Goal: Task Accomplishment & Management: Manage account settings

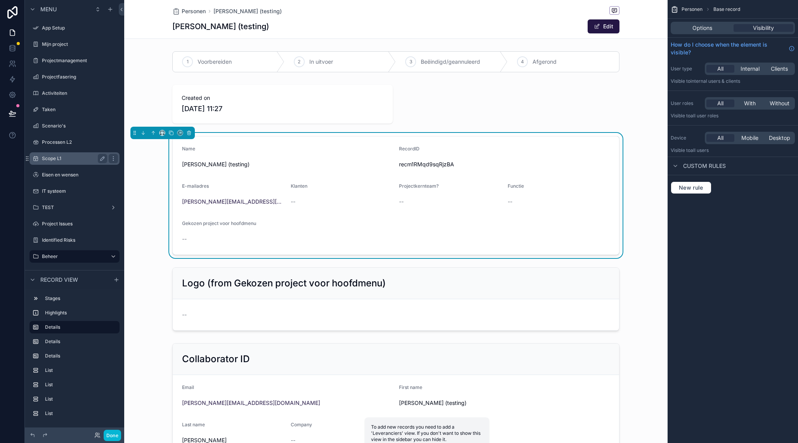
click at [66, 156] on label "Scope L1" at bounding box center [73, 158] width 62 height 6
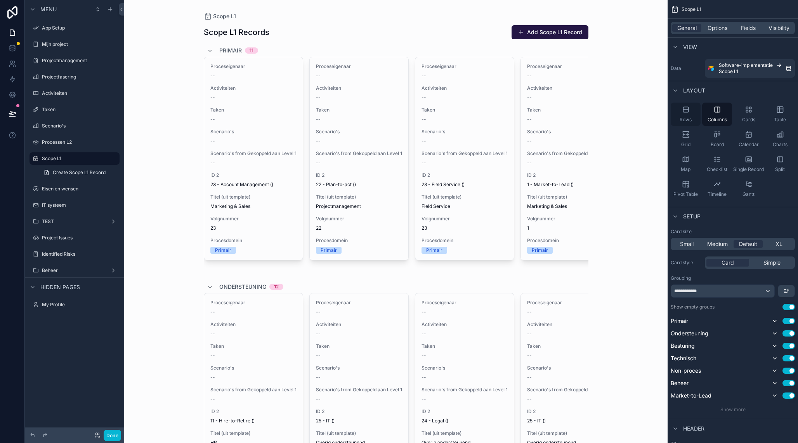
click at [690, 112] on div "Rows" at bounding box center [686, 113] width 30 height 23
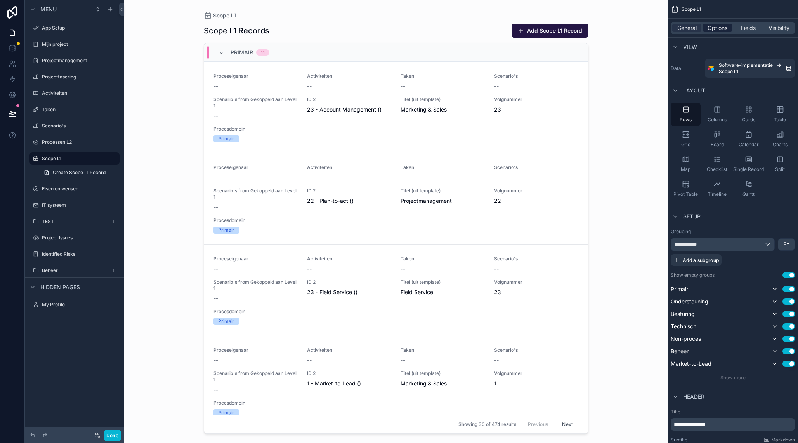
click at [714, 28] on span "Options" at bounding box center [718, 28] width 20 height 8
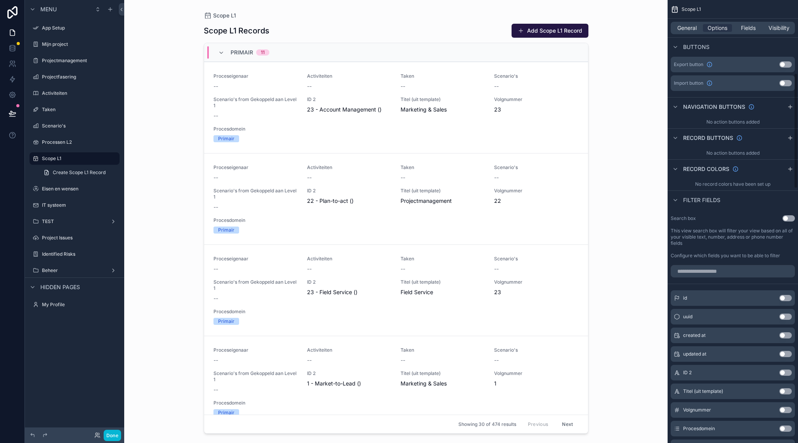
scroll to position [281, 0]
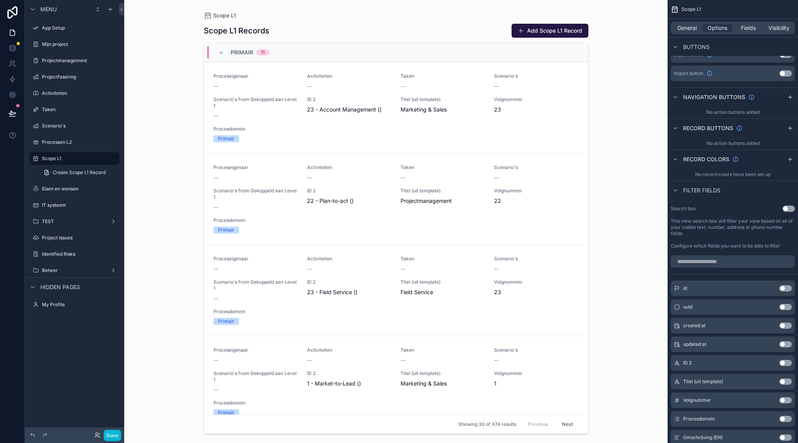
click at [786, 208] on button "Use setting" at bounding box center [789, 208] width 12 height 6
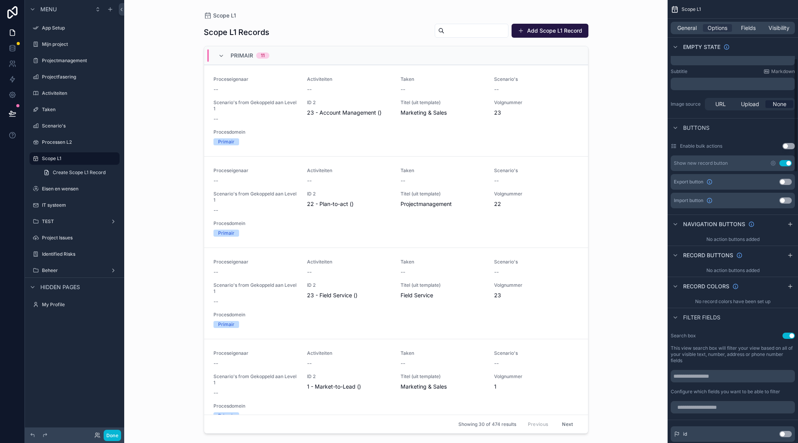
scroll to position [66, 0]
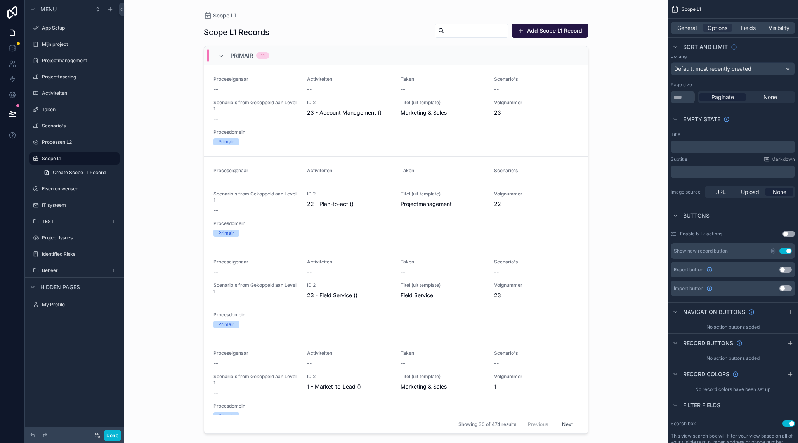
click at [786, 270] on button "Use setting" at bounding box center [785, 269] width 12 height 6
click at [493, 30] on div "scrollable content" at bounding box center [396, 216] width 397 height 433
click at [488, 31] on button "Export" at bounding box center [489, 31] width 38 height 14
click at [569, 422] on button "Next" at bounding box center [568, 424] width 22 height 12
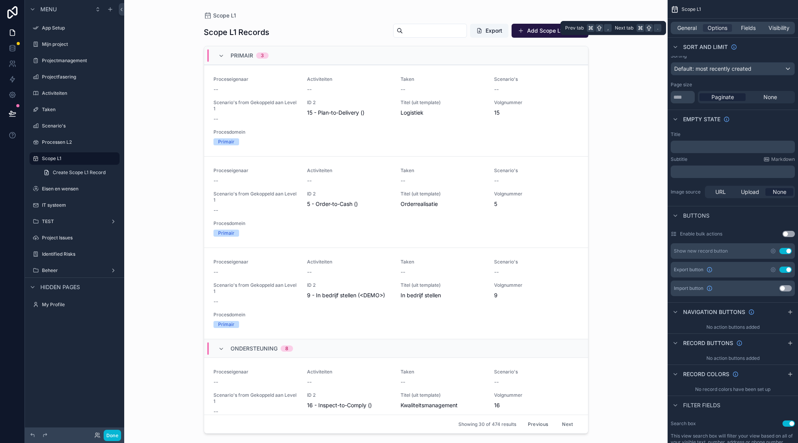
click at [690, 24] on div "General Options Fields Visibility" at bounding box center [733, 28] width 124 height 12
click at [691, 25] on span "General" at bounding box center [686, 28] width 19 height 8
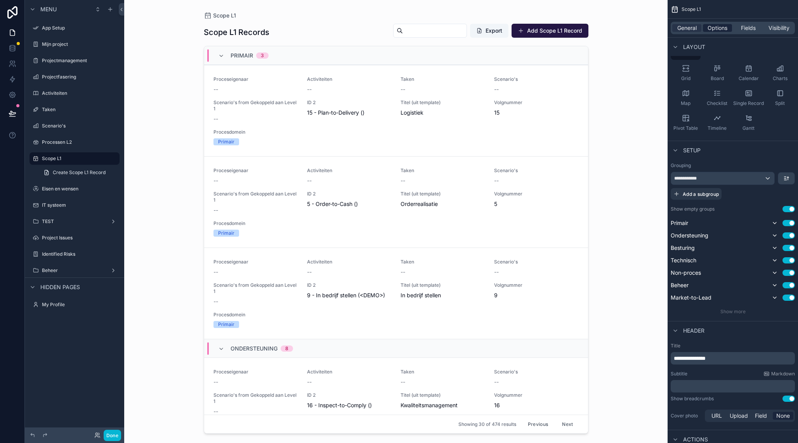
click at [717, 28] on span "Options" at bounding box center [718, 28] width 20 height 8
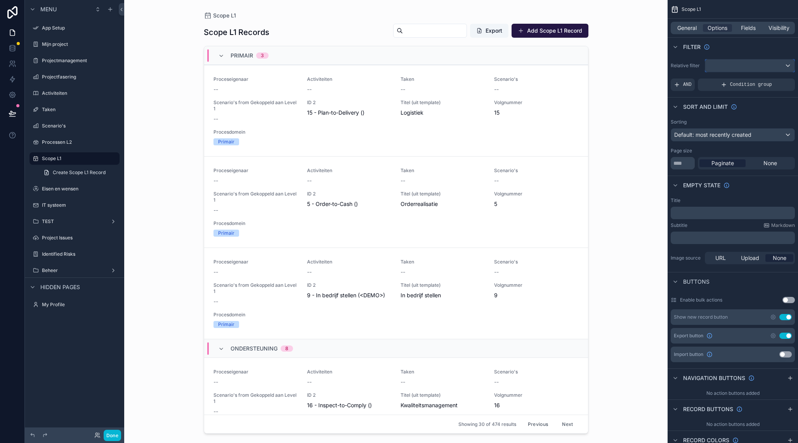
click at [725, 67] on div "scrollable content" at bounding box center [749, 65] width 89 height 12
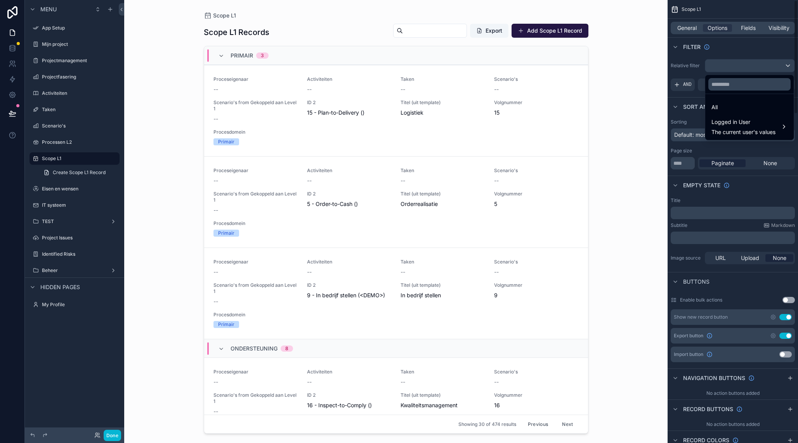
click at [739, 54] on div "scrollable content" at bounding box center [399, 221] width 798 height 443
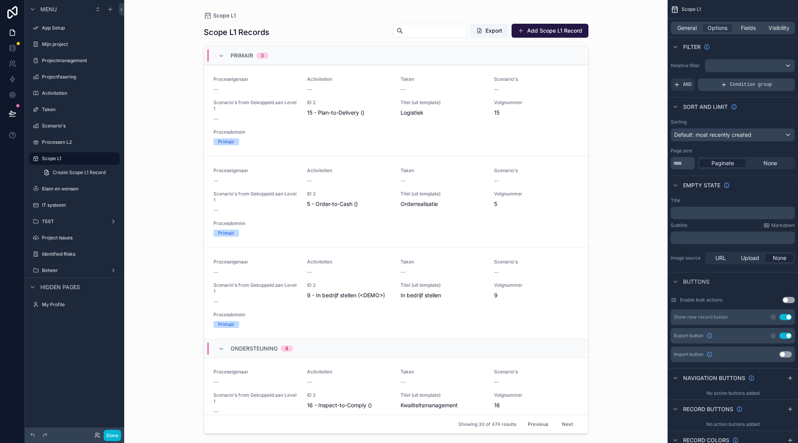
click at [738, 89] on div "Condition group" at bounding box center [746, 84] width 97 height 12
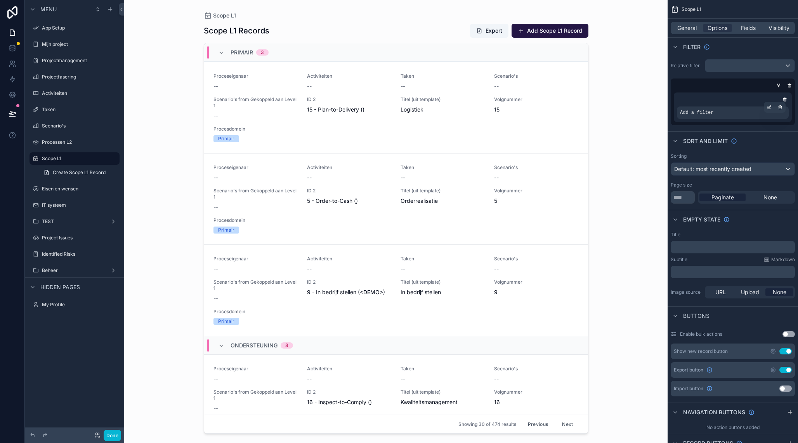
click at [708, 115] on span "Add a filter" at bounding box center [696, 112] width 33 height 6
click at [771, 108] on icon "scrollable content" at bounding box center [769, 107] width 5 height 5
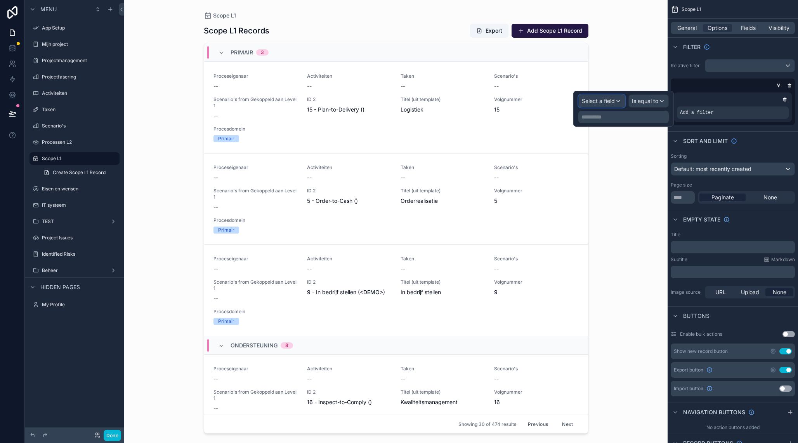
click at [605, 102] on span "Select a field" at bounding box center [598, 100] width 33 height 7
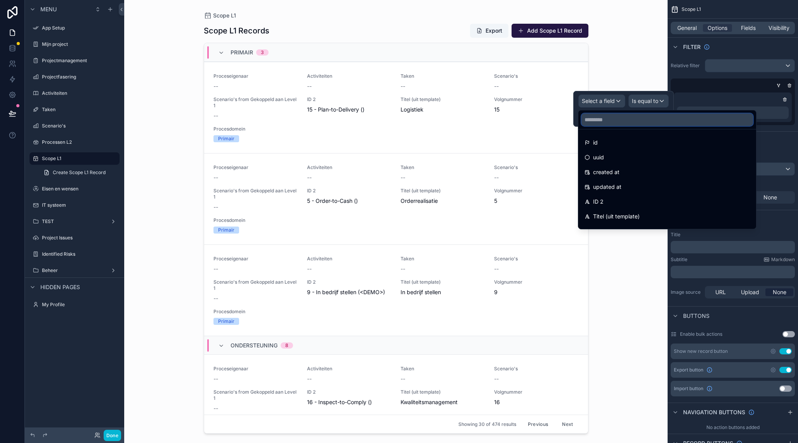
click at [613, 118] on input "text" at bounding box center [667, 119] width 172 height 12
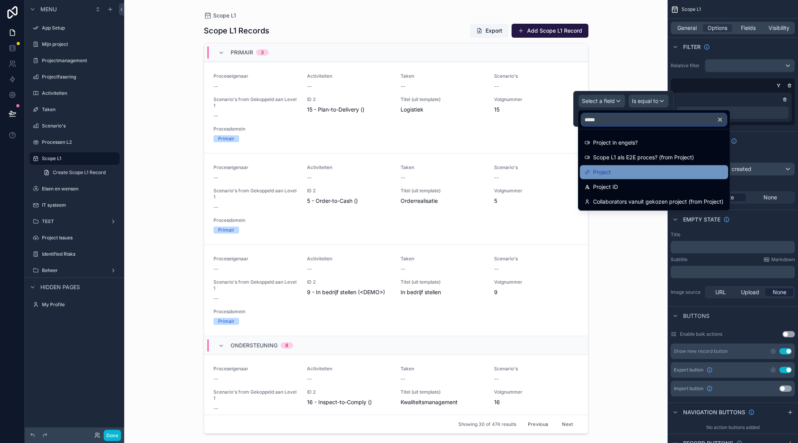
type input "*****"
click at [609, 173] on span "Project" at bounding box center [602, 171] width 18 height 9
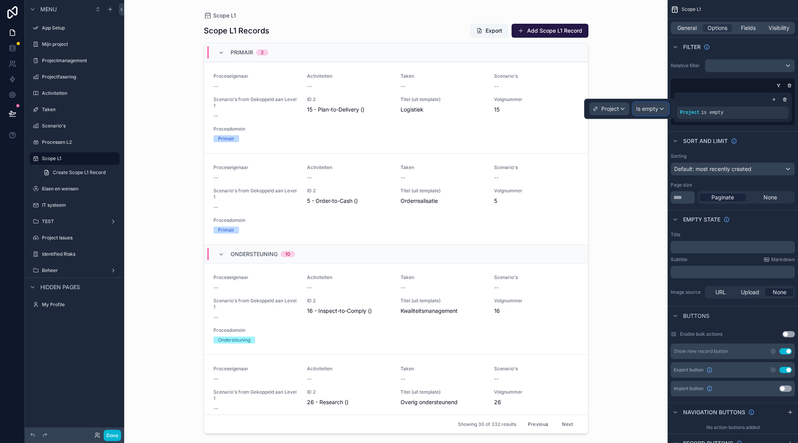
click at [651, 111] on span "Is empty" at bounding box center [647, 109] width 22 height 8
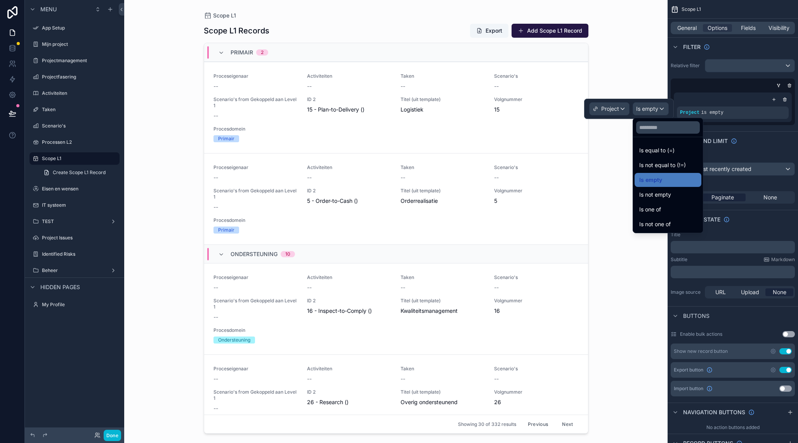
click at [661, 154] on span "Is equal to (=)" at bounding box center [656, 150] width 35 height 9
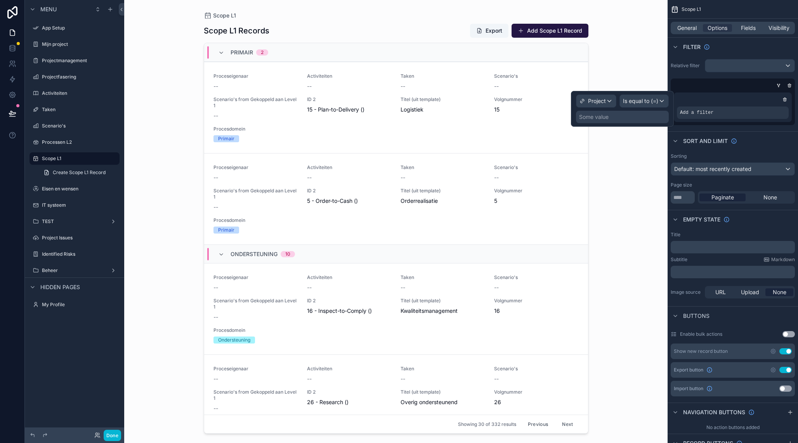
click at [614, 118] on div "Some value" at bounding box center [622, 117] width 93 height 12
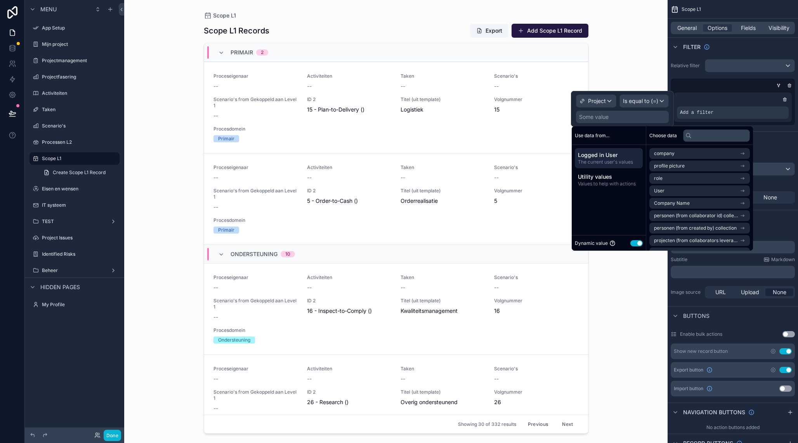
click at [604, 118] on div "Some value" at bounding box center [594, 117] width 30 height 8
click at [599, 117] on div "Some value" at bounding box center [594, 117] width 30 height 8
click at [577, 118] on div "Some value" at bounding box center [622, 117] width 93 height 12
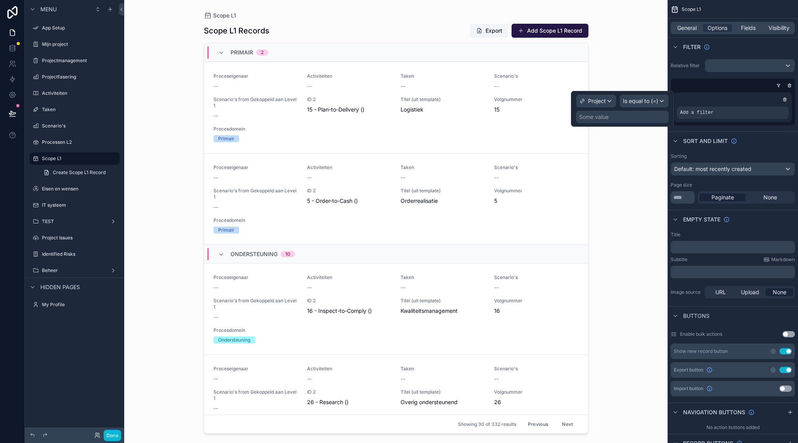
click at [586, 118] on div "Some value" at bounding box center [594, 117] width 30 height 8
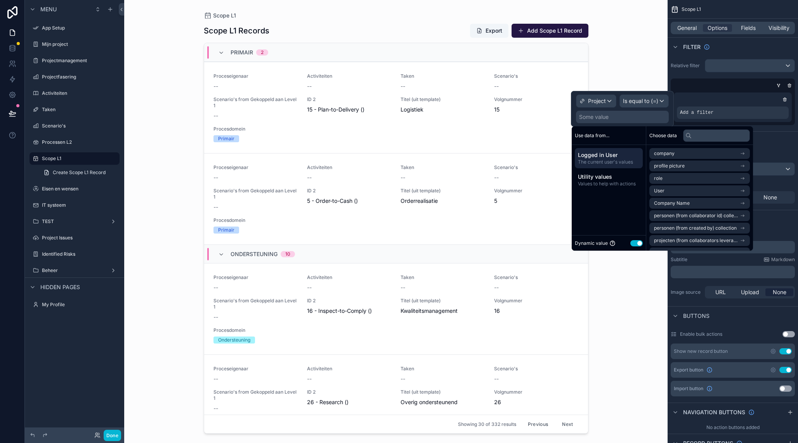
click at [633, 243] on button "Use setting" at bounding box center [636, 243] width 12 height 6
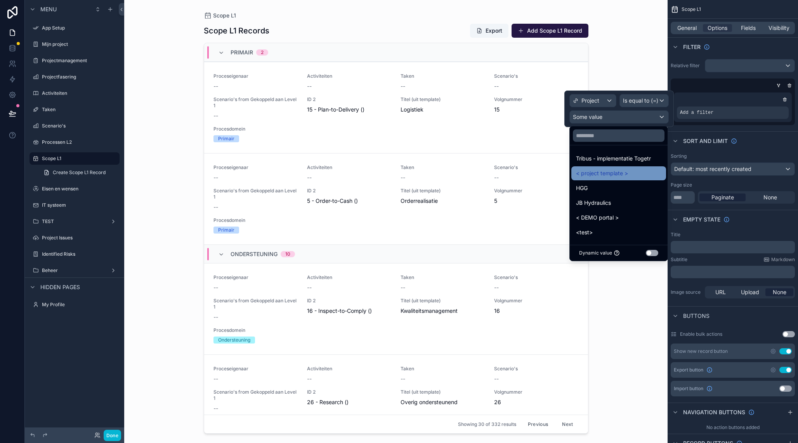
click at [630, 178] on div "< project template >" at bounding box center [618, 172] width 85 height 9
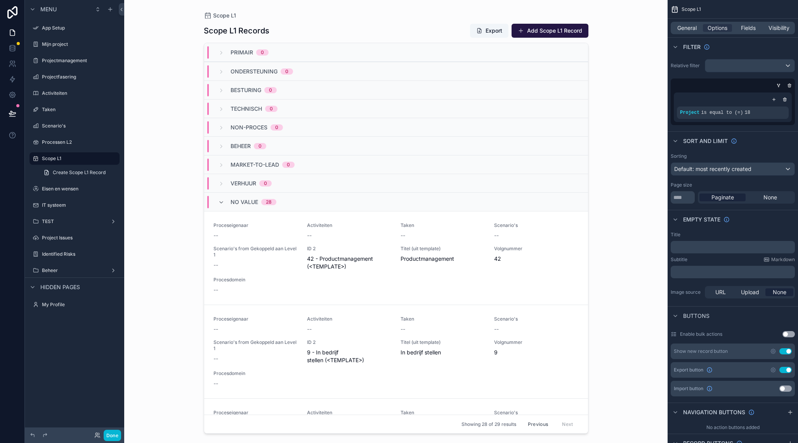
click at [648, 185] on div "Scope L1 Scope L1 Records Export Add Scope L1 Record Primair 0 Ondersteuning 0 …" at bounding box center [395, 221] width 543 height 443
click at [693, 28] on span "General" at bounding box center [686, 28] width 19 height 8
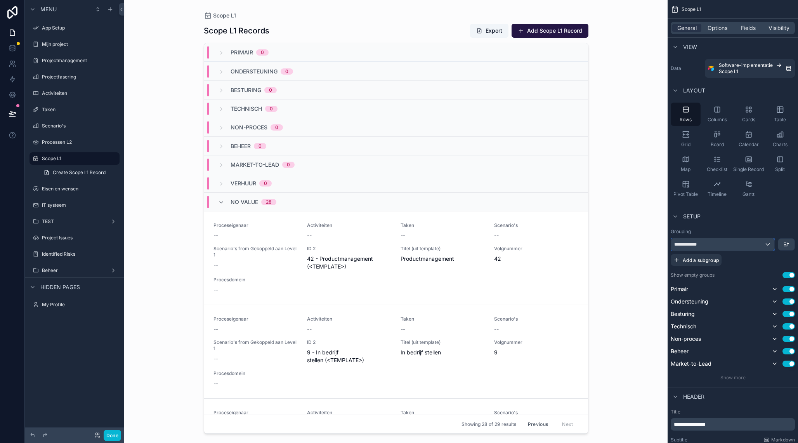
click at [768, 247] on div "**********" at bounding box center [722, 244] width 103 height 12
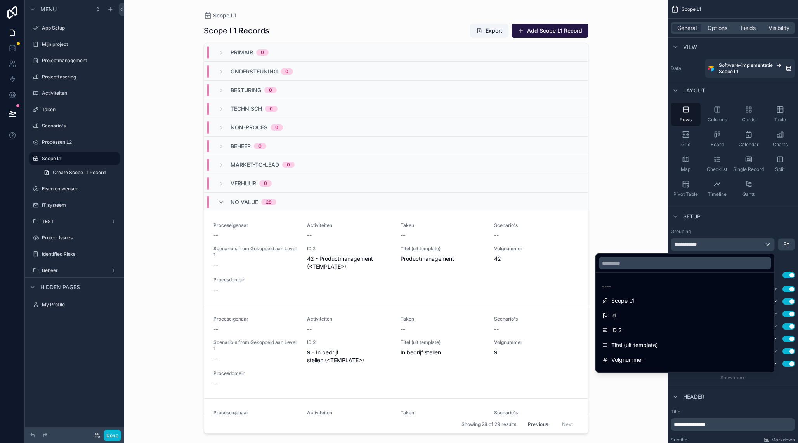
click at [644, 281] on div "----" at bounding box center [685, 285] width 166 height 9
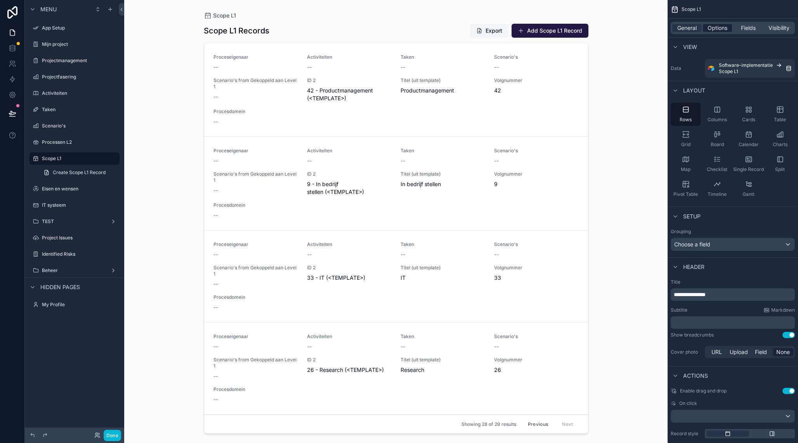
click at [716, 28] on span "Options" at bounding box center [718, 28] width 20 height 8
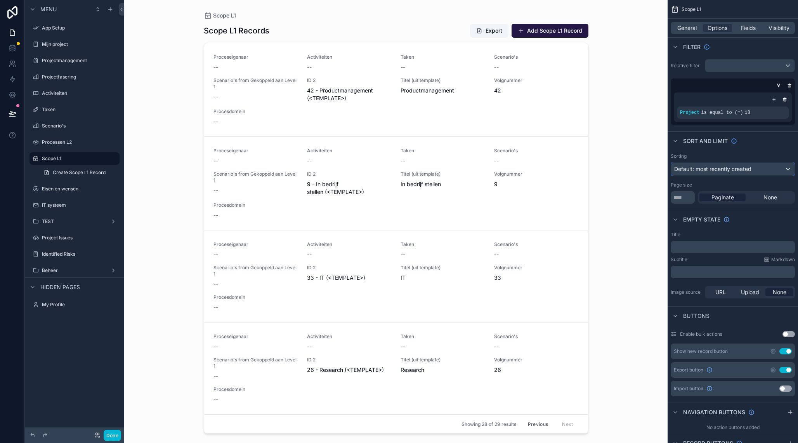
click at [720, 171] on span "Default: most recently created" at bounding box center [712, 168] width 77 height 7
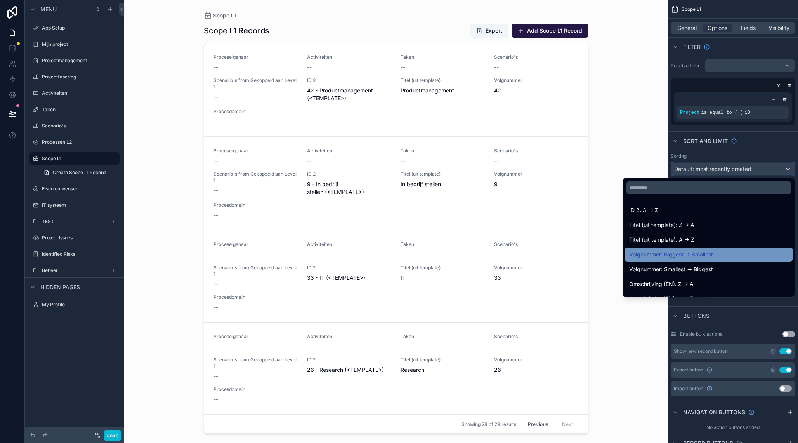
scroll to position [90, 0]
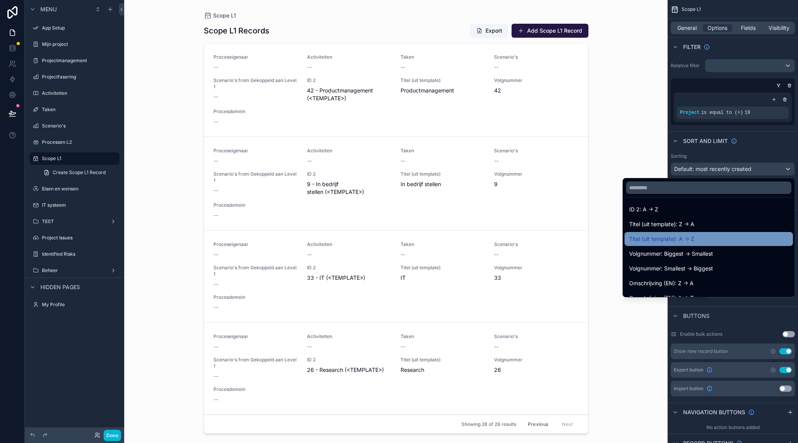
click at [701, 244] on div "Titel (uit template): A -> Z" at bounding box center [709, 239] width 168 height 14
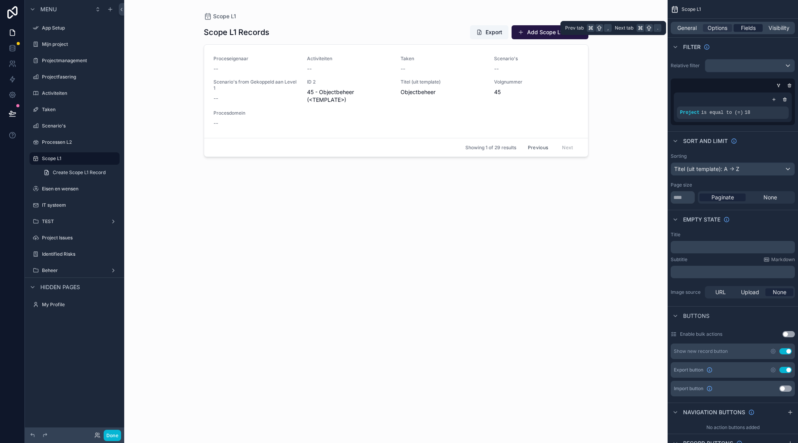
click at [748, 31] on span "Fields" at bounding box center [748, 28] width 15 height 8
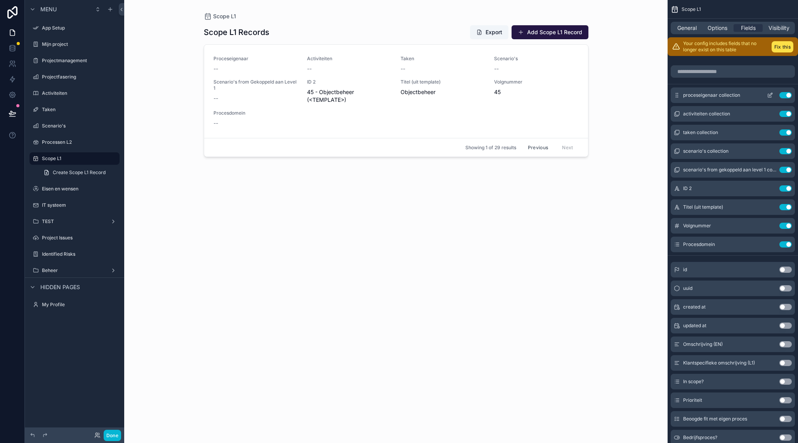
click at [786, 94] on button "Use setting" at bounding box center [785, 95] width 12 height 6
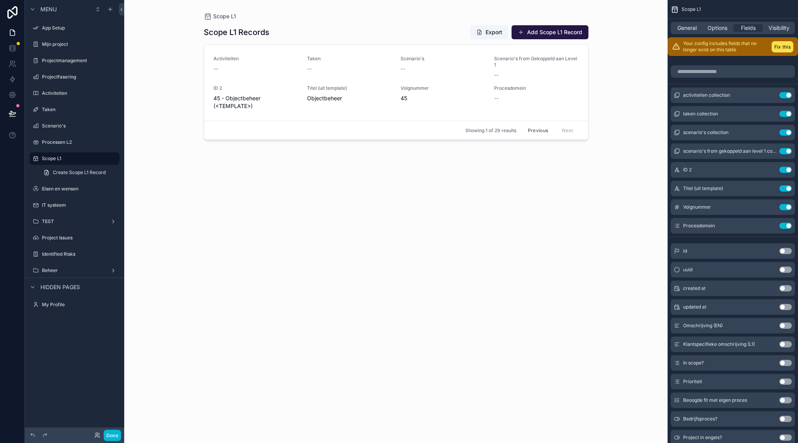
click at [786, 94] on button "Use setting" at bounding box center [785, 95] width 12 height 6
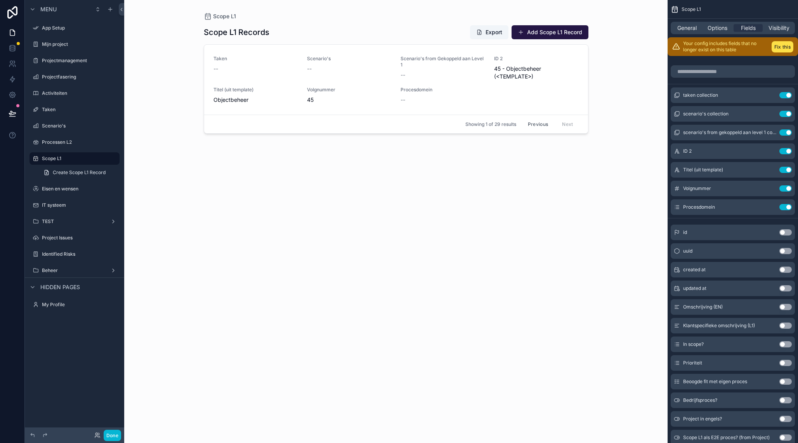
click at [786, 94] on button "Use setting" at bounding box center [785, 95] width 12 height 6
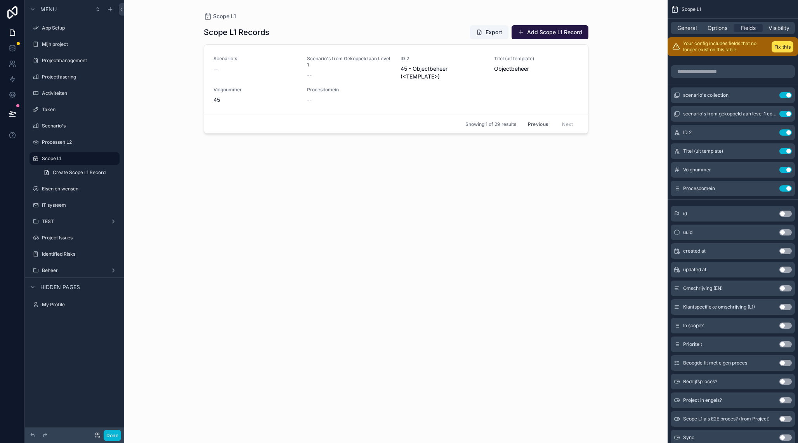
click at [786, 94] on button "Use setting" at bounding box center [785, 95] width 12 height 6
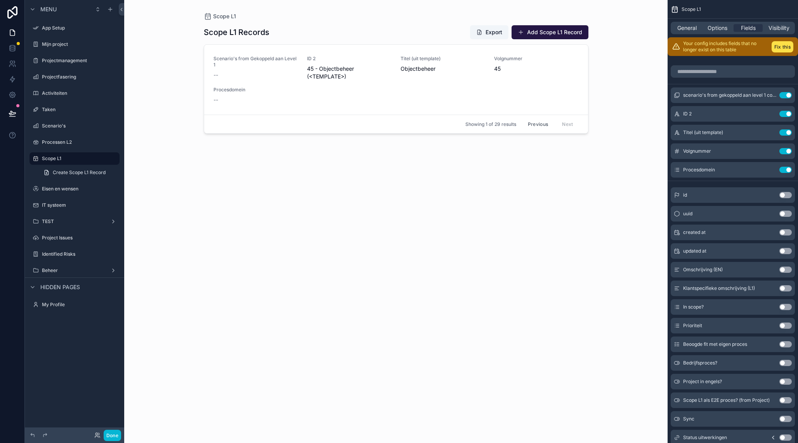
click at [786, 94] on button "Use setting" at bounding box center [785, 95] width 12 height 6
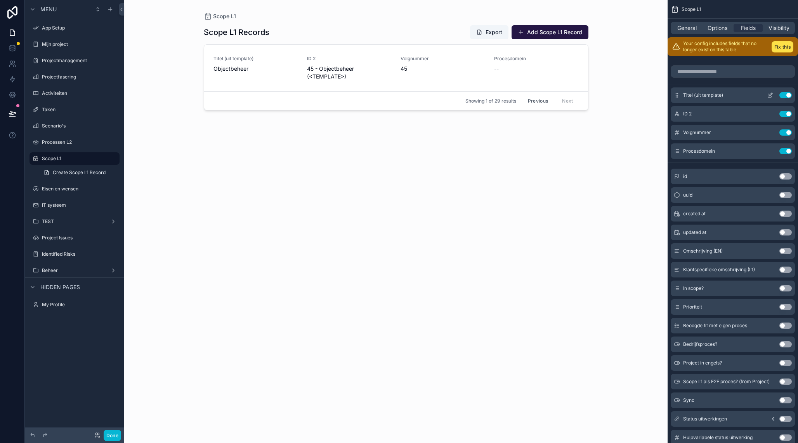
click at [772, 95] on icon "scrollable content" at bounding box center [770, 95] width 6 height 6
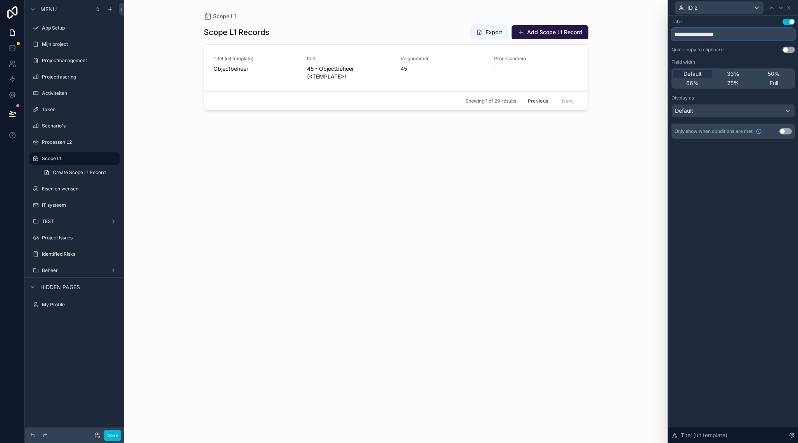
click at [700, 36] on input "**********" at bounding box center [733, 34] width 123 height 12
drag, startPoint x: 725, startPoint y: 36, endPoint x: 758, endPoint y: 37, distance: 32.2
click at [758, 37] on input "**********" at bounding box center [733, 34] width 123 height 12
type input "**********"
click at [228, 32] on h1 "Scope L1 Records" at bounding box center [237, 32] width 66 height 11
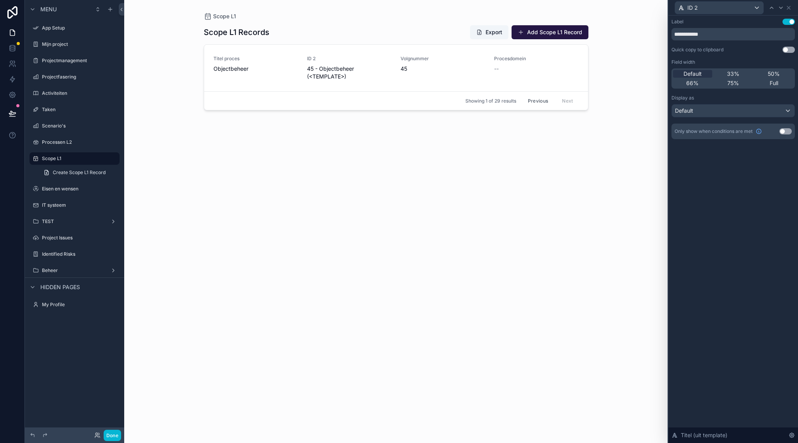
click at [792, 8] on div "ID 2" at bounding box center [733, 7] width 123 height 15
click at [790, 8] on icon at bounding box center [789, 8] width 6 height 6
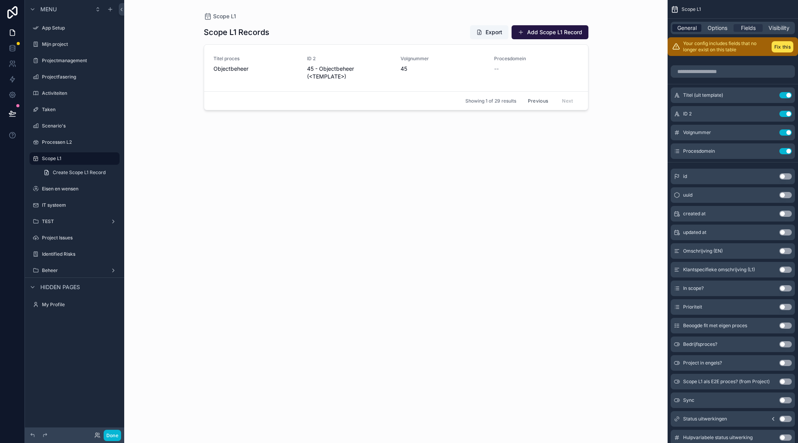
click at [693, 29] on span "General" at bounding box center [686, 28] width 19 height 8
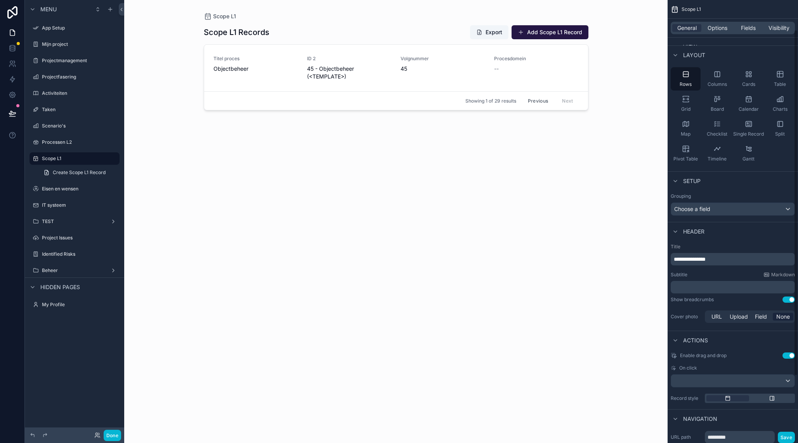
scroll to position [43, 0]
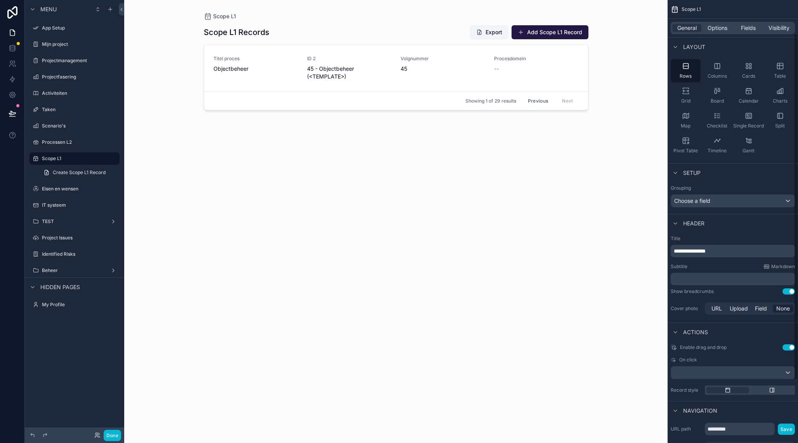
click at [691, 253] on span "**********" at bounding box center [690, 250] width 32 height 5
drag, startPoint x: 693, startPoint y: 252, endPoint x: 747, endPoint y: 251, distance: 54.0
click at [747, 251] on p "**********" at bounding box center [734, 251] width 120 height 8
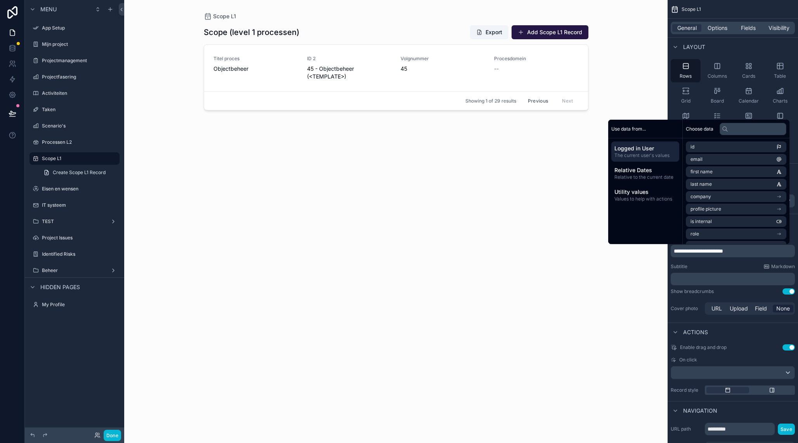
click at [694, 251] on span "**********" at bounding box center [698, 250] width 49 height 5
click at [758, 252] on p "**********" at bounding box center [734, 251] width 120 height 8
click at [451, 228] on div "Scope - Level 1 processen Export Add Scope L1 Record Titel proces Objectbeheer …" at bounding box center [396, 226] width 385 height 413
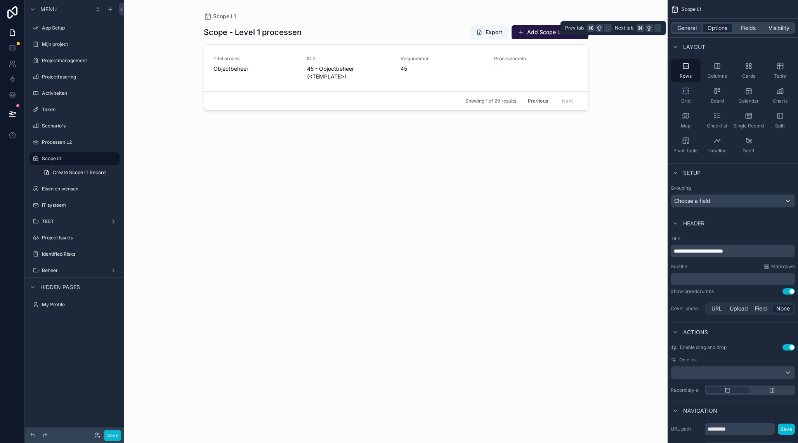
click at [721, 27] on span "Options" at bounding box center [718, 28] width 20 height 8
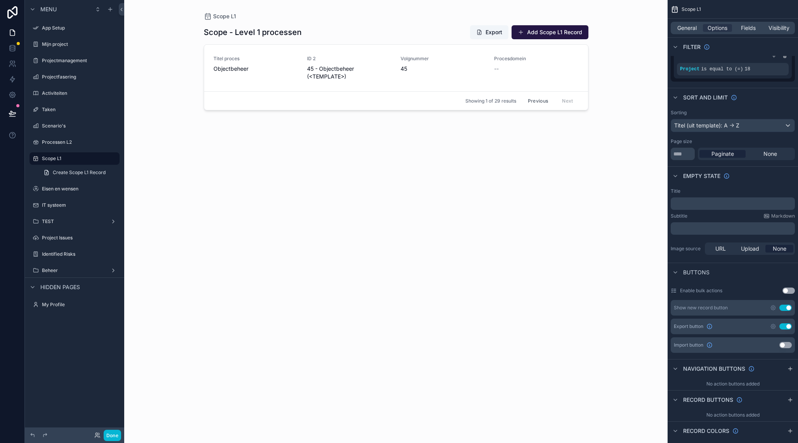
click at [639, 75] on div "Scope L1 Scope - Level 1 processen Export Add Scope L1 Record Titel proces Obje…" at bounding box center [395, 221] width 543 height 443
click at [568, 128] on div "Scope - Level 1 processen Export Add Scope L1 Record Titel proces Objectbeheer …" at bounding box center [396, 226] width 385 height 413
click at [541, 101] on button "Previous" at bounding box center [537, 101] width 31 height 12
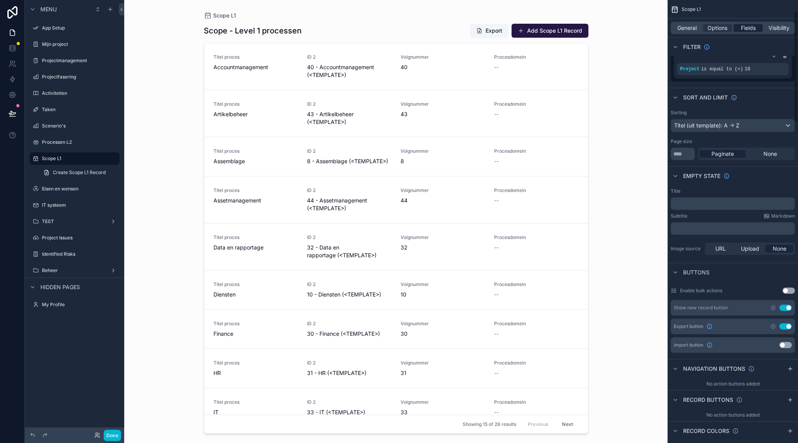
click at [744, 31] on span "Fields" at bounding box center [748, 28] width 15 height 8
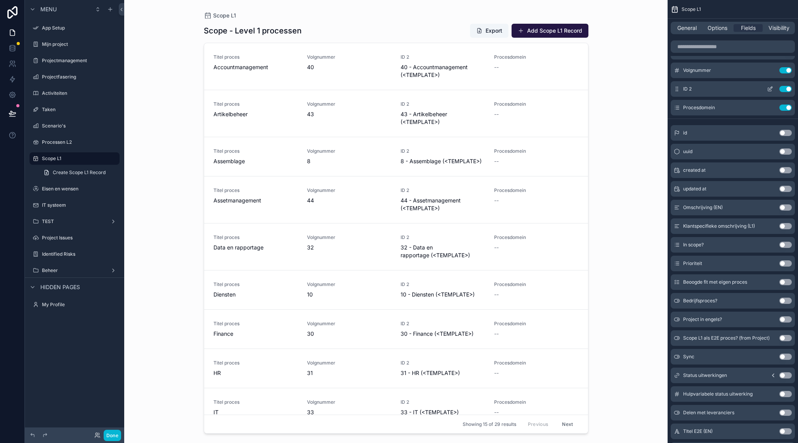
click at [786, 88] on button "Use setting" at bounding box center [785, 89] width 12 height 6
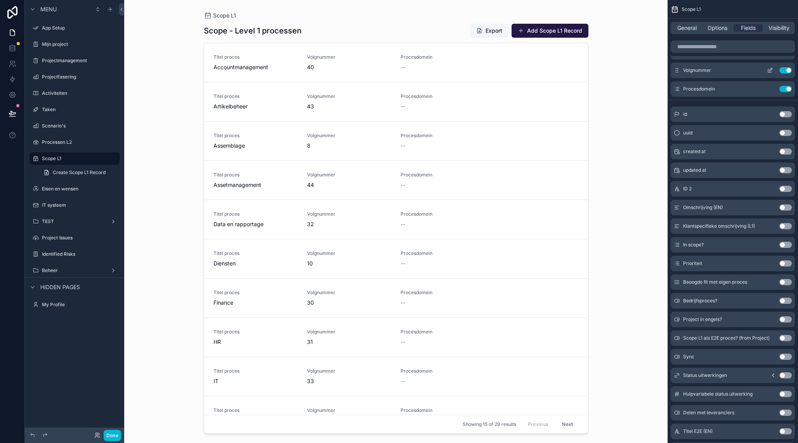
click at [771, 69] on icon "scrollable content" at bounding box center [770, 69] width 3 height 3
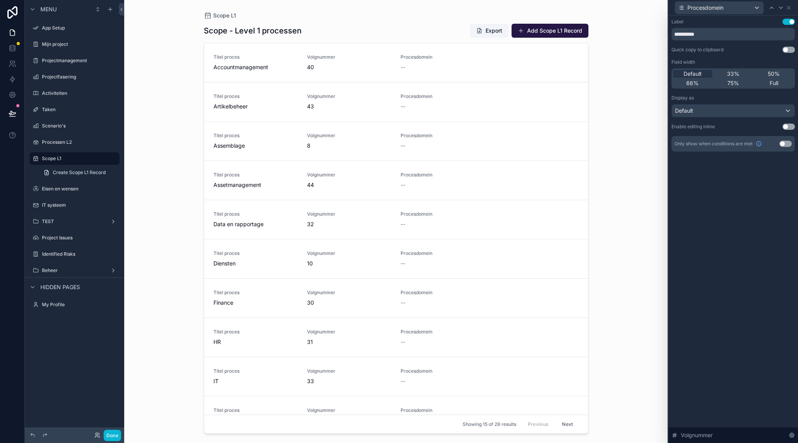
click at [722, 246] on div "**********" at bounding box center [733, 229] width 130 height 427
click at [713, 33] on input "**********" at bounding box center [733, 34] width 123 height 12
type input "******"
click at [717, 202] on div "Label Use setting ****** Quick copy to clipboard Use setting Field width Defaul…" at bounding box center [733, 229] width 130 height 427
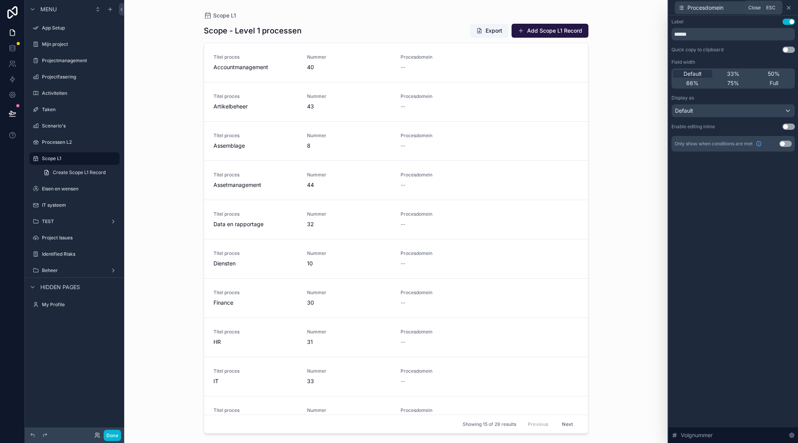
click at [788, 7] on icon at bounding box center [788, 7] width 3 height 3
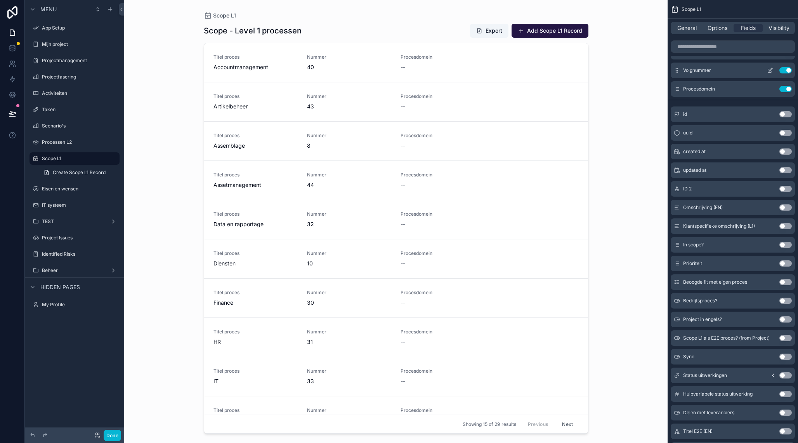
click at [678, 70] on icon "scrollable content" at bounding box center [677, 70] width 0 height 0
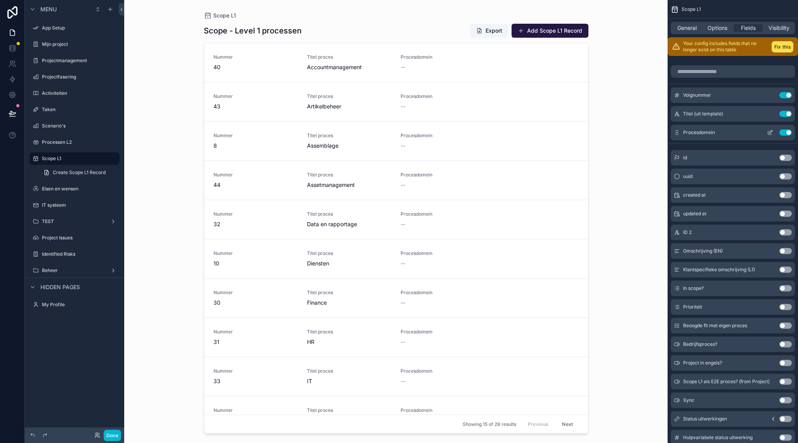
click at [784, 132] on button "Use setting" at bounding box center [785, 132] width 12 height 6
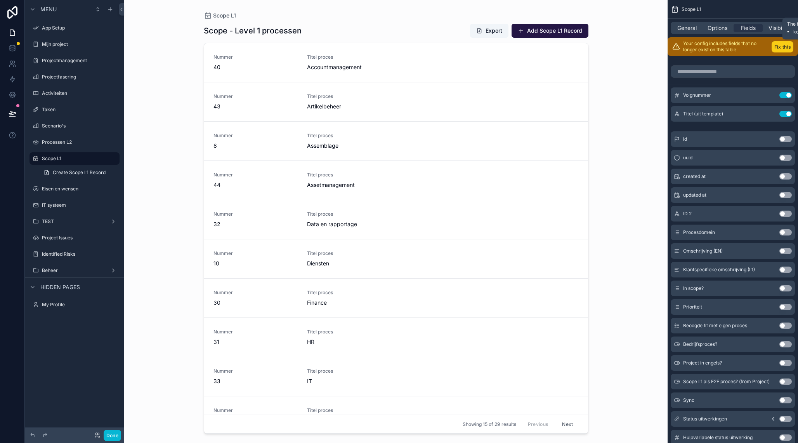
click at [775, 46] on button "Fix this" at bounding box center [783, 46] width 22 height 11
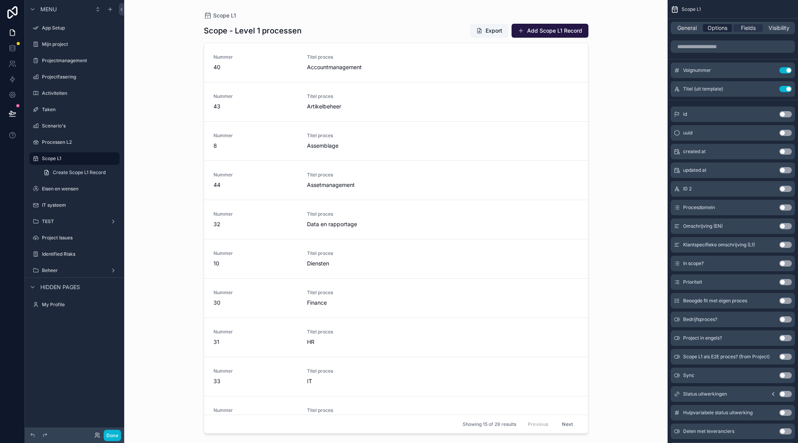
click at [715, 29] on span "Options" at bounding box center [718, 28] width 20 height 8
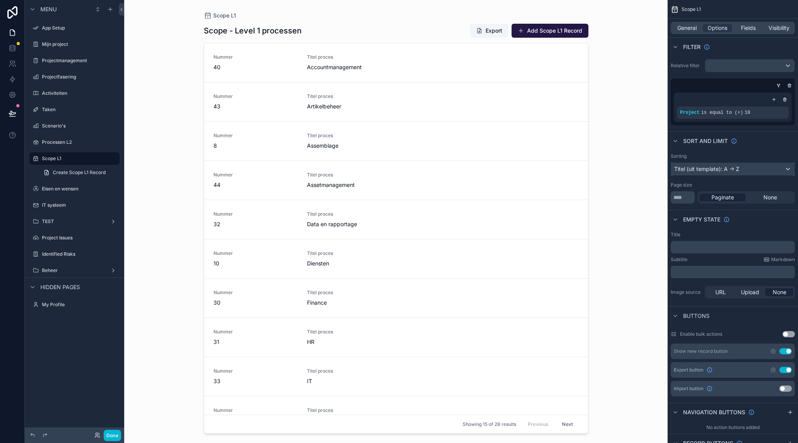
click at [729, 170] on div "Titel (uit template): A -> Z" at bounding box center [732, 169] width 123 height 12
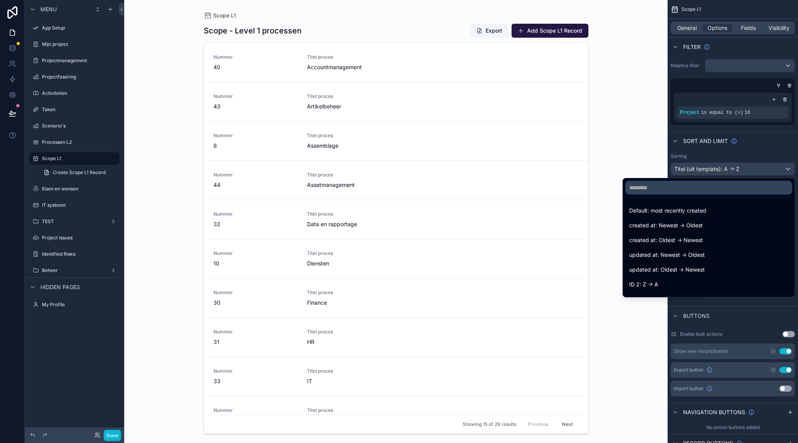
click at [682, 189] on input "text" at bounding box center [708, 187] width 165 height 12
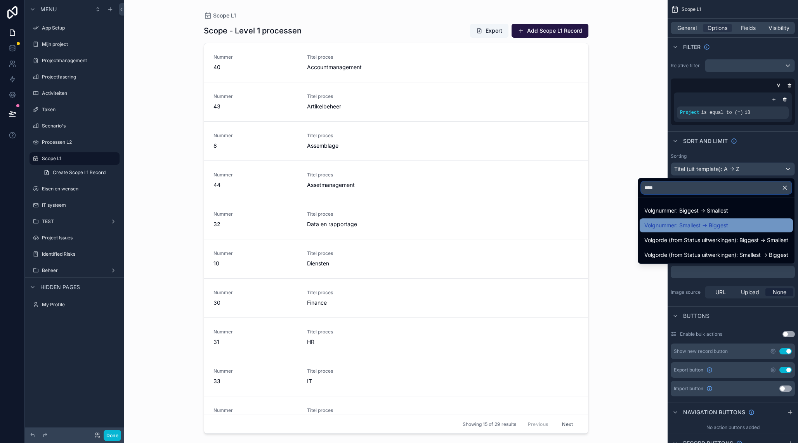
type input "****"
click at [686, 226] on span "Volgnummer: Smallest -> Biggest" at bounding box center [686, 224] width 84 height 9
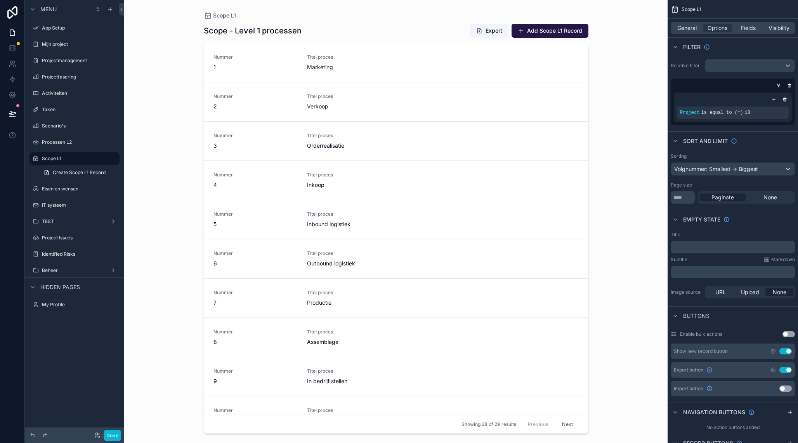
click at [179, 142] on div "Scope L1 Scope - Level 1 processen Export Add Scope L1 Record Nummer 1 Titel pr…" at bounding box center [395, 221] width 543 height 443
click at [746, 27] on span "Fields" at bounding box center [748, 28] width 15 height 8
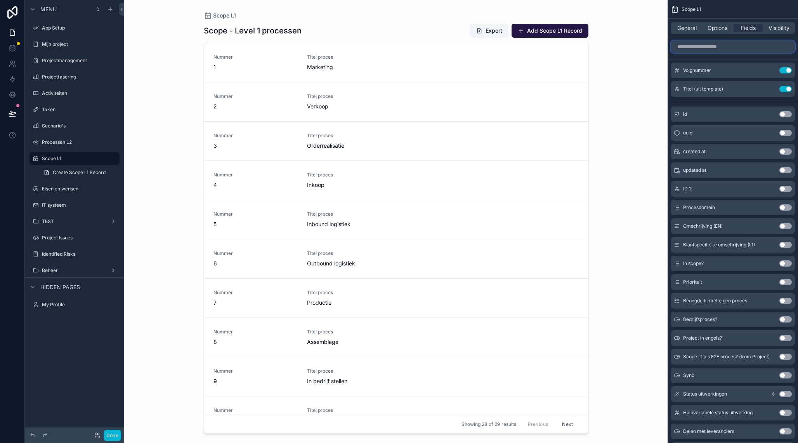
click at [718, 51] on input "scrollable content" at bounding box center [733, 46] width 124 height 12
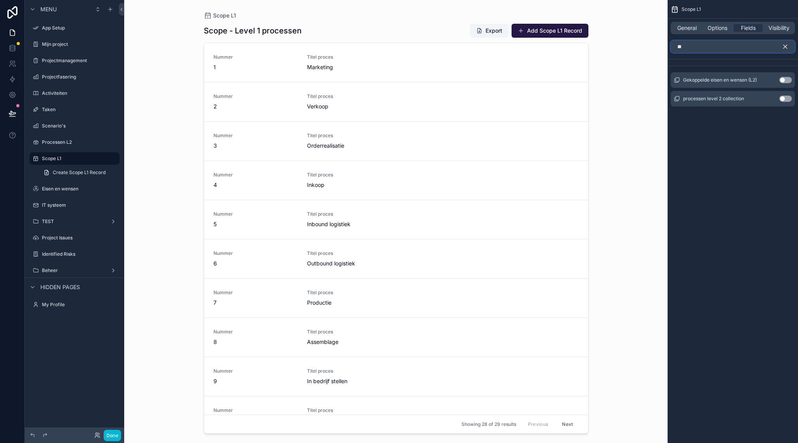
type input "**"
click at [781, 99] on button "Use setting" at bounding box center [785, 98] width 12 height 6
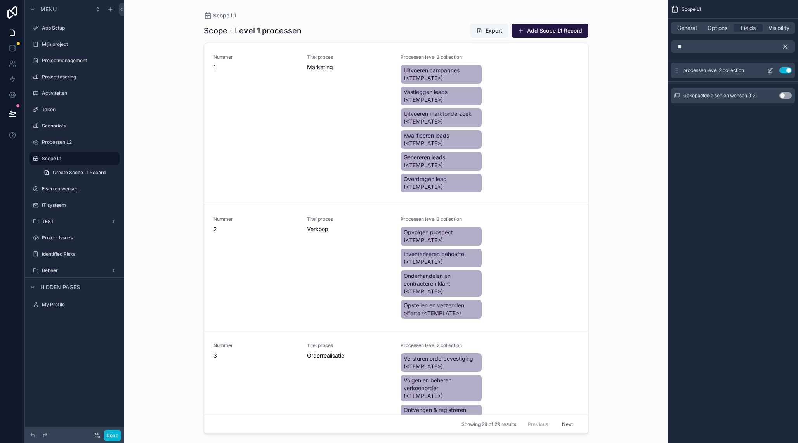
click at [771, 71] on icon "scrollable content" at bounding box center [770, 70] width 6 height 6
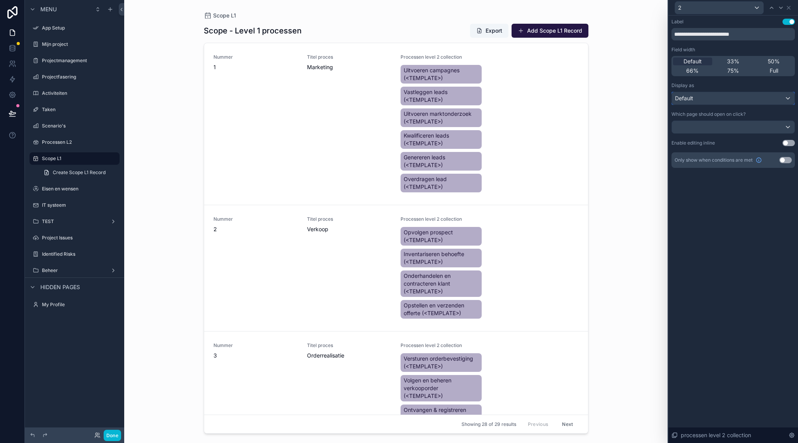
click at [753, 101] on div "Default" at bounding box center [733, 98] width 123 height 12
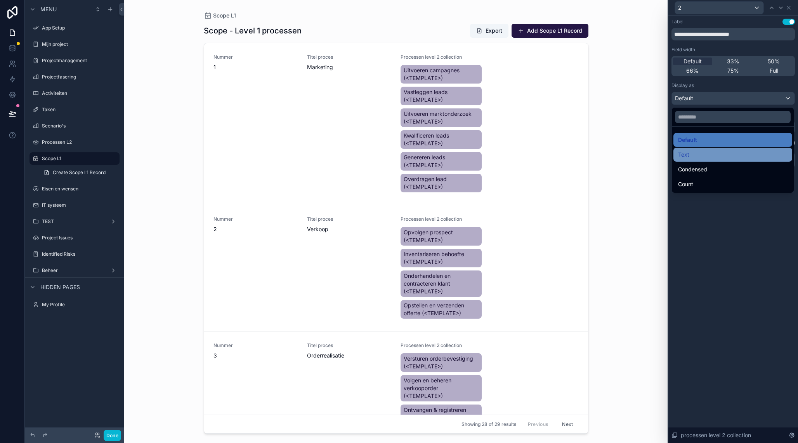
click at [709, 154] on div "Text" at bounding box center [732, 154] width 109 height 9
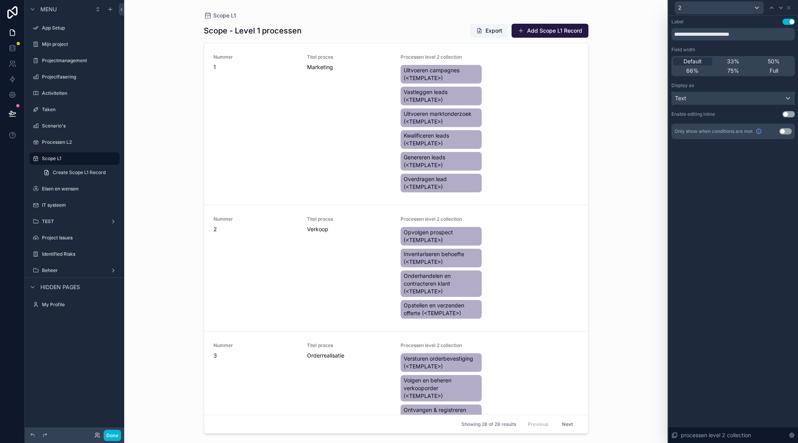
click at [757, 98] on div "Text" at bounding box center [733, 98] width 123 height 12
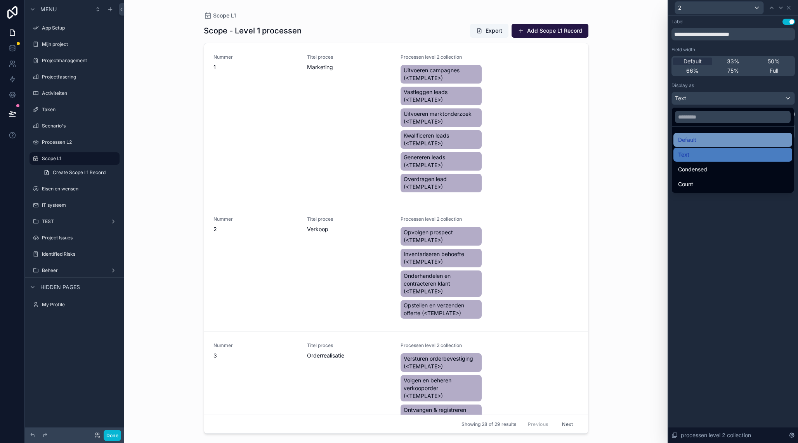
click at [717, 137] on div "Default" at bounding box center [732, 139] width 109 height 9
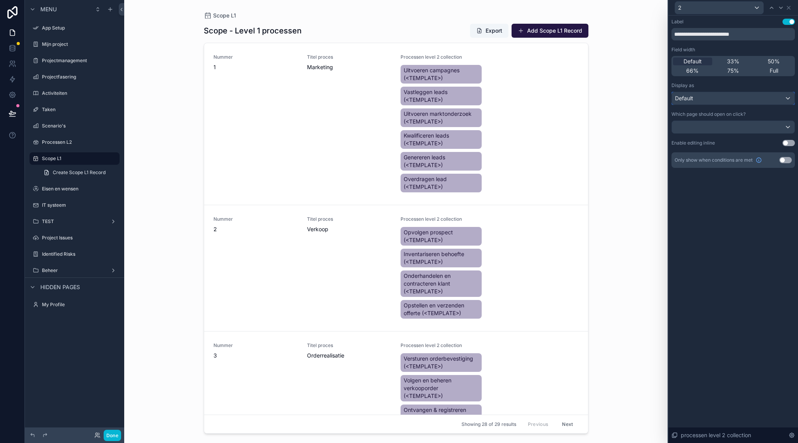
click at [699, 101] on div "Default" at bounding box center [733, 98] width 123 height 12
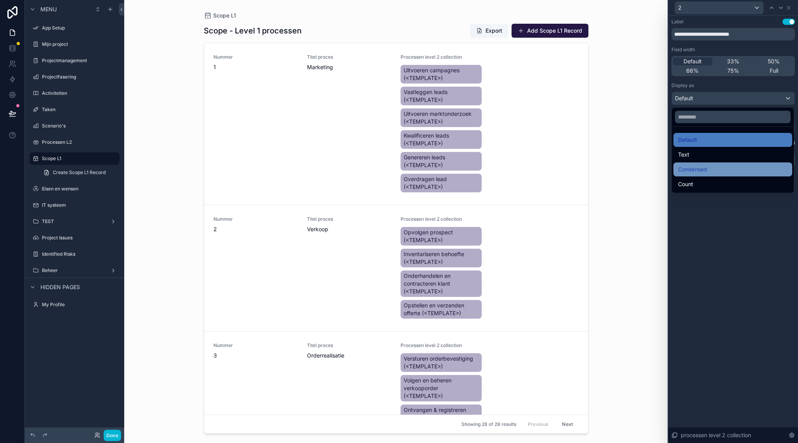
click at [705, 171] on span "Condensed" at bounding box center [692, 169] width 29 height 9
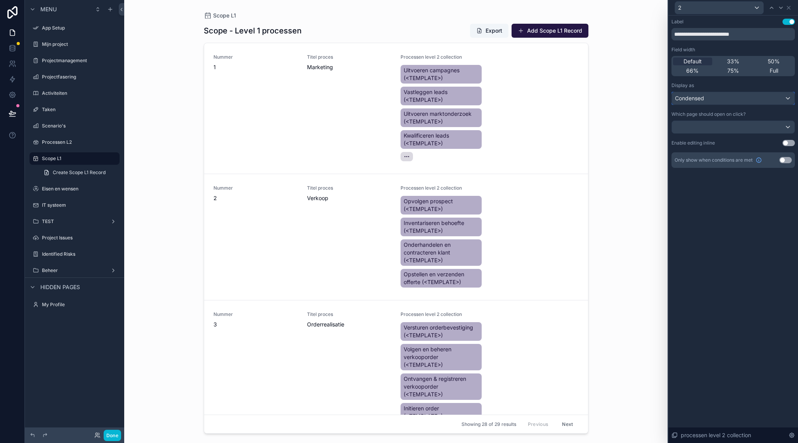
click at [710, 99] on div "Condensed" at bounding box center [733, 98] width 123 height 12
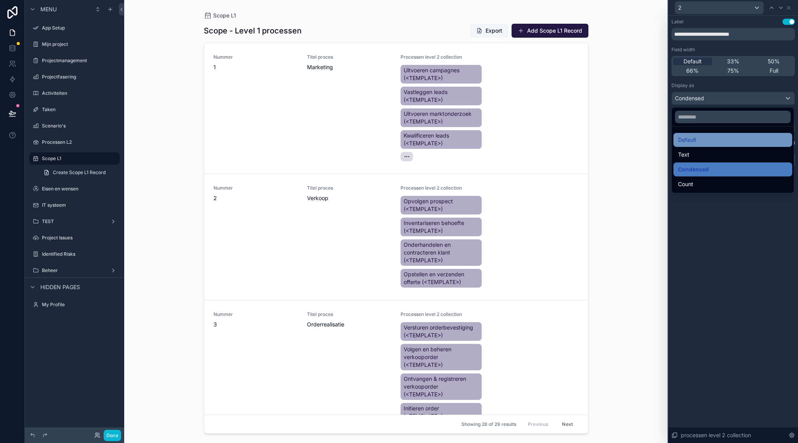
click at [696, 143] on span "Default" at bounding box center [687, 139] width 18 height 9
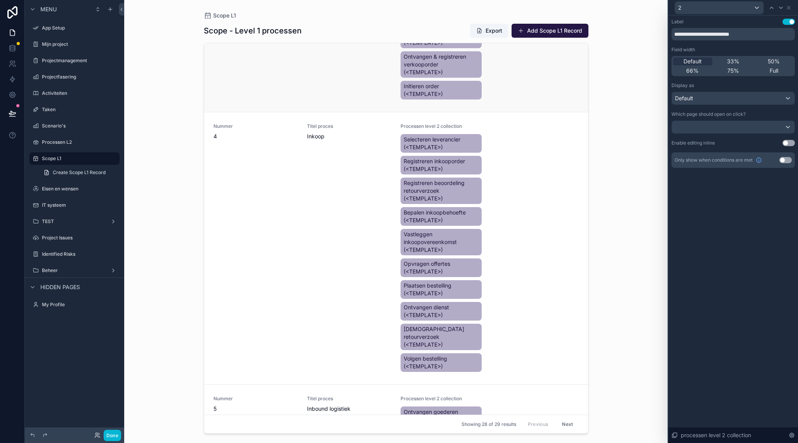
scroll to position [359, 0]
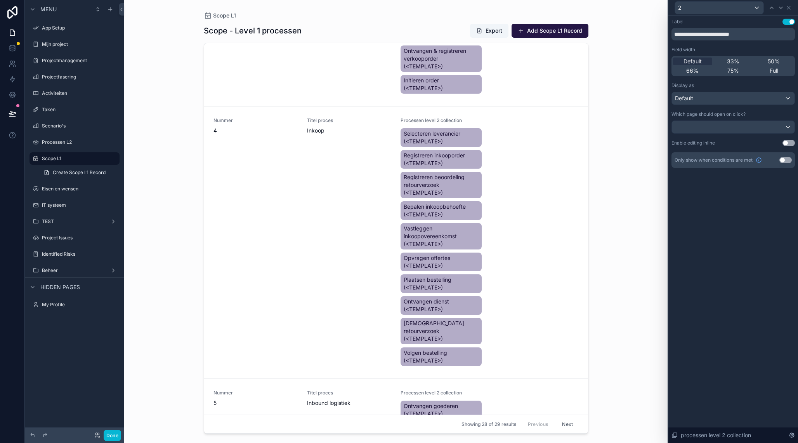
click at [792, 7] on div "2" at bounding box center [733, 7] width 123 height 15
click at [790, 8] on icon at bounding box center [789, 8] width 6 height 6
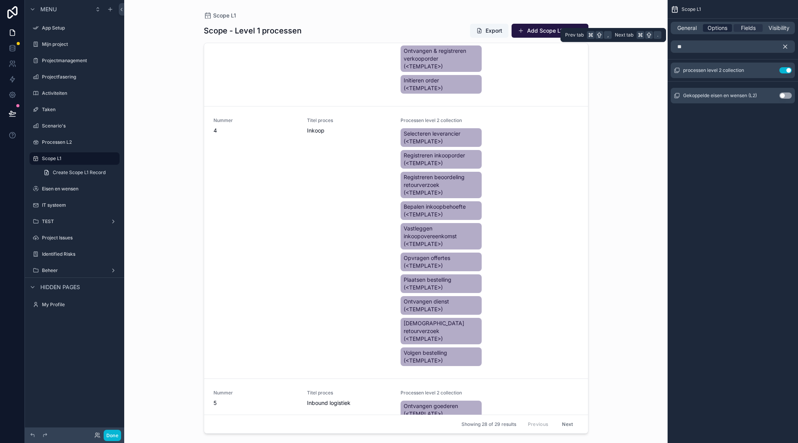
click at [713, 26] on span "Options" at bounding box center [718, 28] width 20 height 8
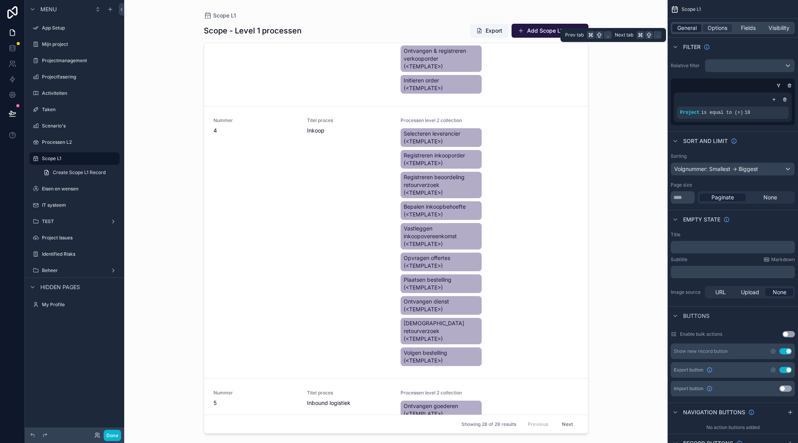
click at [694, 29] on span "General" at bounding box center [686, 28] width 19 height 8
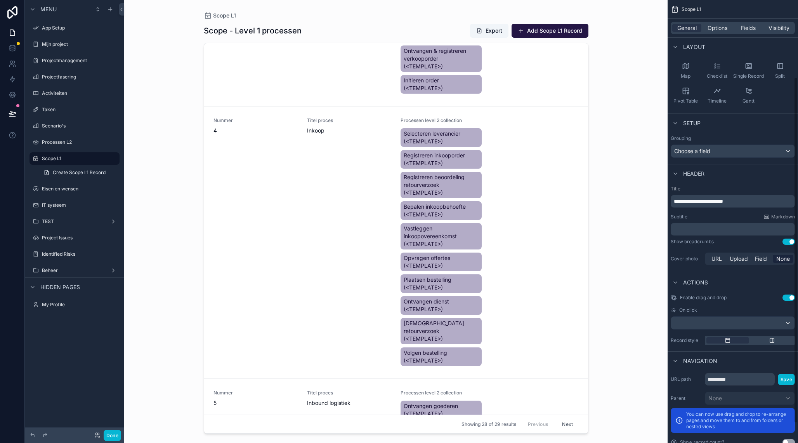
scroll to position [123, 0]
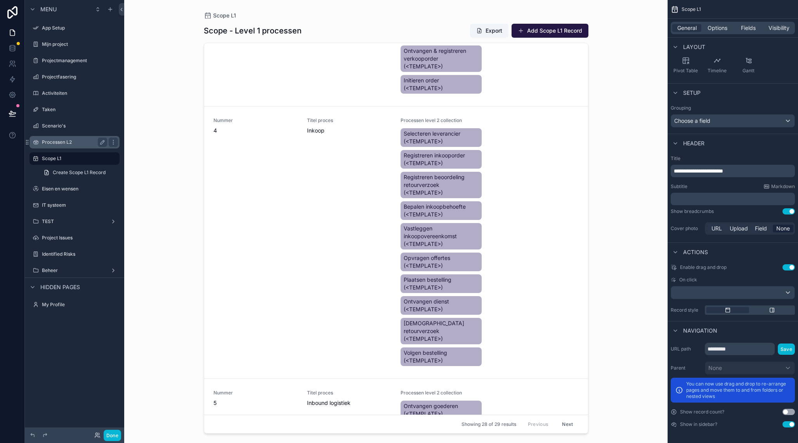
click at [62, 146] on div "Processen L2" at bounding box center [74, 141] width 65 height 9
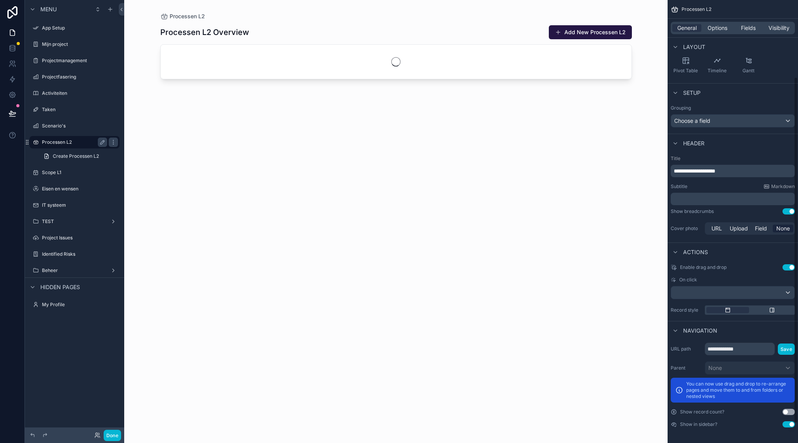
scroll to position [99, 0]
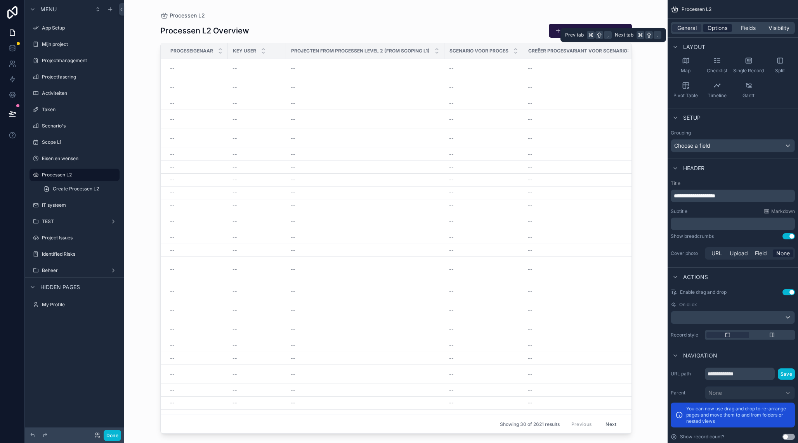
click at [717, 30] on span "Options" at bounding box center [718, 28] width 20 height 8
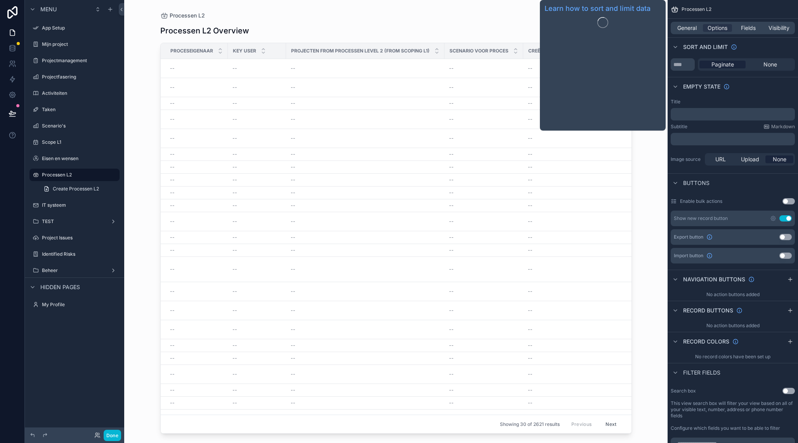
scroll to position [0, 0]
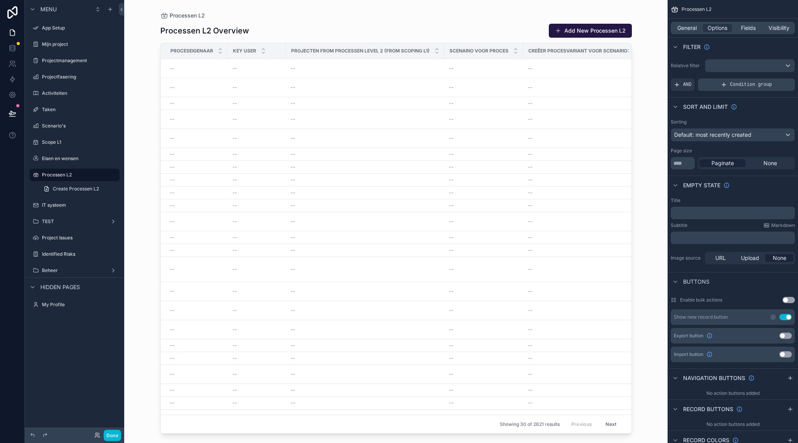
click at [728, 87] on div "Condition group" at bounding box center [746, 84] width 97 height 12
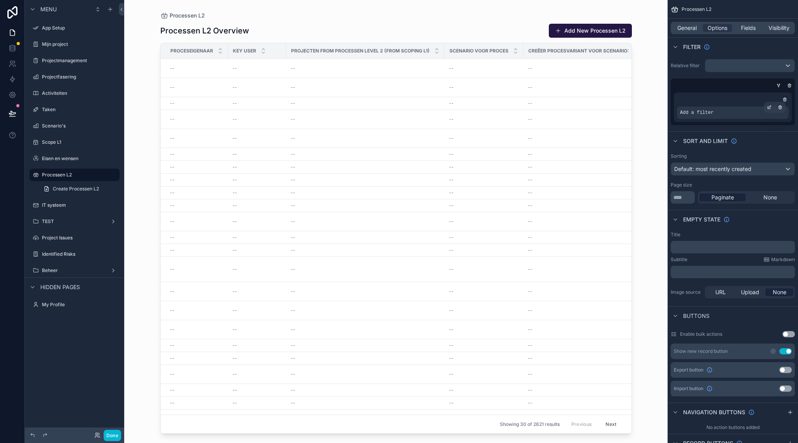
click at [706, 115] on span "Add a filter" at bounding box center [696, 112] width 33 height 6
click at [771, 108] on icon "scrollable content" at bounding box center [769, 107] width 5 height 5
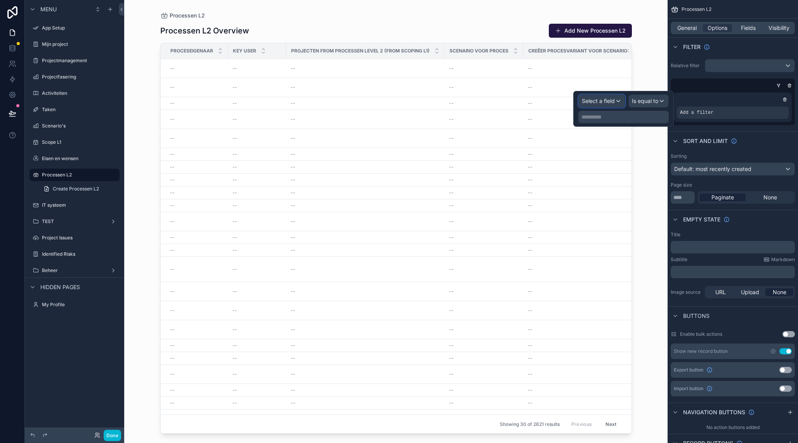
click at [609, 101] on span "Select a field" at bounding box center [598, 100] width 33 height 7
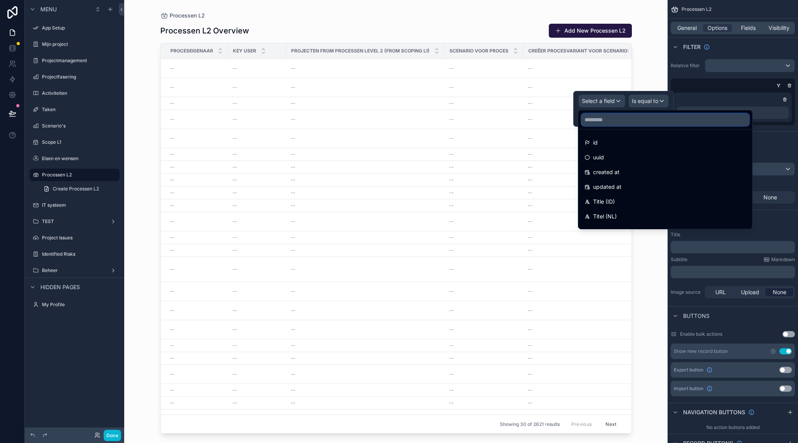
click at [607, 125] on input "text" at bounding box center [665, 119] width 168 height 12
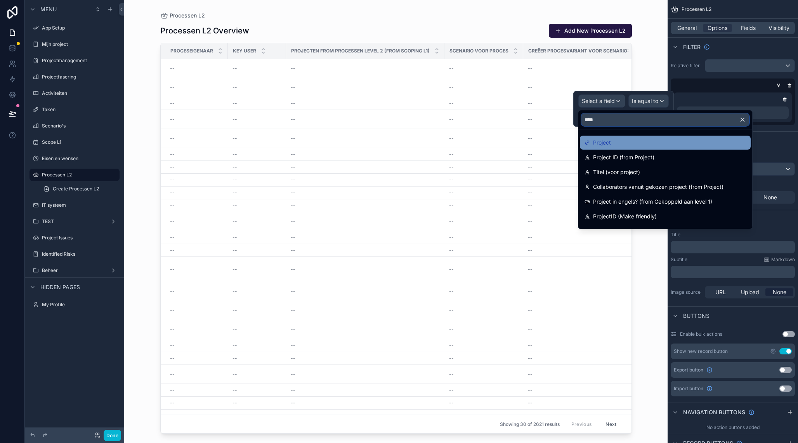
type input "****"
click at [603, 143] on span "Project" at bounding box center [602, 142] width 18 height 9
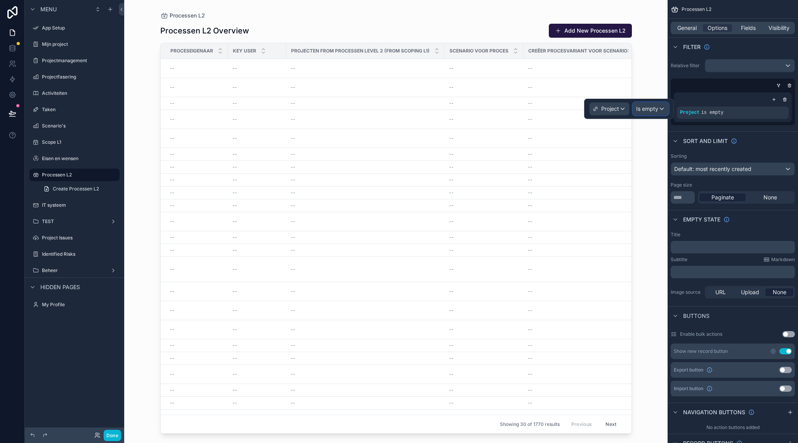
click at [647, 112] on span "Is empty" at bounding box center [647, 109] width 22 height 8
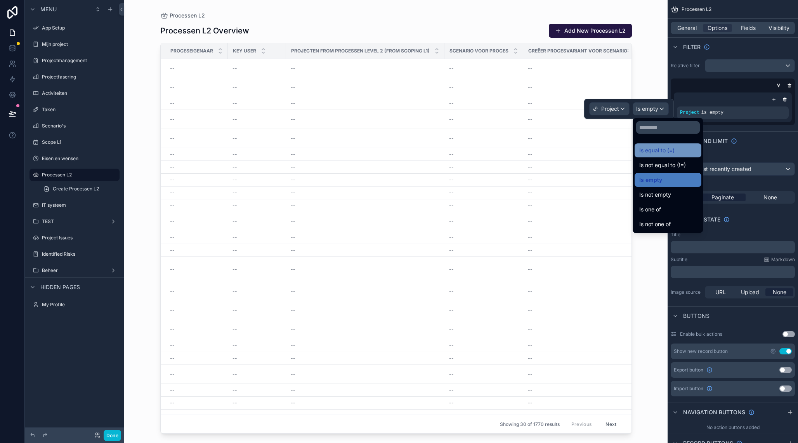
click at [655, 149] on span "Is equal to (=)" at bounding box center [656, 150] width 35 height 9
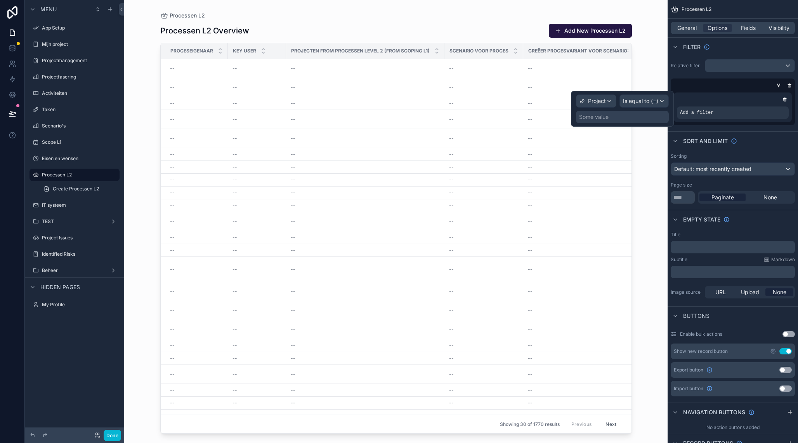
click at [610, 117] on div "Some value" at bounding box center [622, 117] width 93 height 12
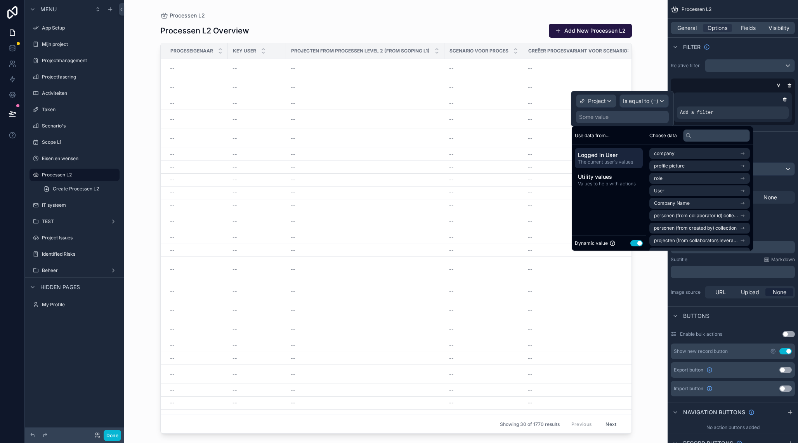
click at [637, 242] on button "Use setting" at bounding box center [636, 243] width 12 height 6
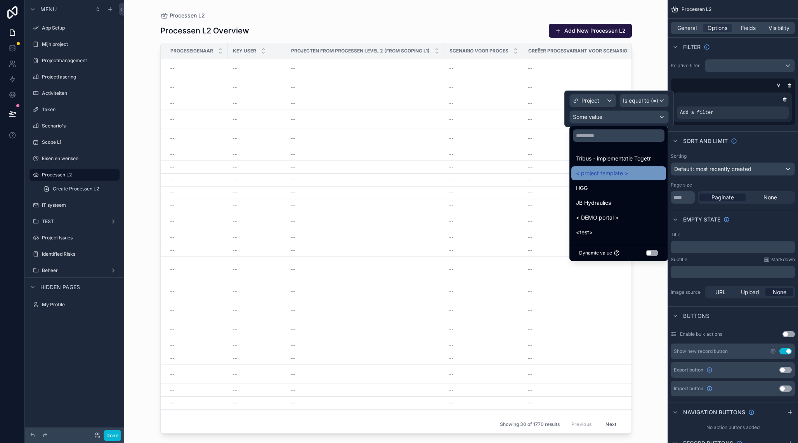
click at [622, 177] on span "< project template >" at bounding box center [602, 172] width 52 height 9
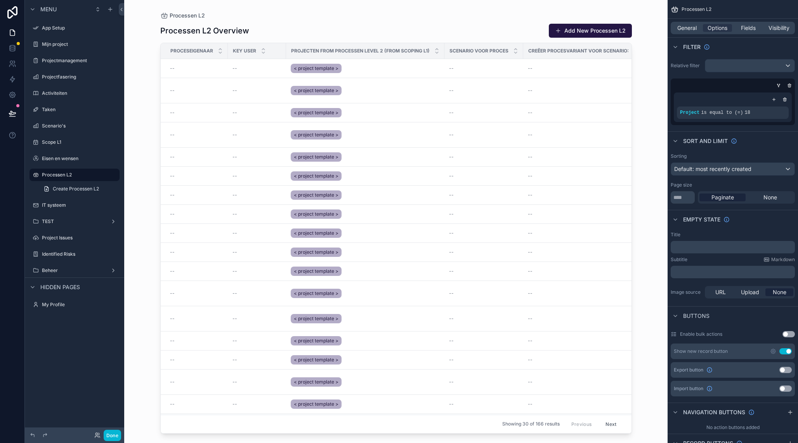
click at [415, 117] on div "scrollable content" at bounding box center [396, 216] width 496 height 433
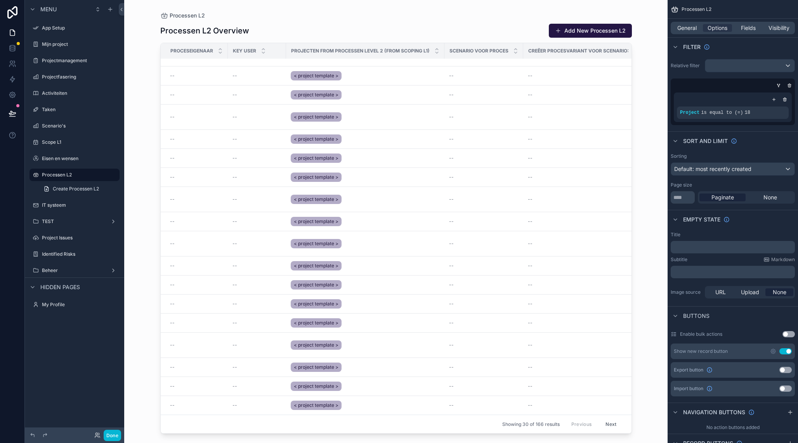
click at [607, 422] on button "Next" at bounding box center [611, 424] width 22 height 12
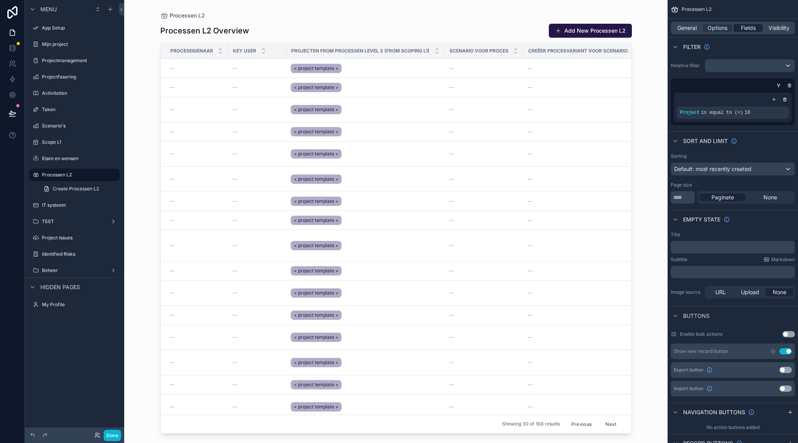
click at [744, 30] on span "Fields" at bounding box center [748, 28] width 15 height 8
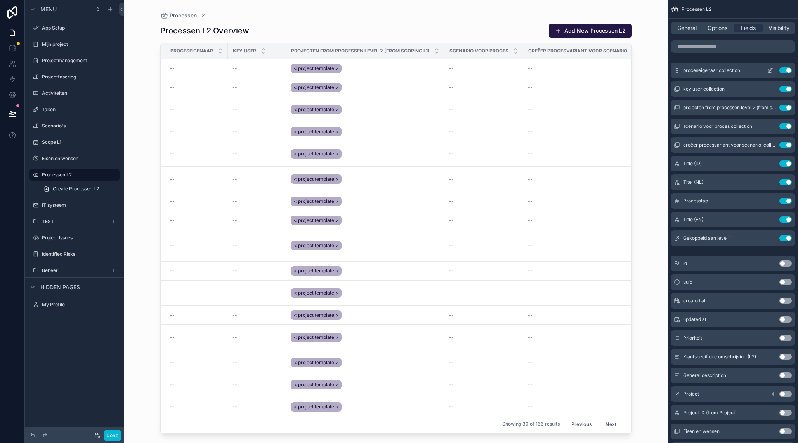
click at [786, 69] on button "Use setting" at bounding box center [785, 70] width 12 height 6
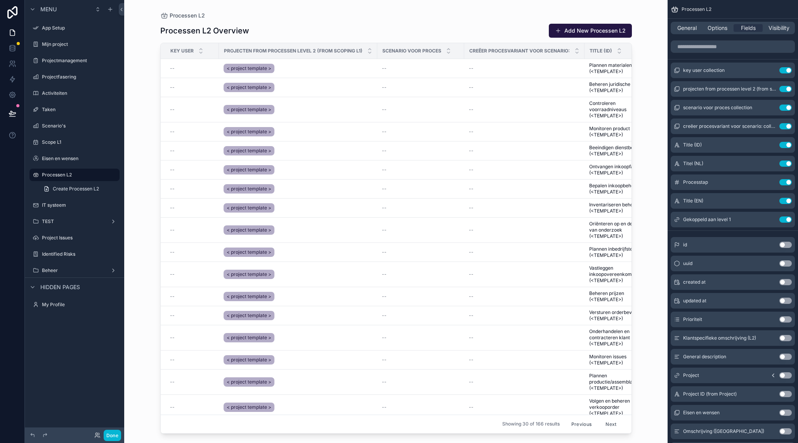
click at [786, 69] on button "Use setting" at bounding box center [785, 70] width 12 height 6
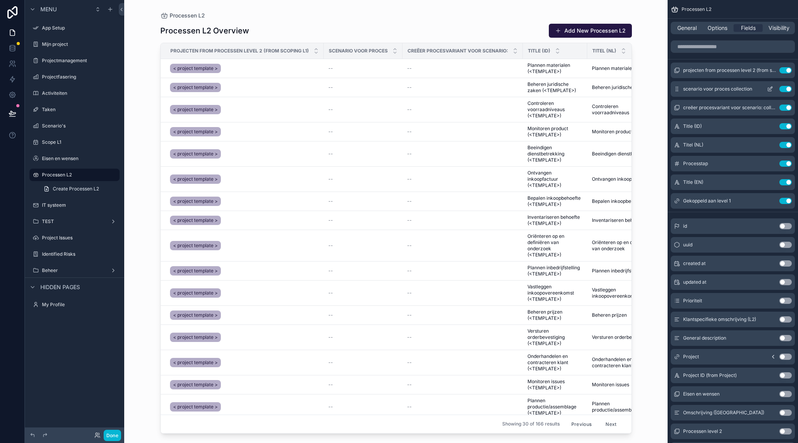
click at [784, 89] on button "Use setting" at bounding box center [785, 89] width 12 height 6
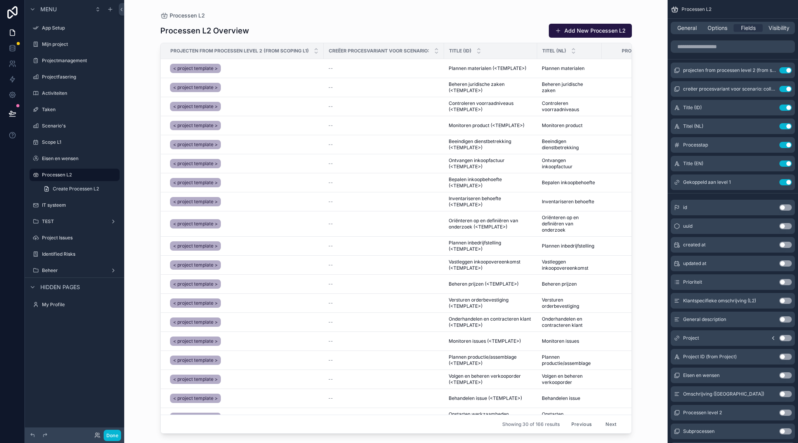
click at [784, 89] on button "Use setting" at bounding box center [785, 89] width 12 height 6
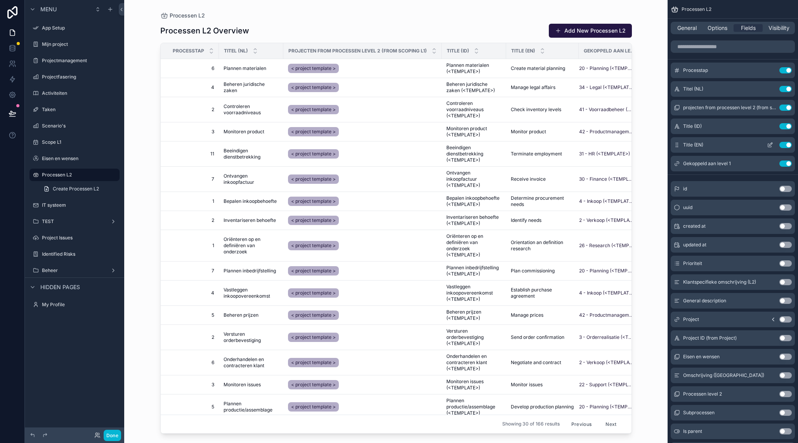
click at [792, 142] on div "Title (EN) Use setting" at bounding box center [733, 145] width 124 height 16
click at [789, 145] on button "Use setting" at bounding box center [785, 145] width 12 height 6
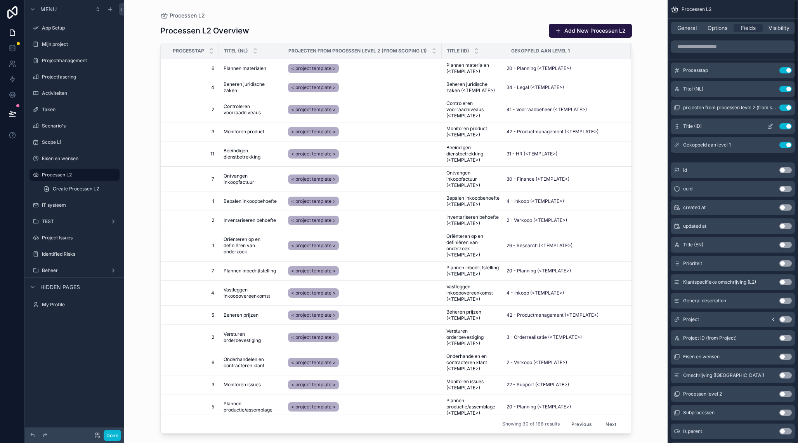
click at [786, 125] on button "Use setting" at bounding box center [785, 126] width 12 height 6
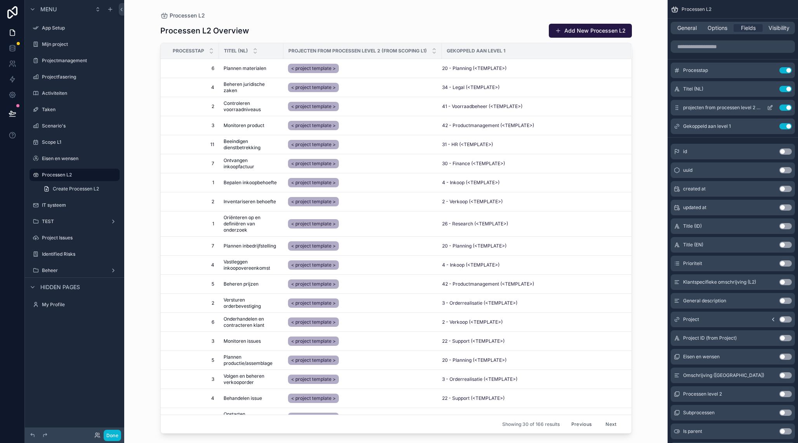
click at [786, 106] on button "Use setting" at bounding box center [785, 107] width 12 height 6
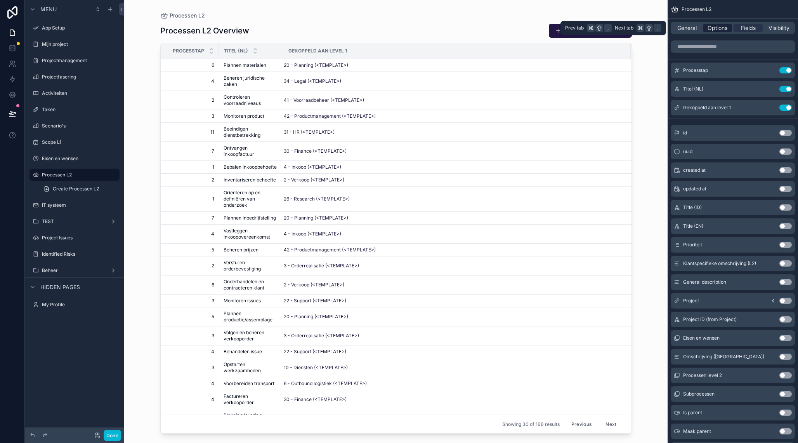
click at [708, 30] on span "Options" at bounding box center [718, 28] width 20 height 8
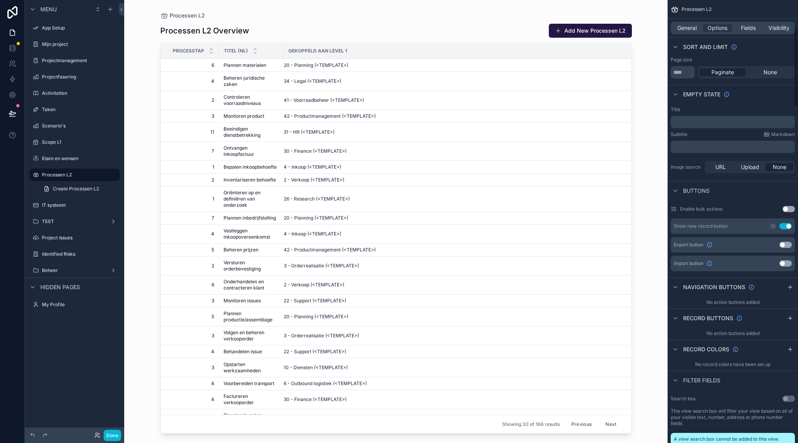
scroll to position [160, 0]
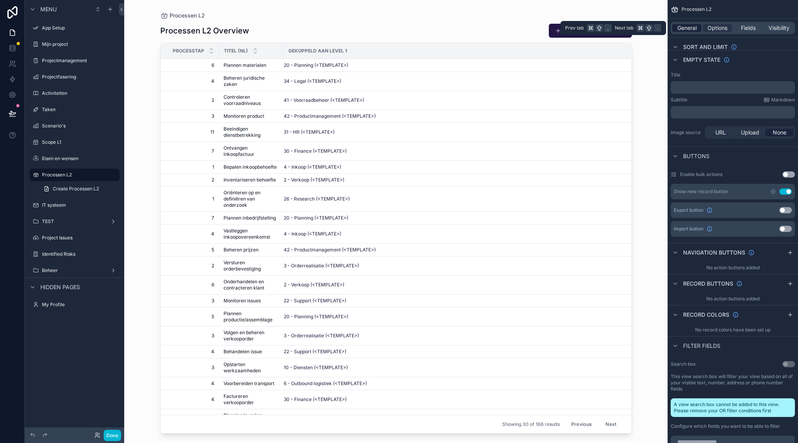
click at [685, 27] on span "General" at bounding box center [686, 28] width 19 height 8
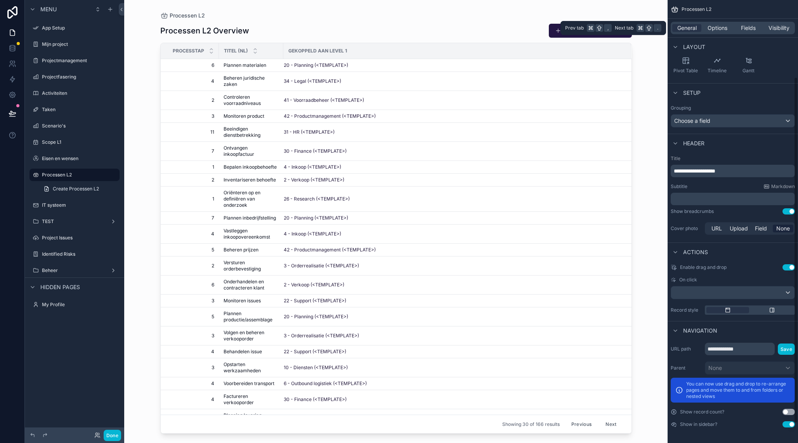
scroll to position [99, 0]
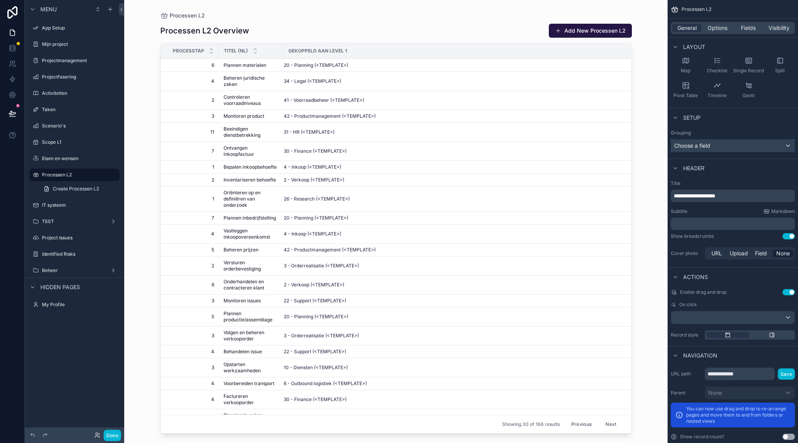
click at [721, 147] on div "Choose a field" at bounding box center [732, 145] width 123 height 12
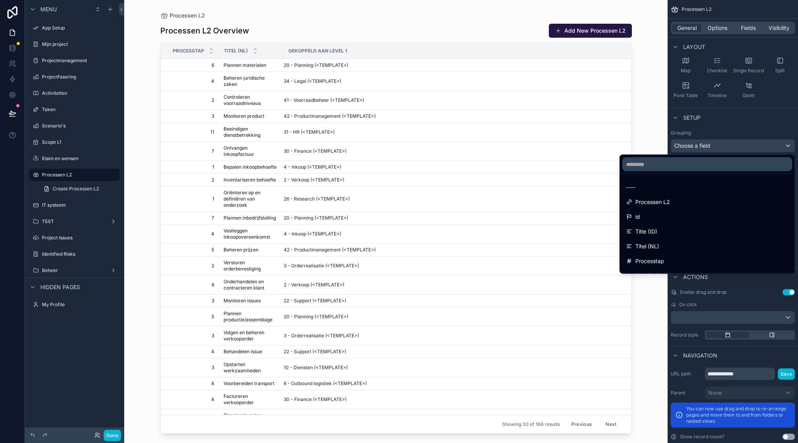
click at [700, 163] on input "text" at bounding box center [707, 164] width 168 height 12
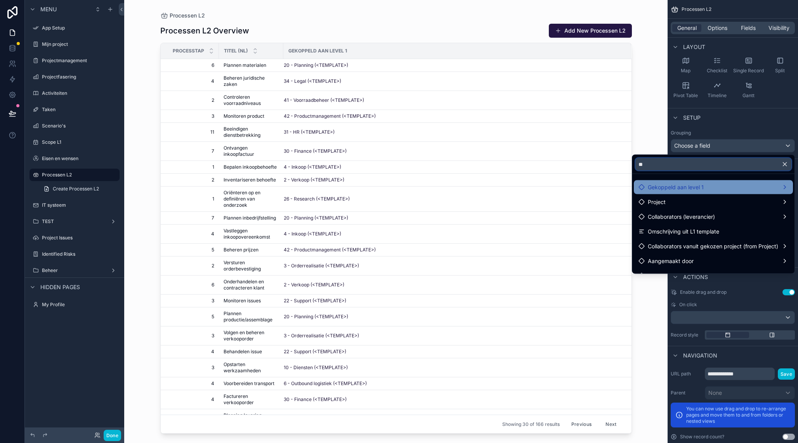
type input "**"
click at [694, 186] on span "Gekoppeld aan level 1" at bounding box center [676, 186] width 56 height 9
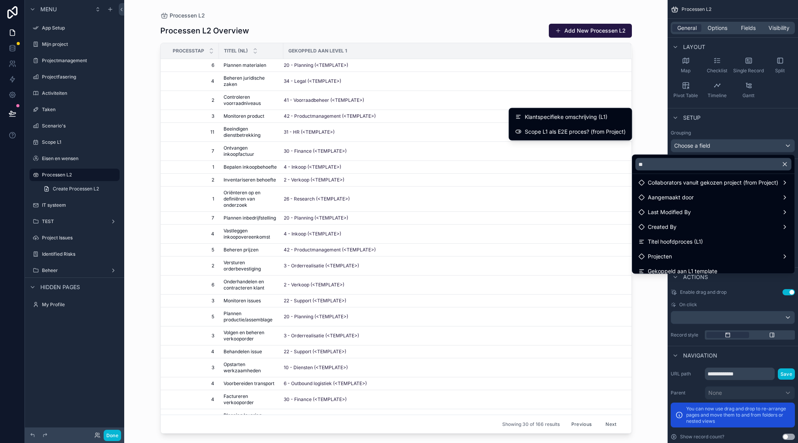
scroll to position [70, 0]
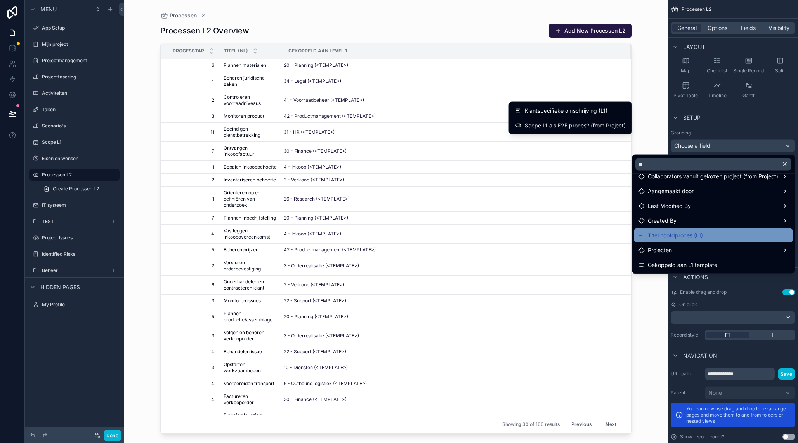
click at [706, 237] on div "Titel hoofdproces (L1)" at bounding box center [714, 235] width 150 height 9
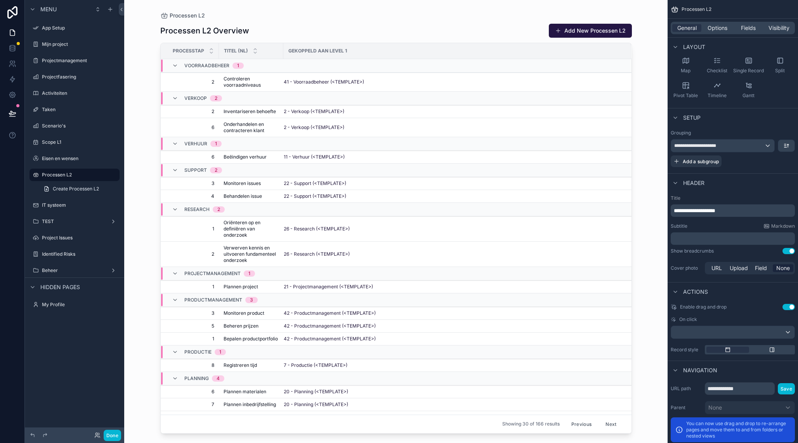
scroll to position [349, 0]
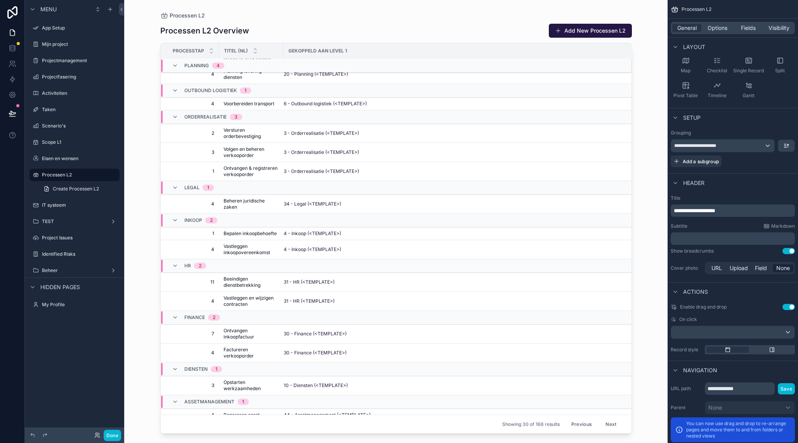
click at [602, 424] on button "Next" at bounding box center [611, 424] width 22 height 12
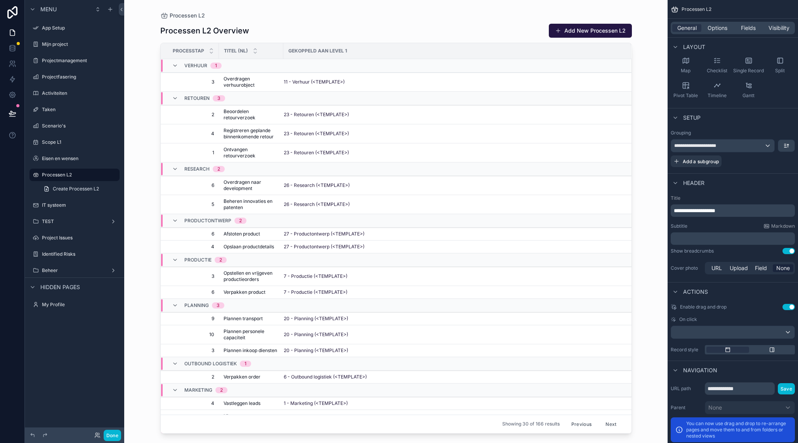
click at [618, 422] on button "Next" at bounding box center [611, 424] width 22 height 12
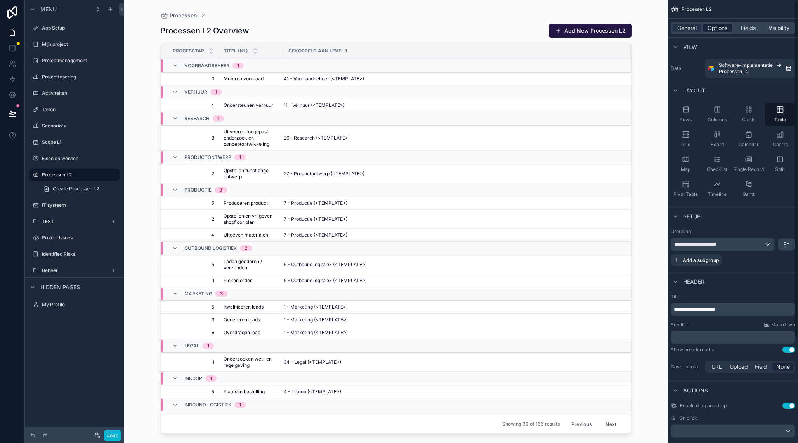
click at [724, 27] on span "Options" at bounding box center [718, 28] width 20 height 8
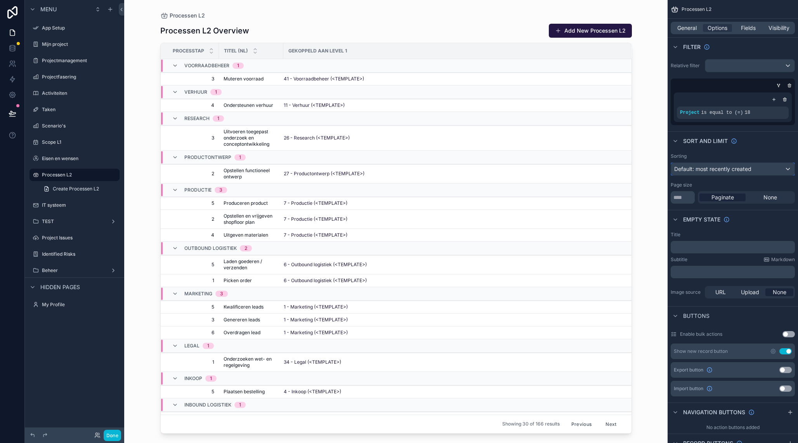
click at [776, 171] on div "Default: most recently created" at bounding box center [732, 169] width 123 height 12
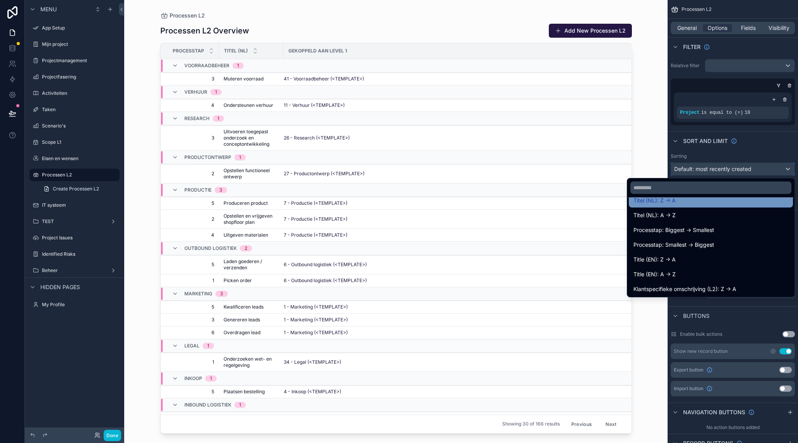
scroll to position [115, 0]
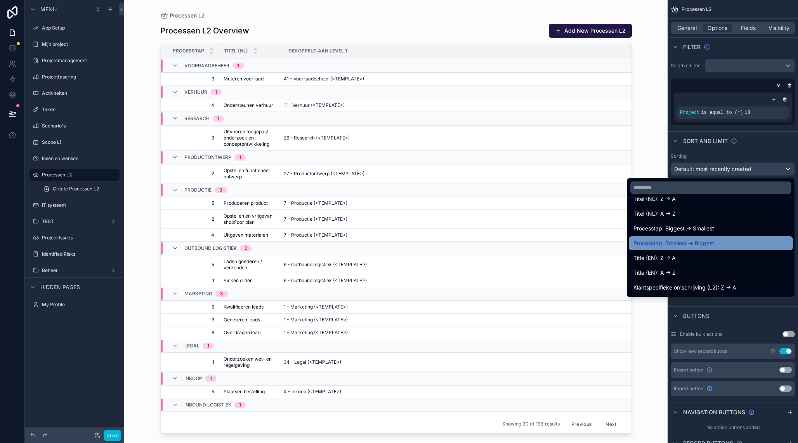
click at [715, 241] on div "Processtap: Smallest -> Biggest" at bounding box center [710, 242] width 155 height 9
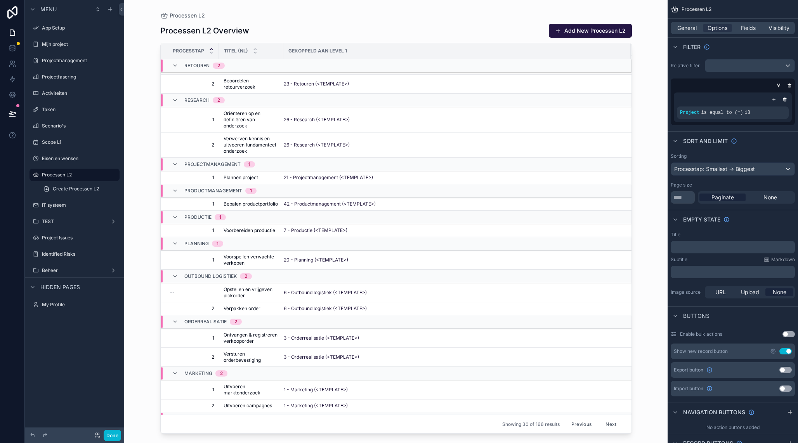
scroll to position [203, 0]
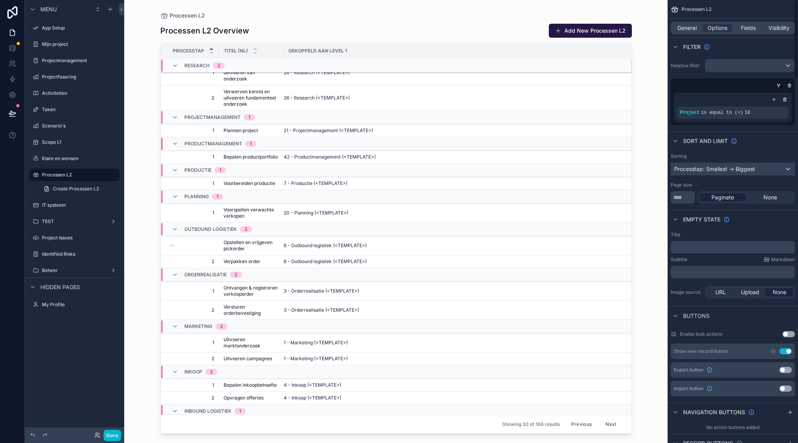
click at [779, 169] on div "Processtap: Smallest -> Biggest" at bounding box center [732, 169] width 123 height 12
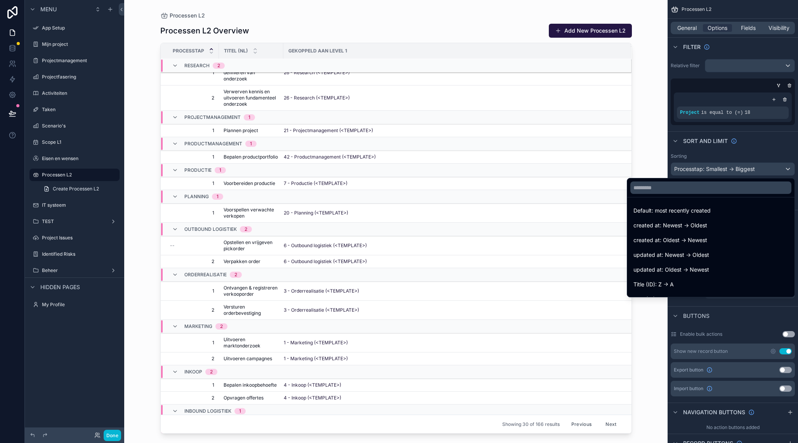
click at [778, 154] on div "scrollable content" at bounding box center [399, 221] width 798 height 443
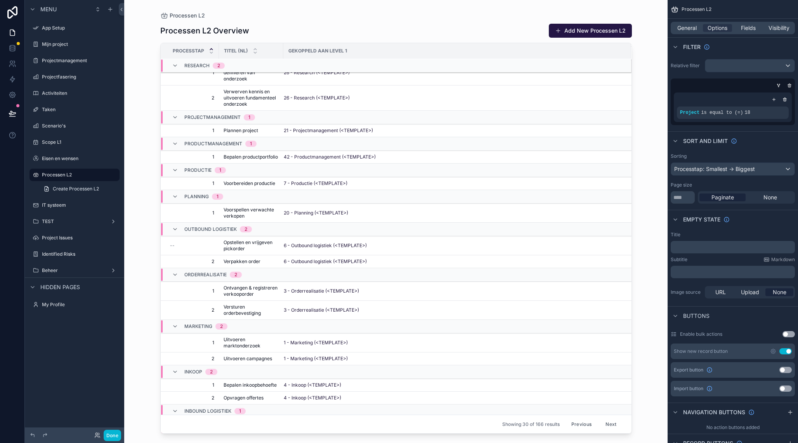
click at [608, 420] on button "Next" at bounding box center [611, 424] width 22 height 12
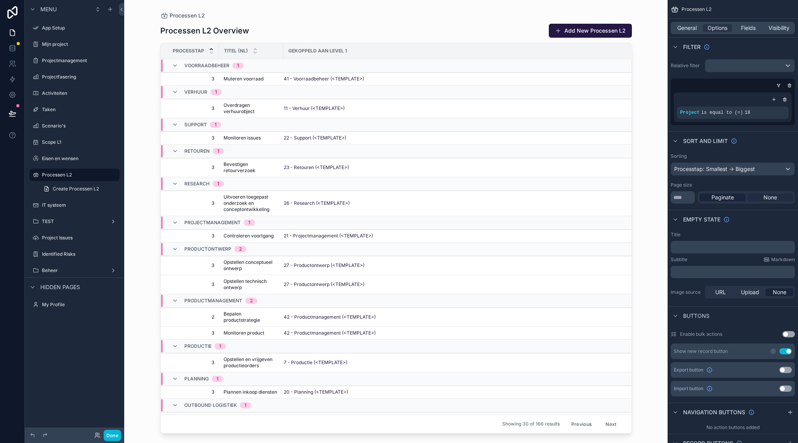
click at [768, 198] on span "None" at bounding box center [771, 197] width 14 height 8
click at [213, 53] on icon "scrollable content" at bounding box center [211, 52] width 5 height 5
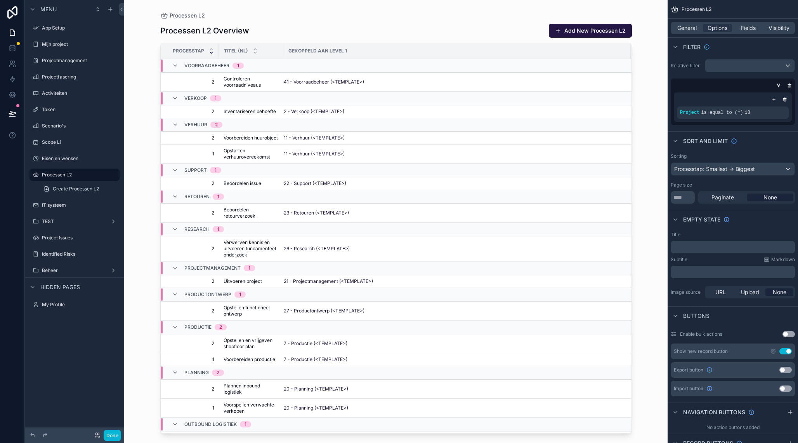
click at [213, 53] on icon "scrollable content" at bounding box center [211, 52] width 5 height 5
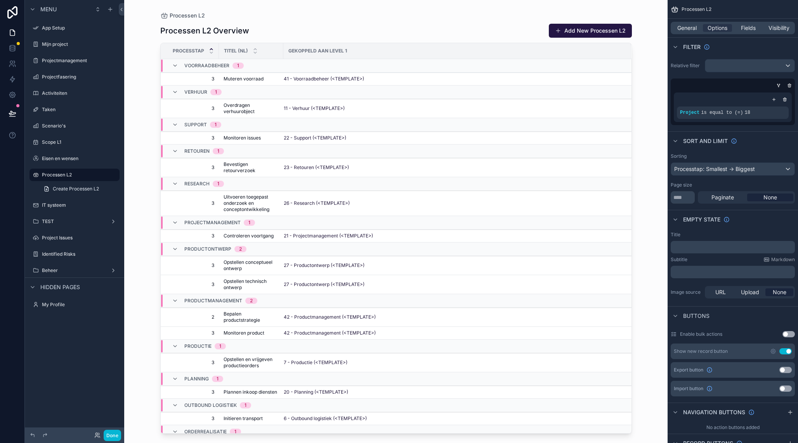
click at [213, 53] on icon "scrollable content" at bounding box center [211, 52] width 5 height 5
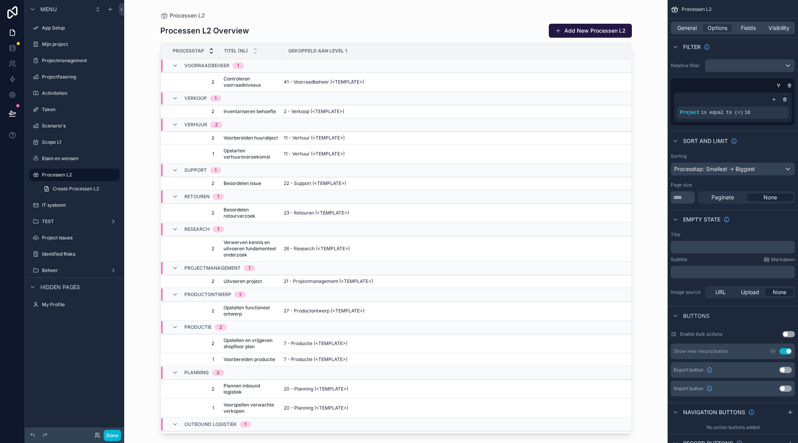
click at [213, 47] on icon "scrollable content" at bounding box center [211, 49] width 5 height 5
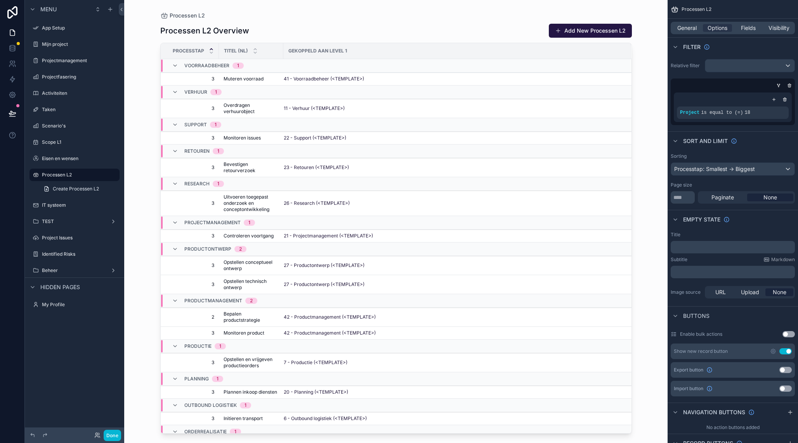
click at [213, 47] on icon "scrollable content" at bounding box center [211, 49] width 5 height 5
click at [717, 195] on span "Paginate" at bounding box center [723, 197] width 23 height 8
click at [683, 199] on input "**" at bounding box center [683, 197] width 24 height 12
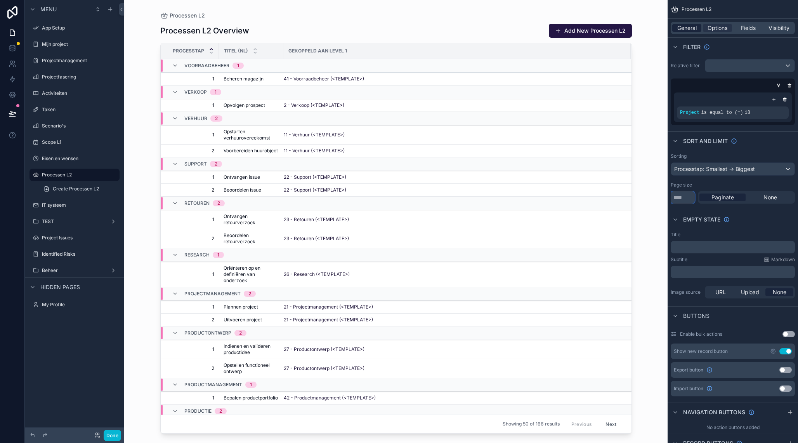
type input "**"
click at [690, 30] on span "General" at bounding box center [686, 28] width 19 height 8
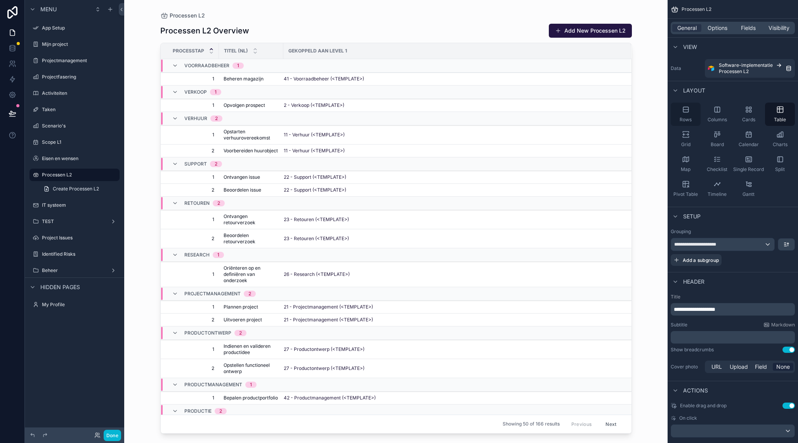
click at [686, 117] on span "Rows" at bounding box center [686, 119] width 12 height 6
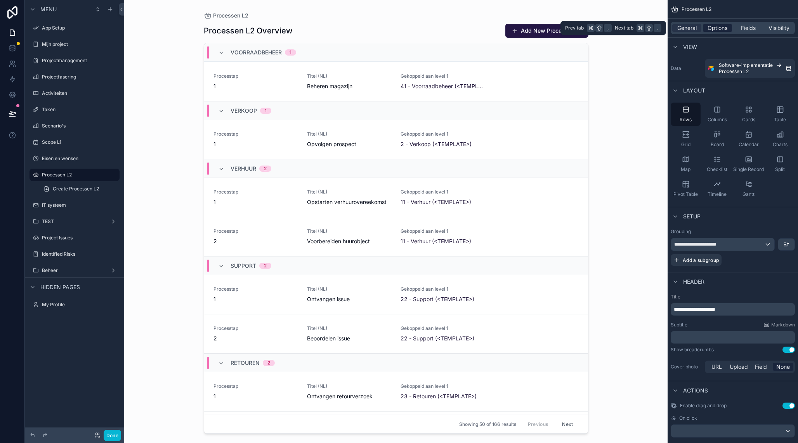
click at [722, 30] on span "Options" at bounding box center [718, 28] width 20 height 8
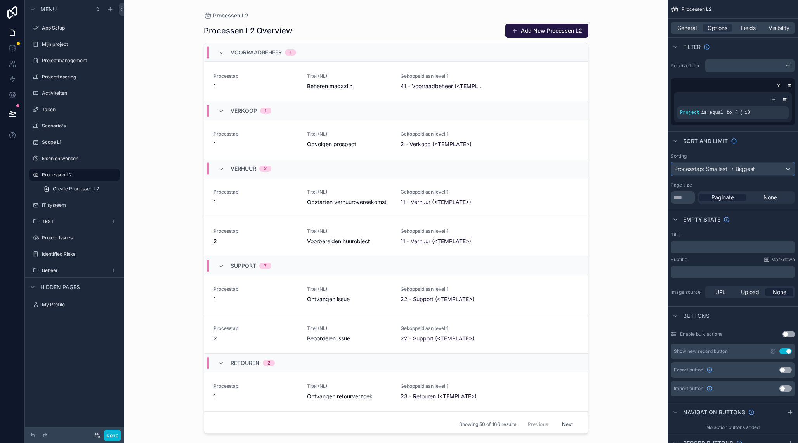
click at [731, 173] on div "Processtap: Smallest -> Biggest" at bounding box center [732, 169] width 123 height 12
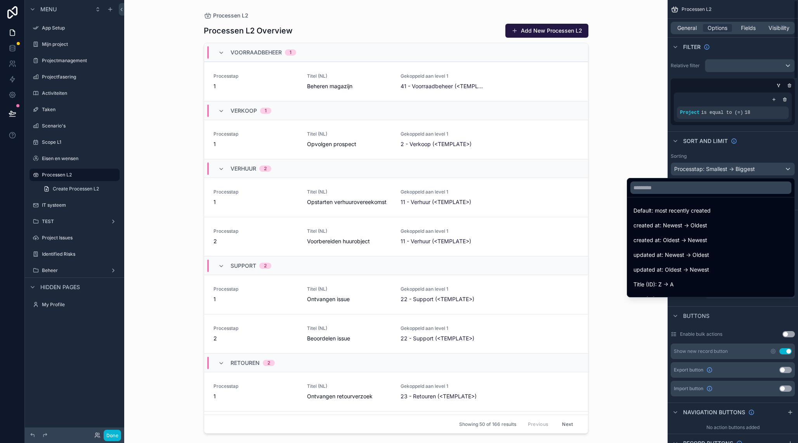
click at [778, 153] on div "scrollable content" at bounding box center [399, 221] width 798 height 443
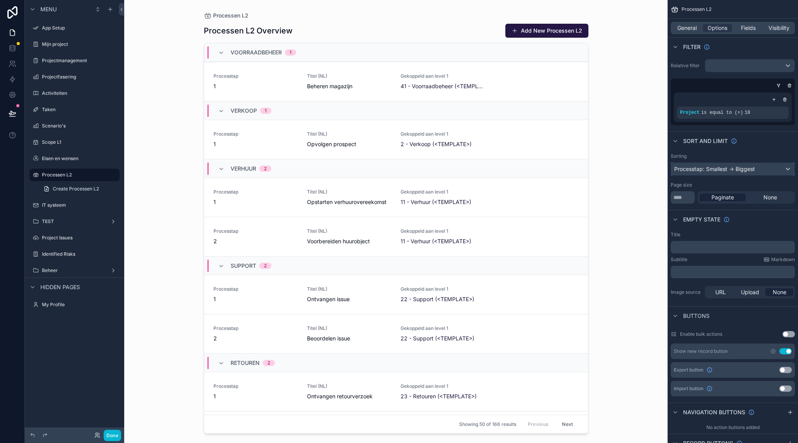
click at [729, 172] on div "Processtap: Smallest -> Biggest" at bounding box center [732, 169] width 123 height 12
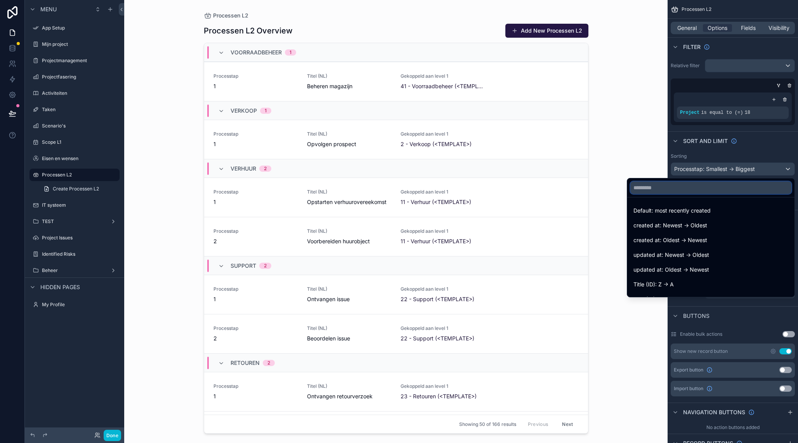
click at [671, 187] on input "text" at bounding box center [710, 187] width 161 height 12
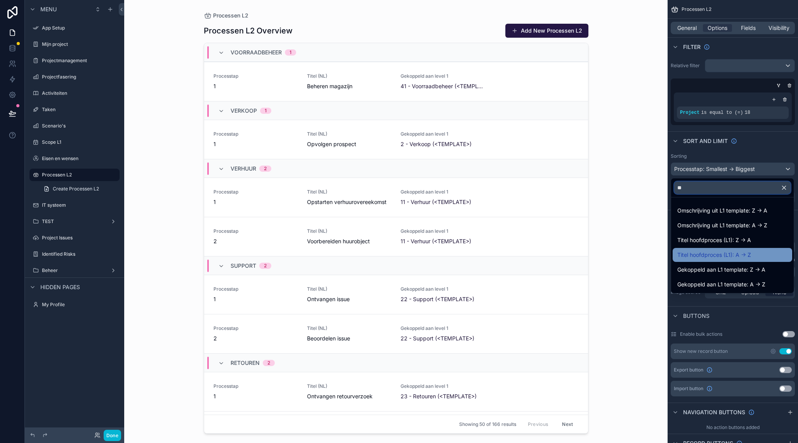
type input "**"
click at [759, 256] on div "Titel hoofdproces (L1): A -> Z" at bounding box center [732, 254] width 110 height 9
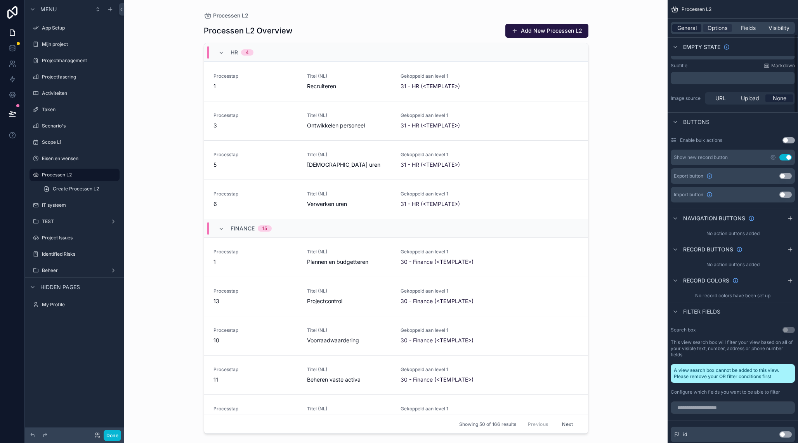
click at [693, 26] on span "General" at bounding box center [686, 28] width 19 height 8
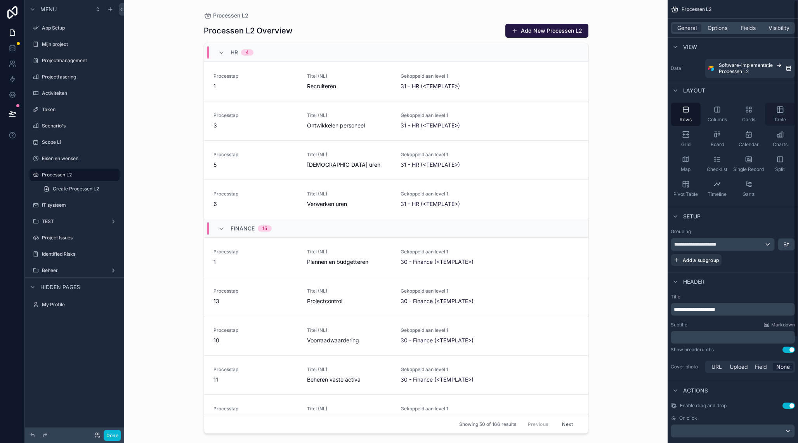
click at [783, 113] on icon "scrollable content" at bounding box center [780, 110] width 8 height 8
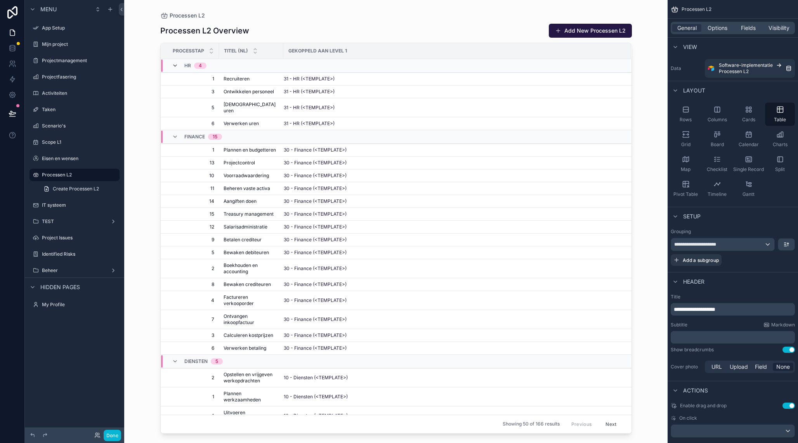
click at [176, 65] on icon "scrollable content" at bounding box center [175, 65] width 6 height 6
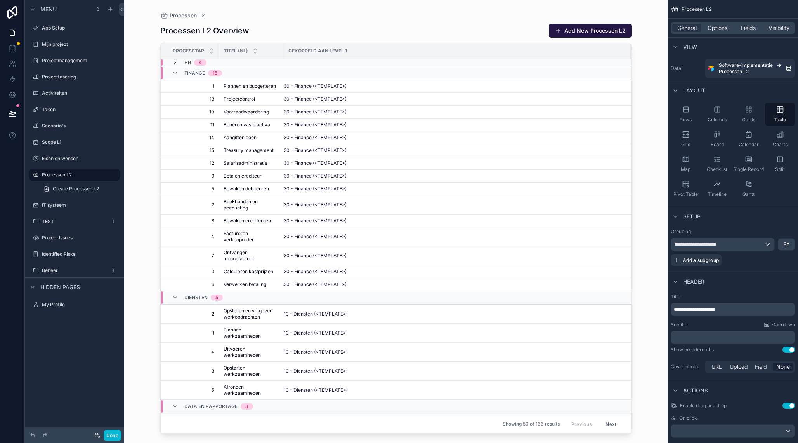
click at [176, 65] on icon "scrollable content" at bounding box center [175, 62] width 6 height 6
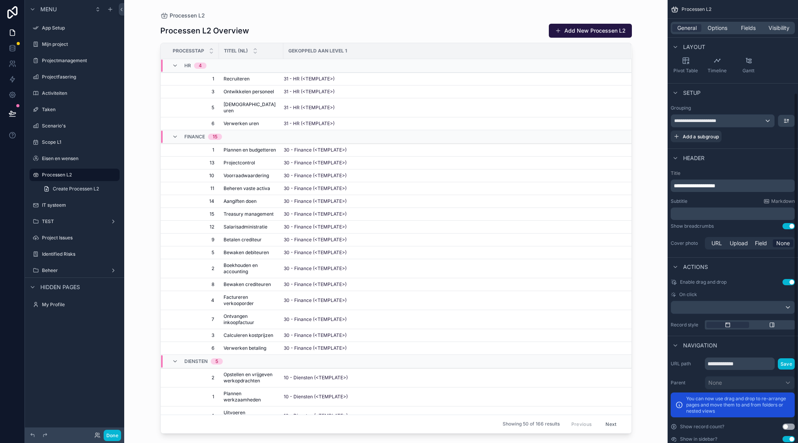
scroll to position [122, 0]
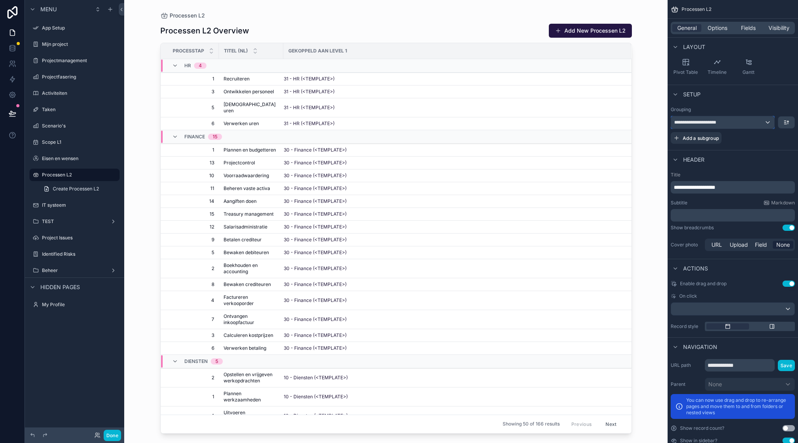
click at [770, 122] on div "**********" at bounding box center [722, 122] width 103 height 12
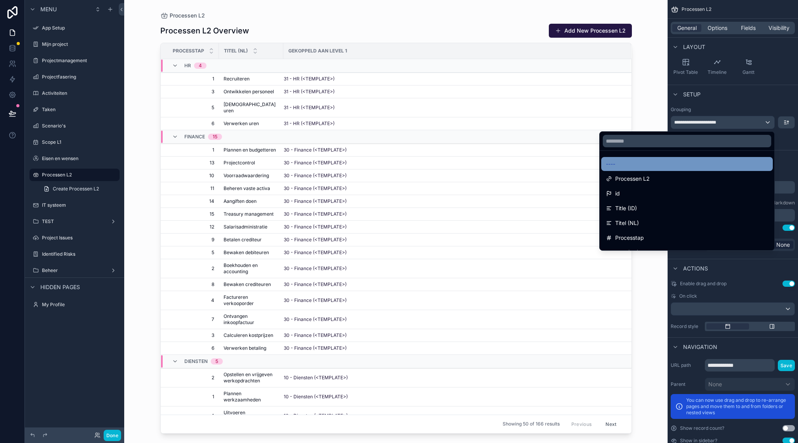
click at [672, 165] on div "----" at bounding box center [687, 163] width 162 height 9
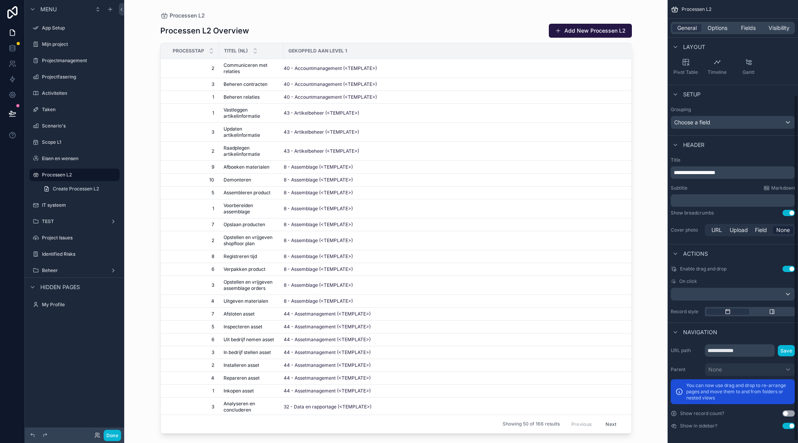
scroll to position [0, 0]
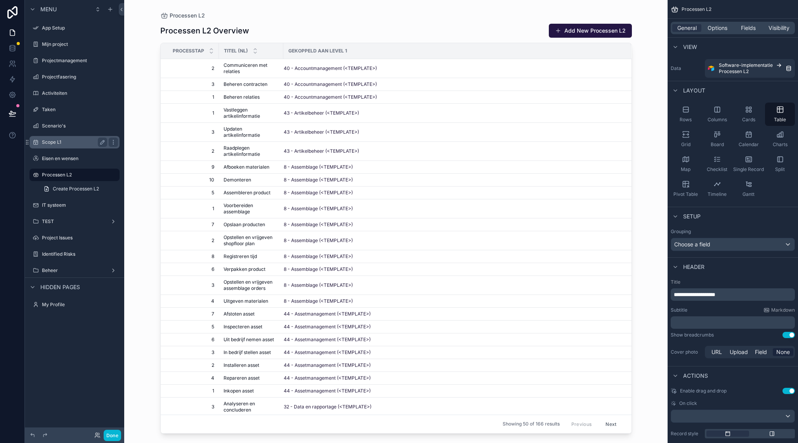
click at [64, 141] on label "Scope L1" at bounding box center [73, 142] width 62 height 6
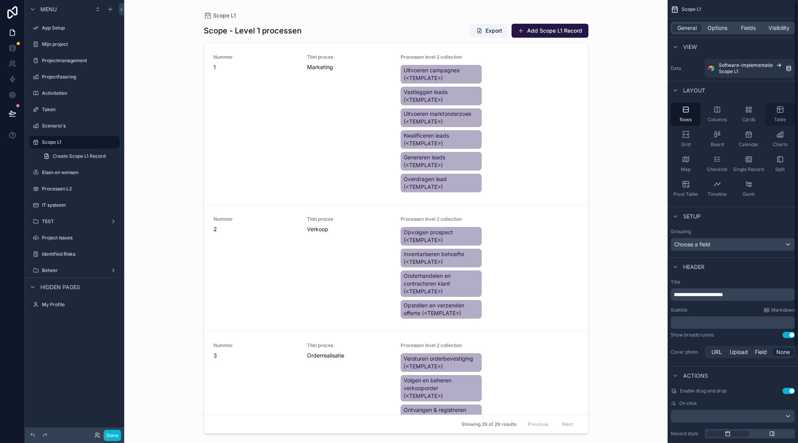
click at [783, 109] on icon "scrollable content" at bounding box center [780, 110] width 8 height 8
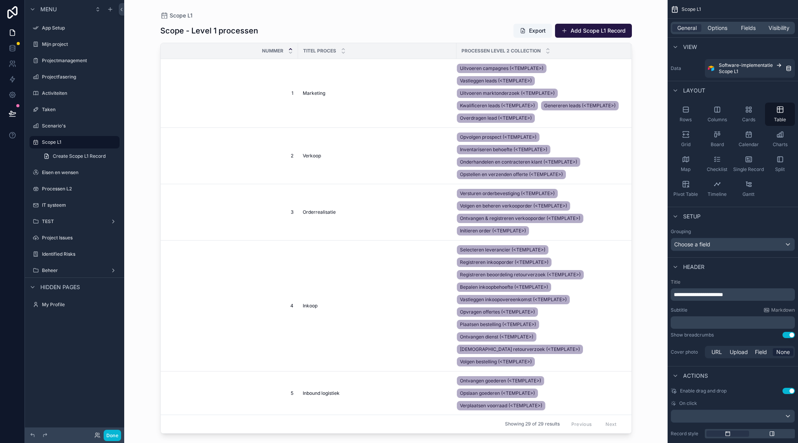
click at [539, 51] on span "Processen level 2 collection" at bounding box center [501, 51] width 79 height 6
click at [747, 26] on span "Fields" at bounding box center [748, 28] width 15 height 8
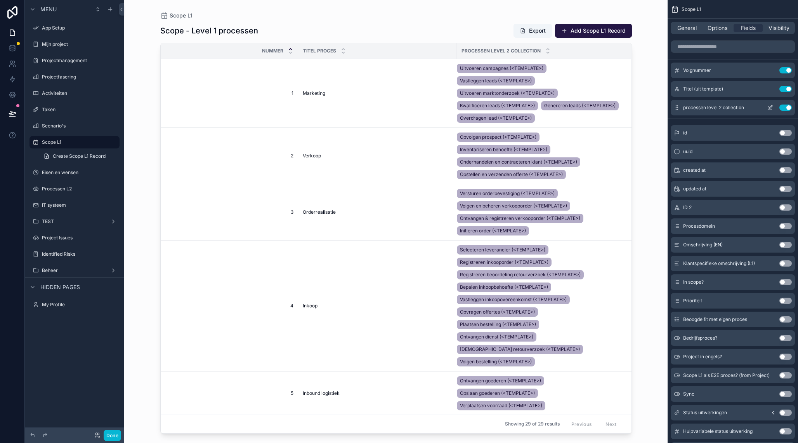
click at [769, 108] on icon "scrollable content" at bounding box center [770, 106] width 3 height 3
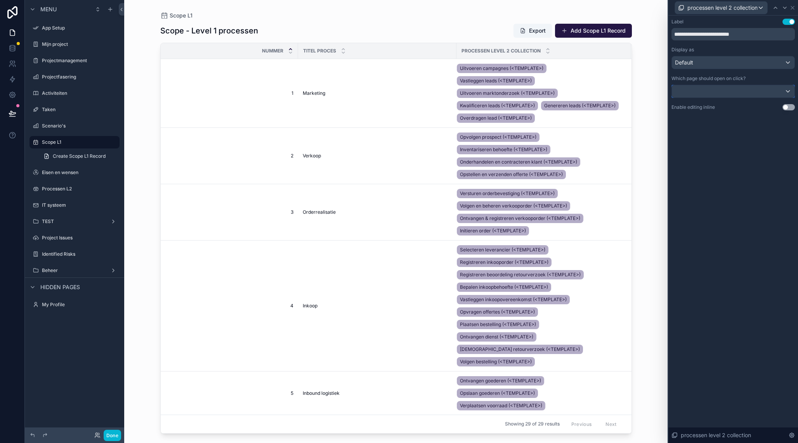
click at [698, 92] on div at bounding box center [733, 91] width 123 height 12
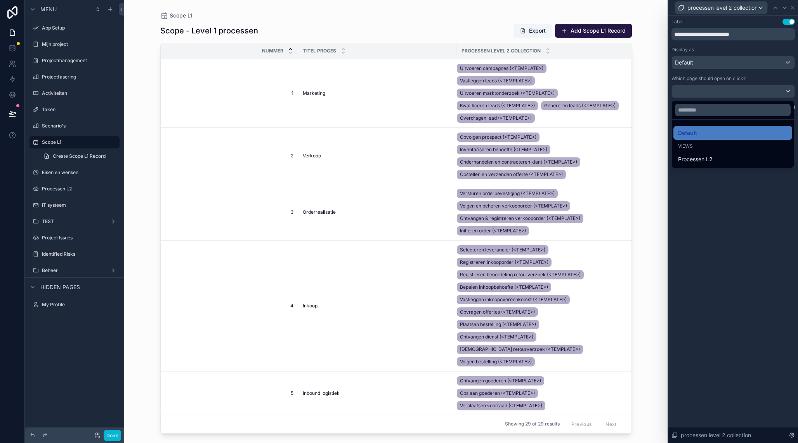
click at [702, 209] on div at bounding box center [733, 221] width 130 height 443
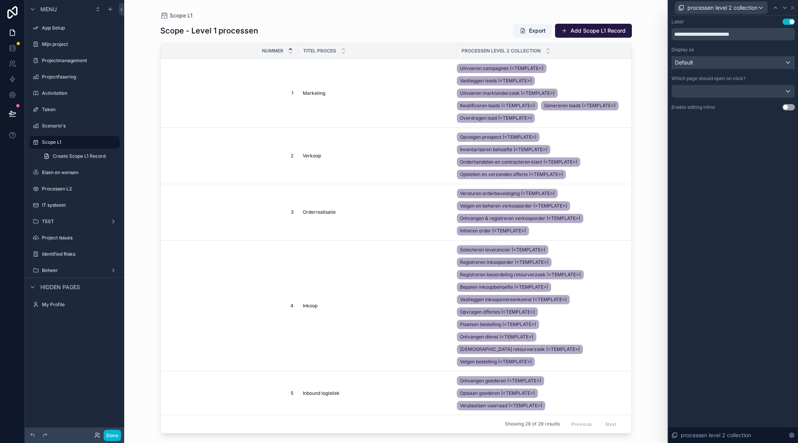
click at [707, 63] on div "Default" at bounding box center [733, 62] width 123 height 12
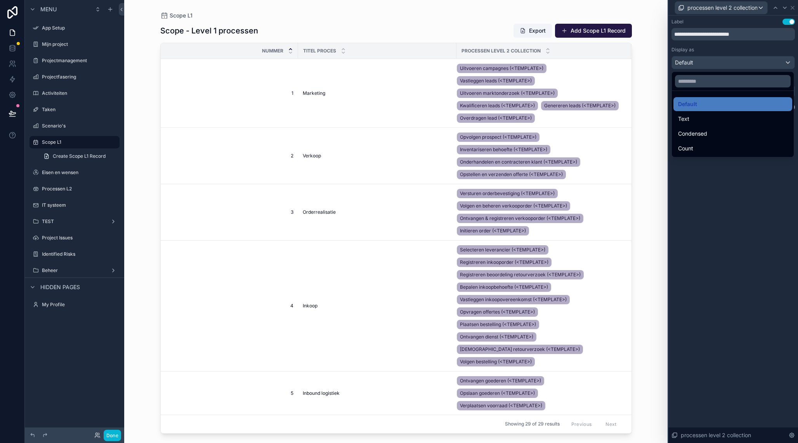
click at [707, 63] on div at bounding box center [733, 221] width 130 height 443
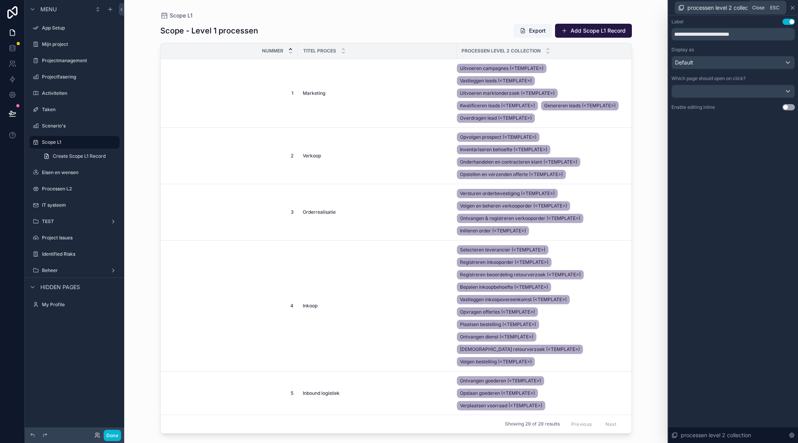
click at [795, 7] on icon at bounding box center [793, 8] width 6 height 6
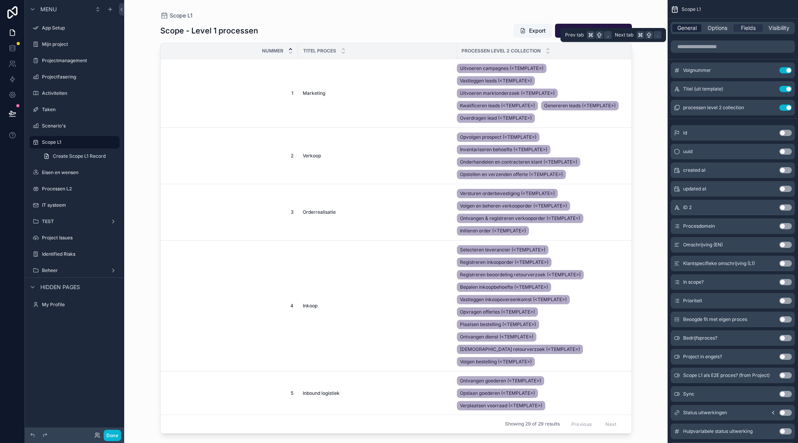
click at [688, 29] on span "General" at bounding box center [686, 28] width 19 height 8
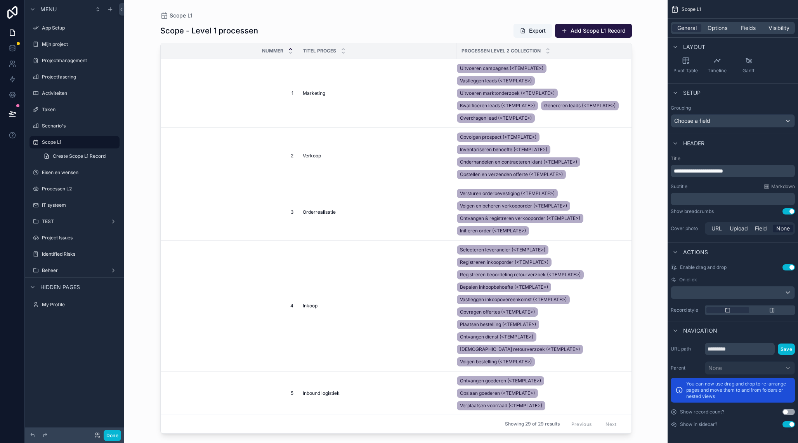
scroll to position [121, 0]
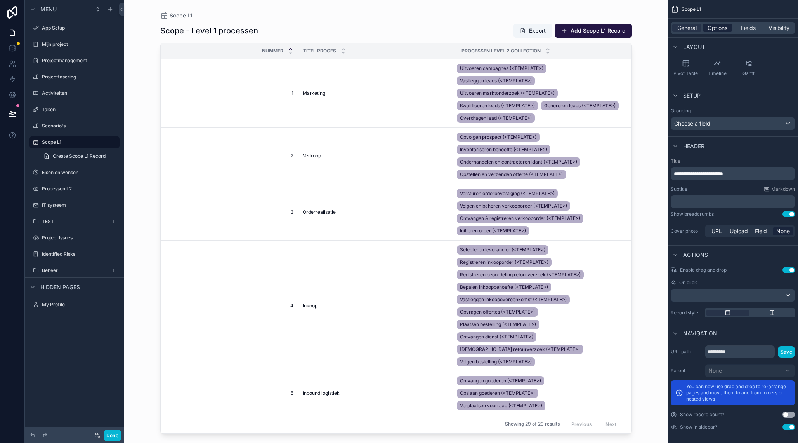
click at [719, 31] on span "Options" at bounding box center [718, 28] width 20 height 8
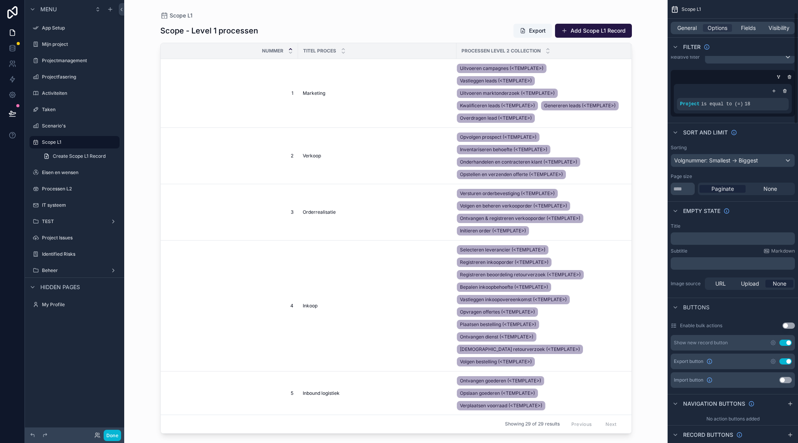
scroll to position [0, 0]
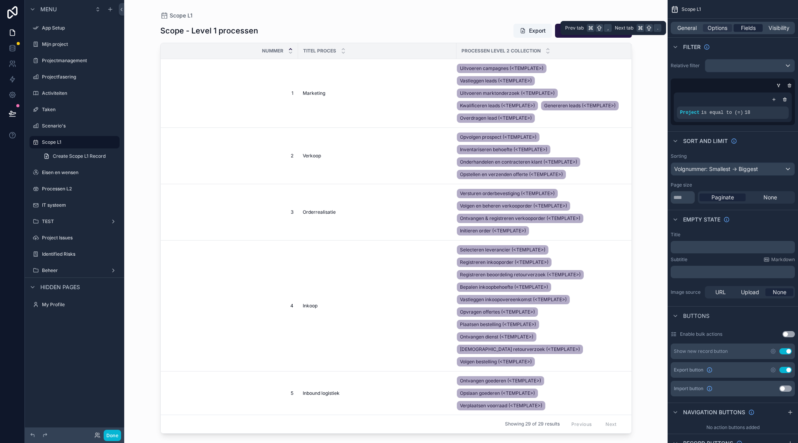
click at [758, 28] on div "Fields" at bounding box center [748, 28] width 29 height 8
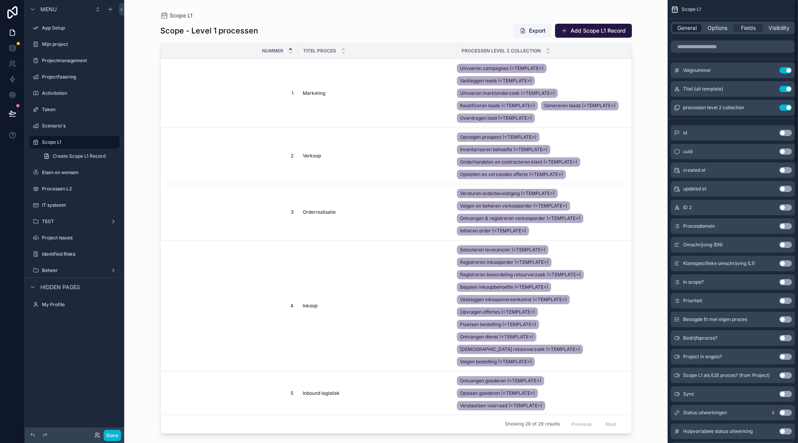
click at [689, 27] on span "General" at bounding box center [686, 28] width 19 height 8
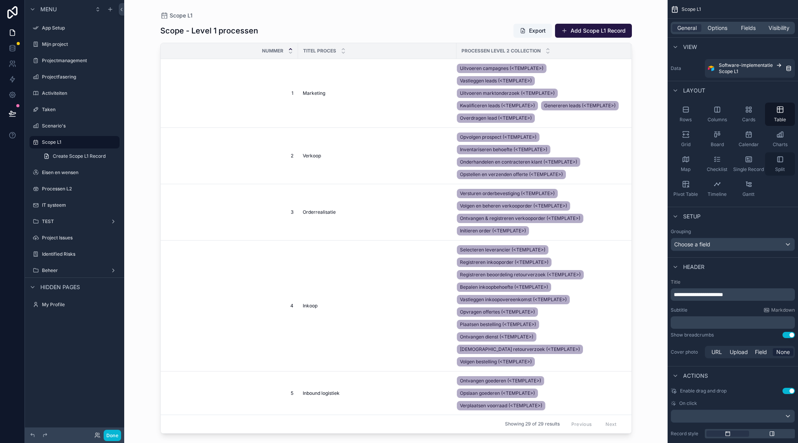
click at [776, 161] on icon "scrollable content" at bounding box center [780, 159] width 8 height 8
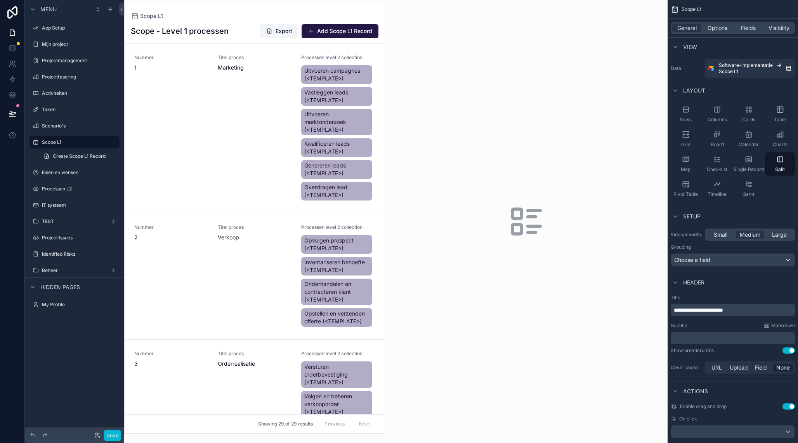
click at [502, 118] on div "scrollable content" at bounding box center [526, 221] width 283 height 443
click at [550, 246] on div "scrollable content" at bounding box center [526, 221] width 283 height 443
click at [254, 93] on div "Titel proces Marketing" at bounding box center [255, 128] width 74 height 148
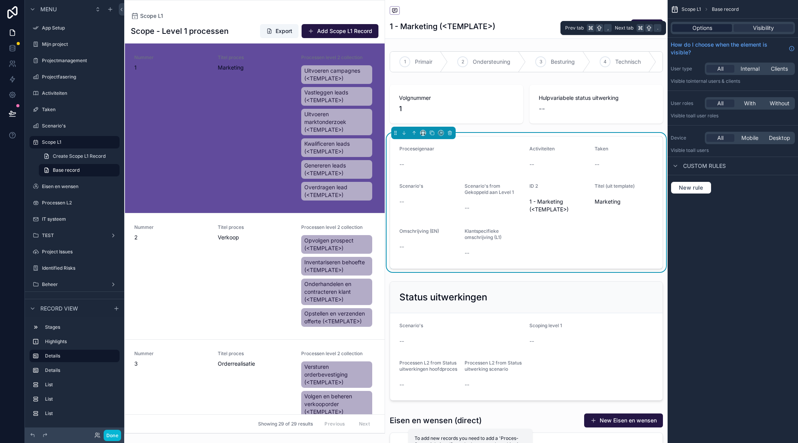
click at [695, 29] on span "Options" at bounding box center [703, 28] width 20 height 8
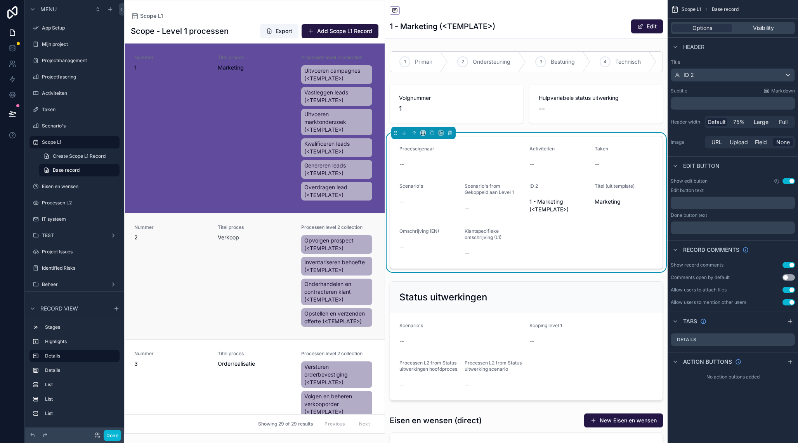
click at [252, 227] on span "Titel proces" at bounding box center [255, 227] width 74 height 6
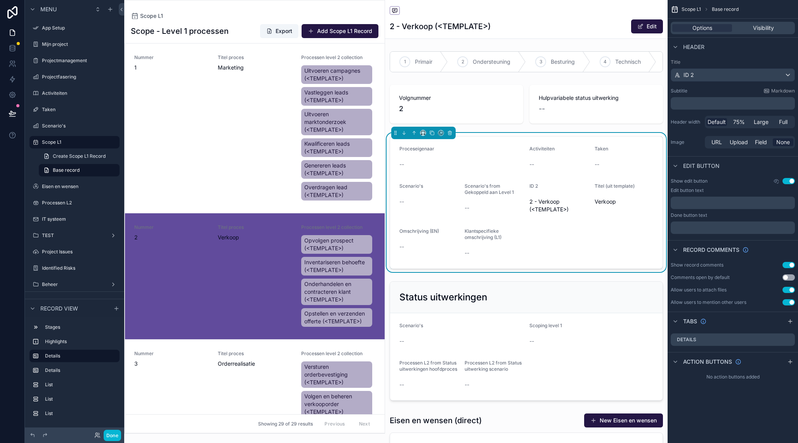
click at [265, 110] on div "Titel proces Marketing" at bounding box center [255, 128] width 74 height 148
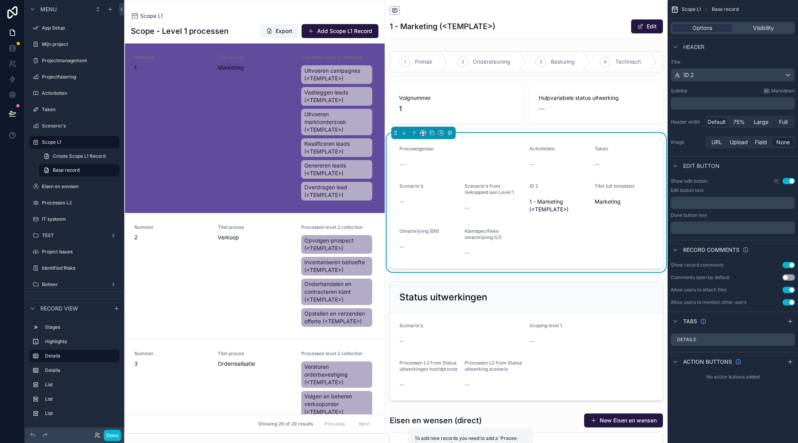
click at [247, 27] on div "Scope - Level 1 processen Export Add Scope L1 Record" at bounding box center [255, 31] width 248 height 15
click at [250, 15] on div "Scope L1" at bounding box center [255, 16] width 248 height 6
click at [686, 11] on span "Scope L1" at bounding box center [691, 9] width 19 height 6
click at [689, 9] on span "Scope L1" at bounding box center [691, 9] width 19 height 6
click at [510, 145] on form "Proceseigenaar -- Activiteiten -- Taken -- Scenario's -- Scenario's from Gekopp…" at bounding box center [526, 202] width 272 height 132
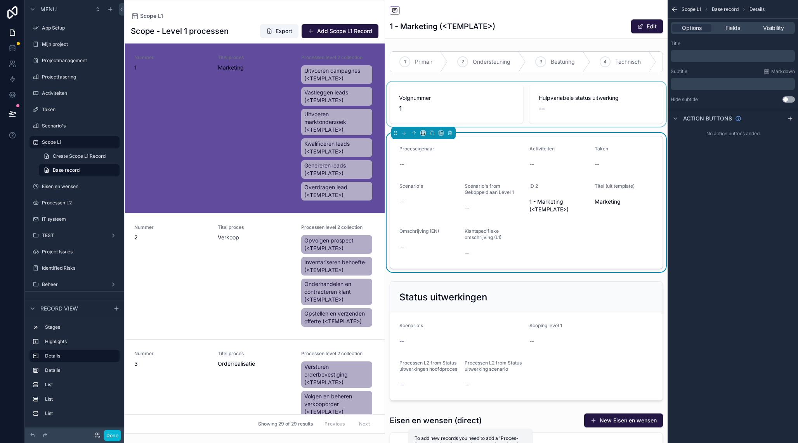
click at [502, 99] on div "scrollable content" at bounding box center [526, 104] width 283 height 45
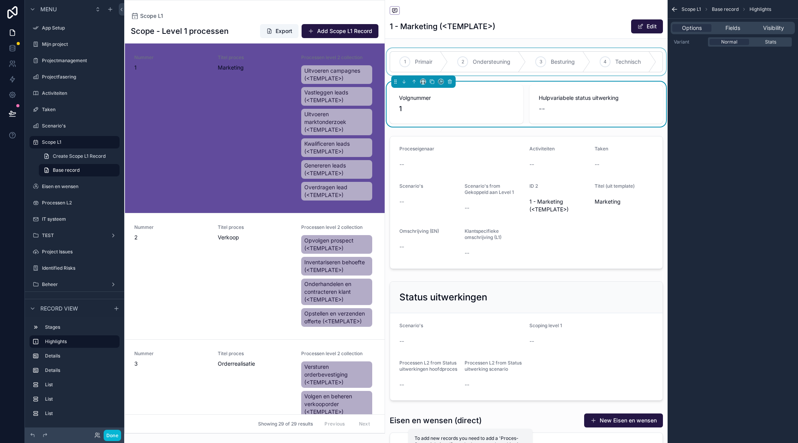
click at [512, 58] on div "scrollable content" at bounding box center [526, 61] width 283 height 27
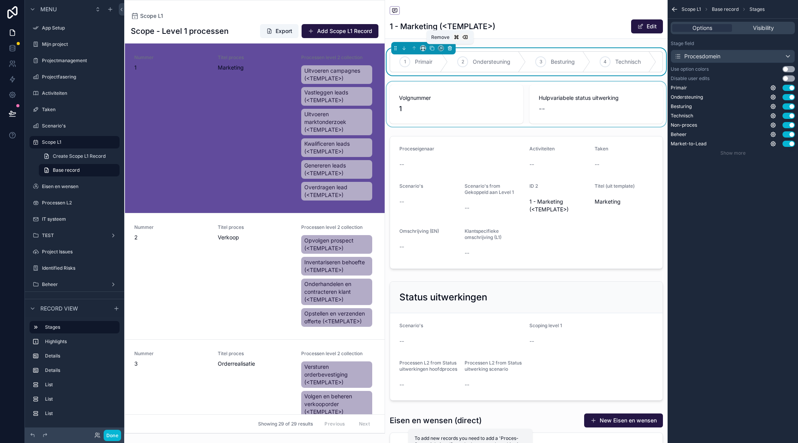
click at [452, 49] on icon "scrollable content" at bounding box center [449, 47] width 5 height 5
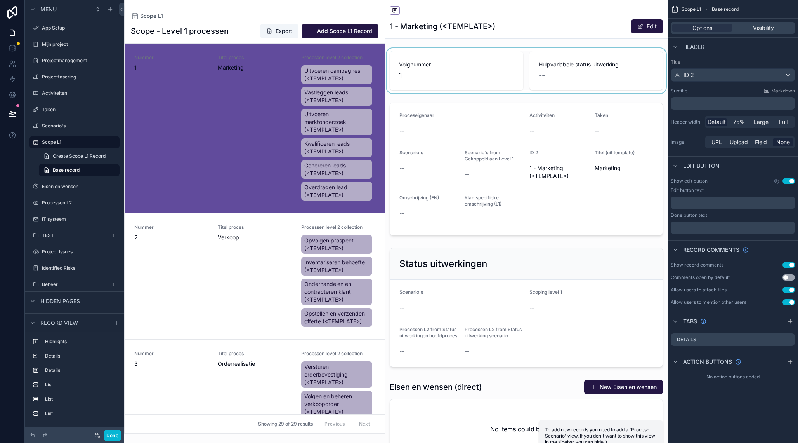
click at [483, 55] on div "scrollable content" at bounding box center [526, 70] width 283 height 45
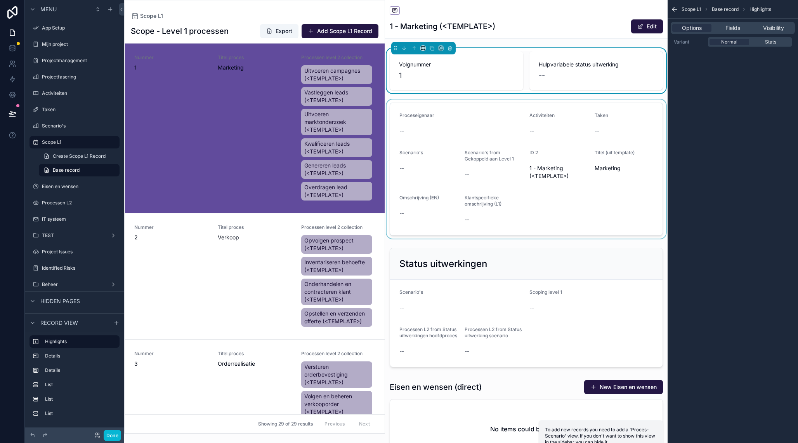
click at [497, 106] on div "scrollable content" at bounding box center [526, 168] width 283 height 139
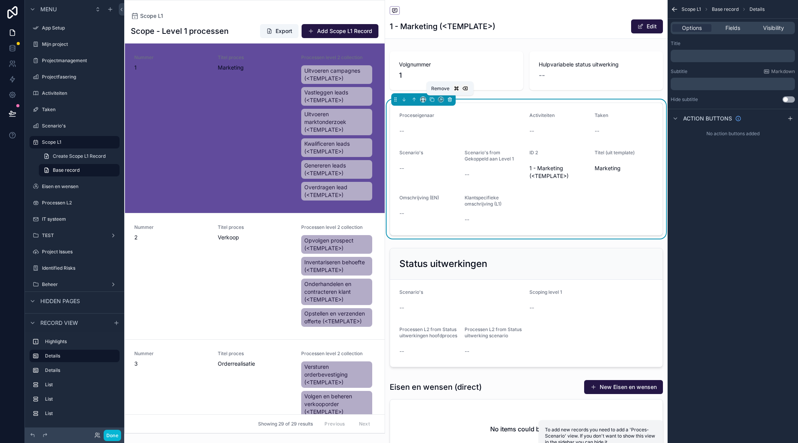
click at [451, 97] on icon "scrollable content" at bounding box center [449, 99] width 5 height 5
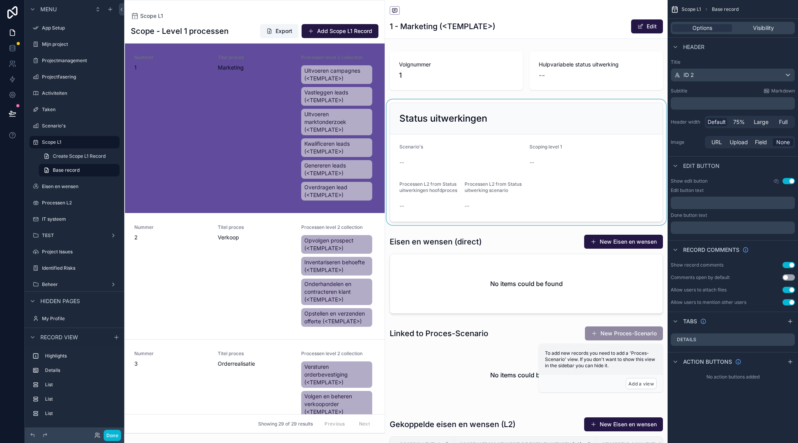
click at [459, 110] on div "scrollable content" at bounding box center [526, 161] width 283 height 125
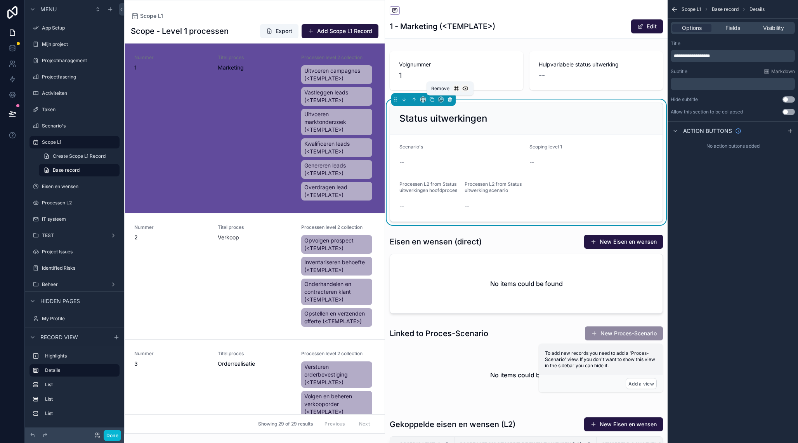
click at [449, 98] on icon "scrollable content" at bounding box center [449, 98] width 3 height 0
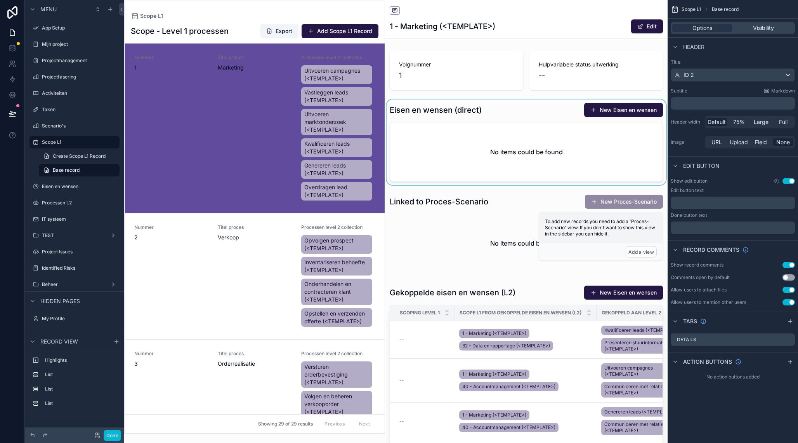
click at [459, 112] on div "scrollable content" at bounding box center [526, 141] width 283 height 85
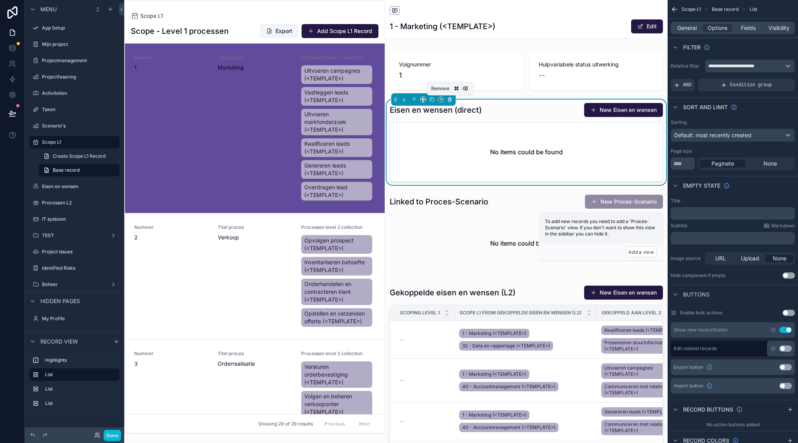
click at [452, 98] on icon "scrollable content" at bounding box center [449, 99] width 5 height 5
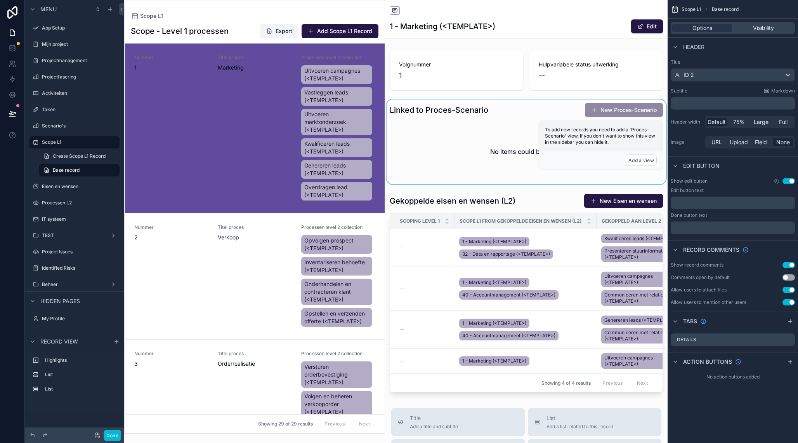
click at [463, 134] on div "scrollable content" at bounding box center [526, 141] width 283 height 85
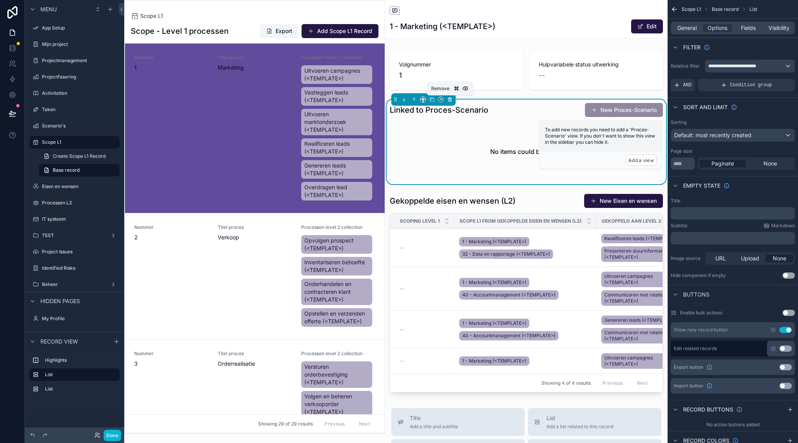
click at [451, 99] on icon "scrollable content" at bounding box center [449, 99] width 5 height 5
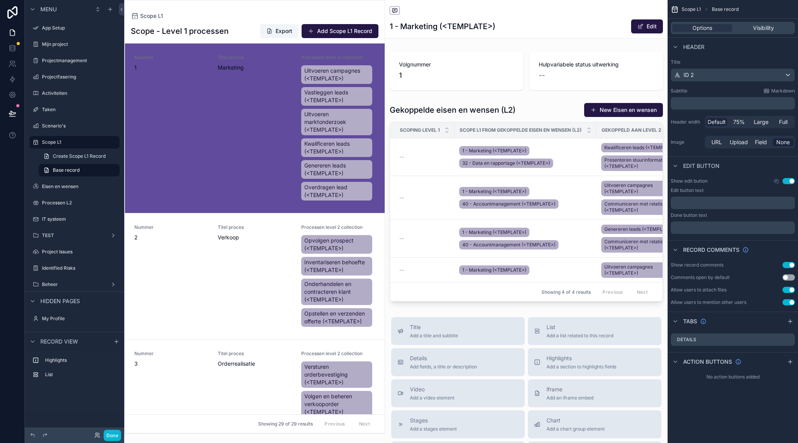
click at [277, 85] on div "scrollable content" at bounding box center [255, 216] width 260 height 432
click at [204, 7] on div "Scope L1 Scope - Level 1 processen Export Add Scope L1 Record Nummer 1 Titel pr…" at bounding box center [254, 216] width 261 height 433
click at [157, 19] on div "Scope - Level 1 processen Export Add Scope L1 Record Nummer 1 Titel proces Mark…" at bounding box center [255, 226] width 260 height 414
click at [147, 15] on span "Scope L1" at bounding box center [151, 16] width 23 height 8
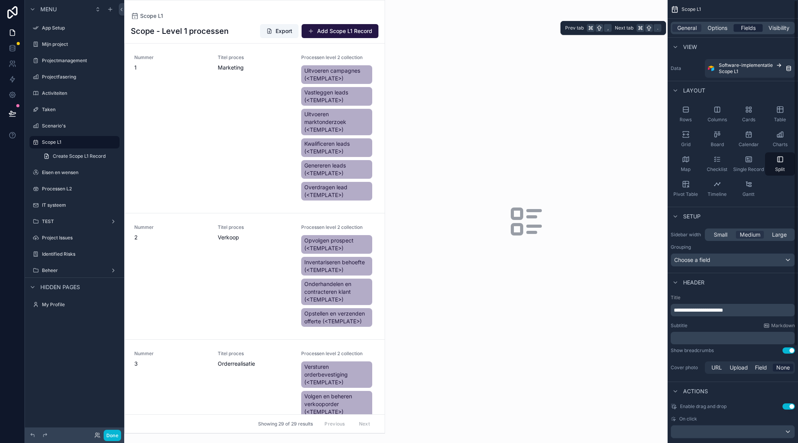
click at [755, 31] on span "Fields" at bounding box center [748, 28] width 15 height 8
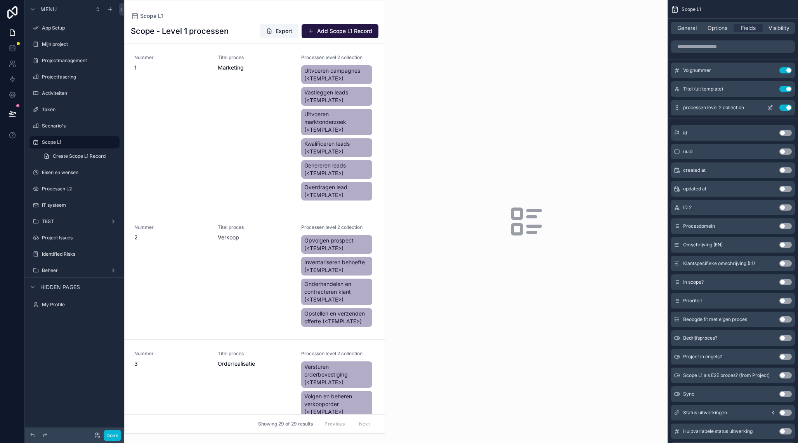
click at [790, 108] on button "Use setting" at bounding box center [785, 107] width 12 height 6
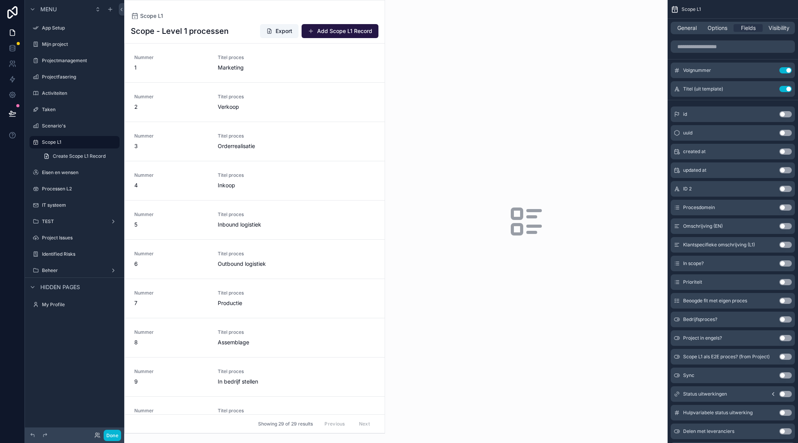
click at [324, 13] on div "Scope L1 Scope - Level 1 processen Export Add Scope L1 Record Nummer 1 Titel pr…" at bounding box center [254, 216] width 261 height 433
click at [453, 12] on div "scrollable content" at bounding box center [526, 221] width 283 height 443
drag, startPoint x: 513, startPoint y: 187, endPoint x: 524, endPoint y: 216, distance: 31.1
click at [513, 187] on div "scrollable content" at bounding box center [526, 221] width 283 height 443
click at [524, 219] on icon "scrollable content" at bounding box center [526, 221] width 37 height 37
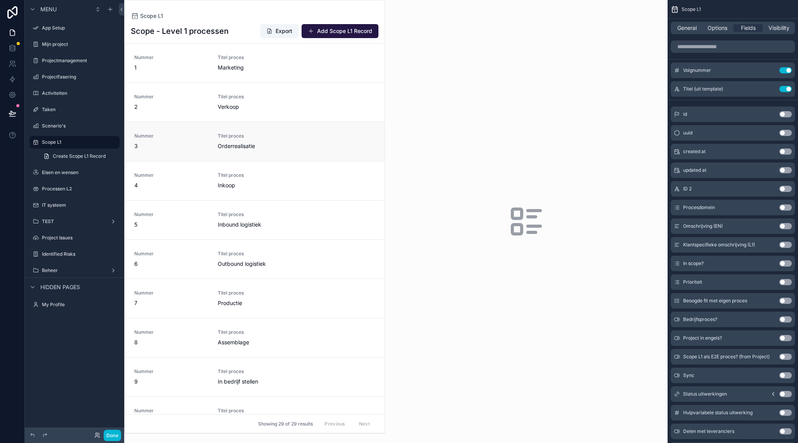
click at [286, 130] on link "Nummer 3 Titel proces Orderrealisatie" at bounding box center [255, 140] width 260 height 39
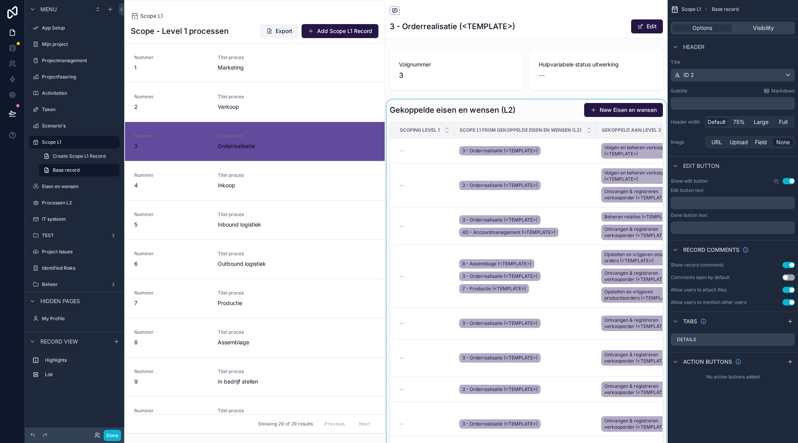
click at [533, 108] on div "scrollable content" at bounding box center [526, 278] width 283 height 358
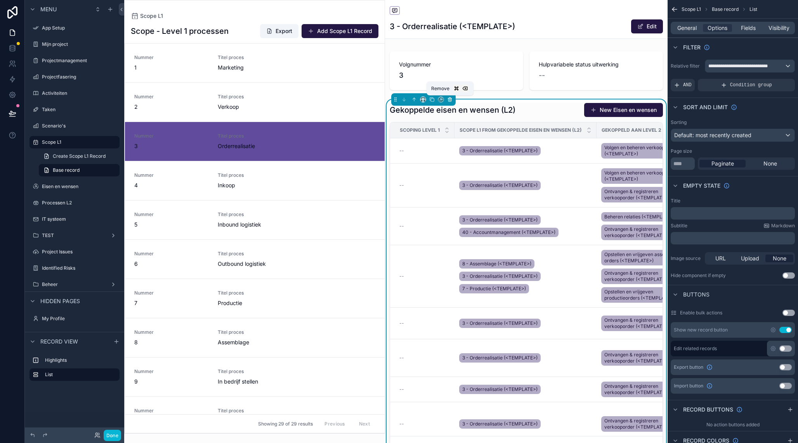
click at [451, 98] on icon "scrollable content" at bounding box center [449, 98] width 3 height 0
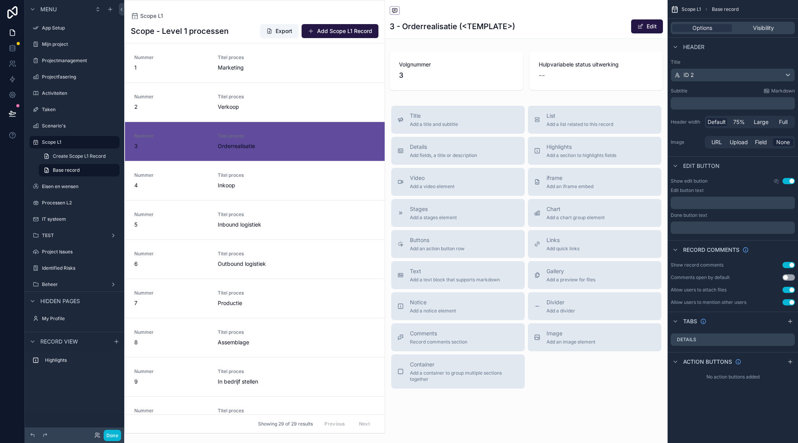
scroll to position [78, 0]
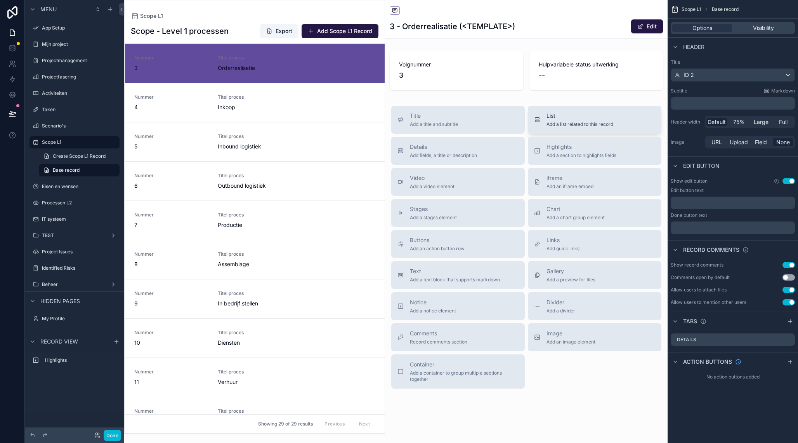
click at [542, 125] on div "List Add a list related to this record" at bounding box center [594, 120] width 121 height 16
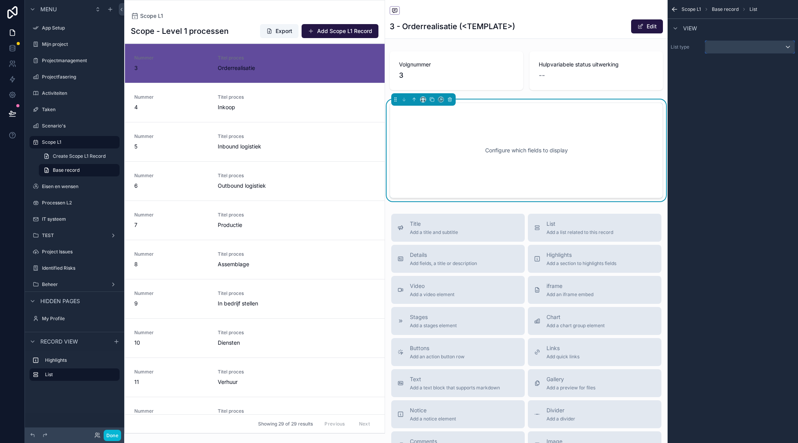
click at [723, 50] on div "scrollable content" at bounding box center [749, 47] width 89 height 12
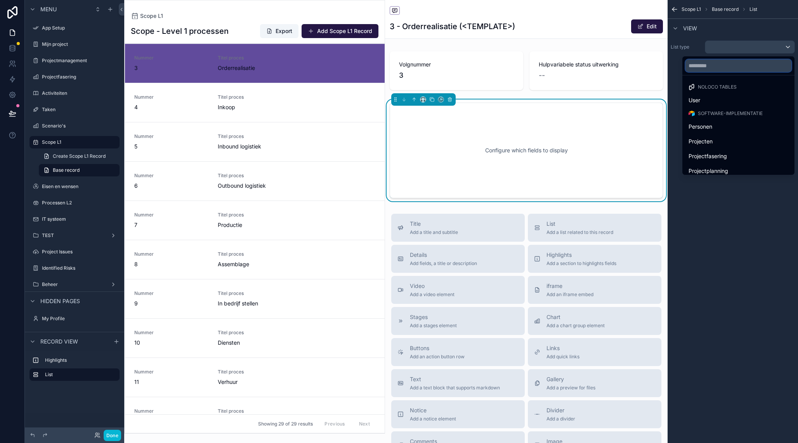
click at [715, 66] on input "text" at bounding box center [739, 65] width 106 height 12
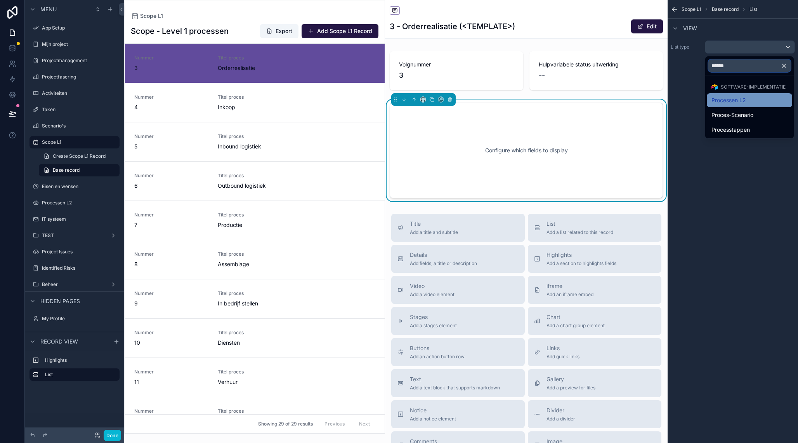
type input "******"
click at [712, 97] on span "Processen L2" at bounding box center [729, 99] width 35 height 9
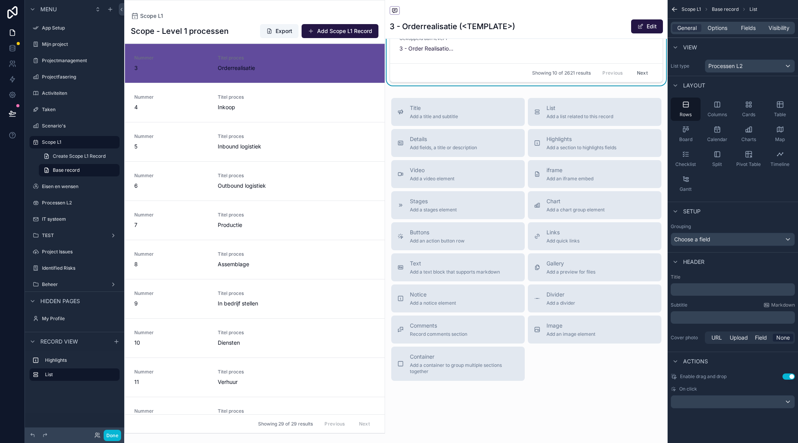
scroll to position [0, 0]
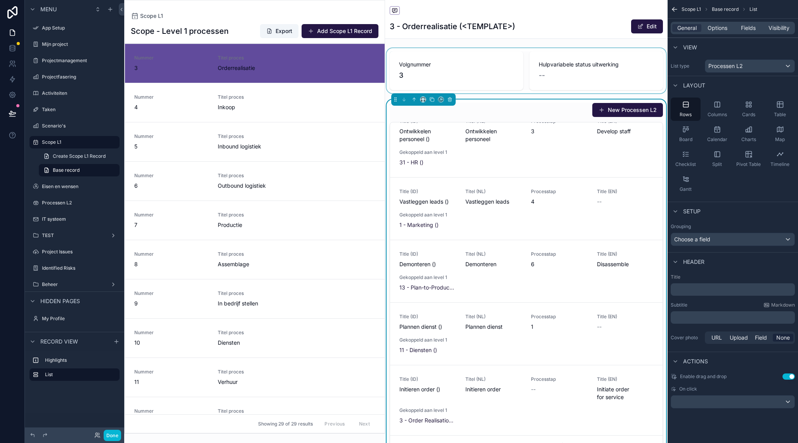
click at [531, 73] on div "scrollable content" at bounding box center [526, 70] width 283 height 45
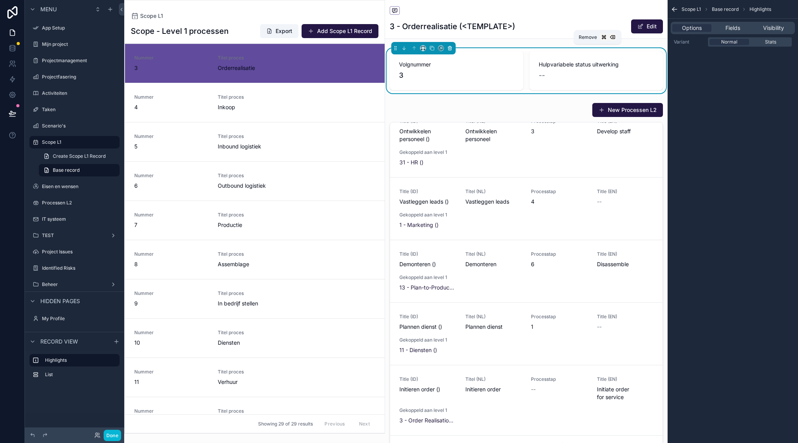
click at [453, 49] on icon "scrollable content" at bounding box center [449, 47] width 5 height 5
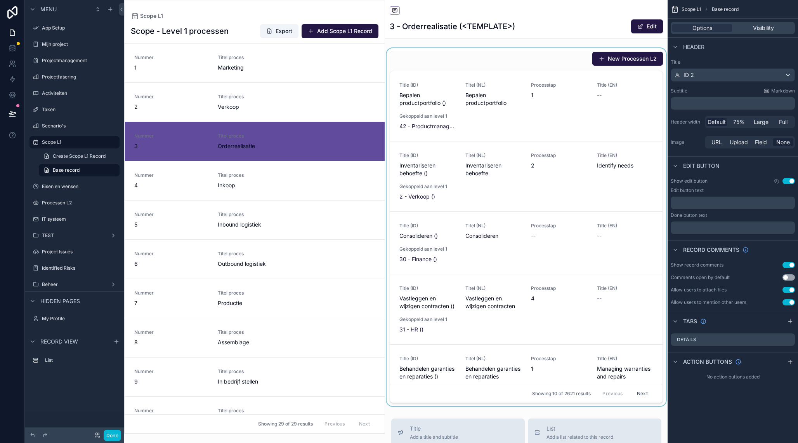
scroll to position [78, 0]
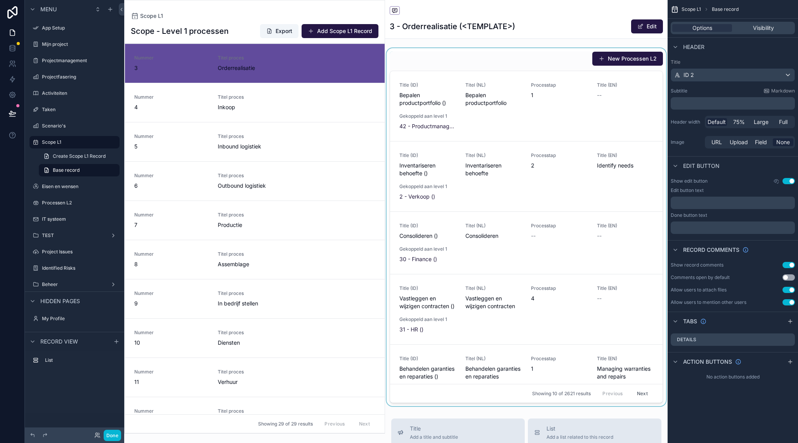
click at [501, 59] on div "scrollable content" at bounding box center [526, 227] width 283 height 358
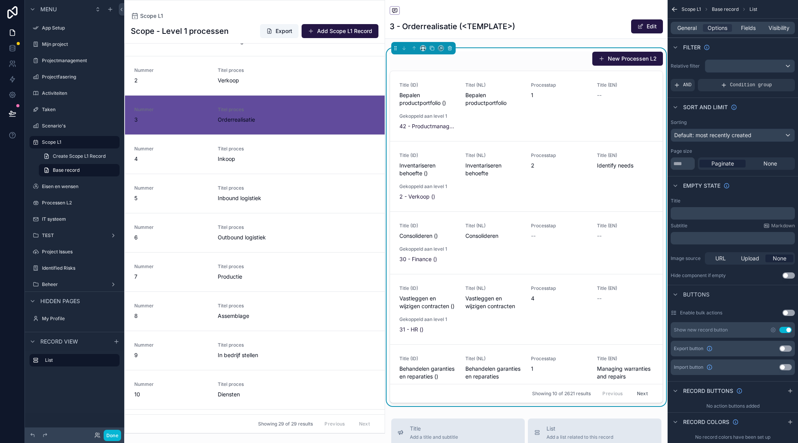
scroll to position [0, 0]
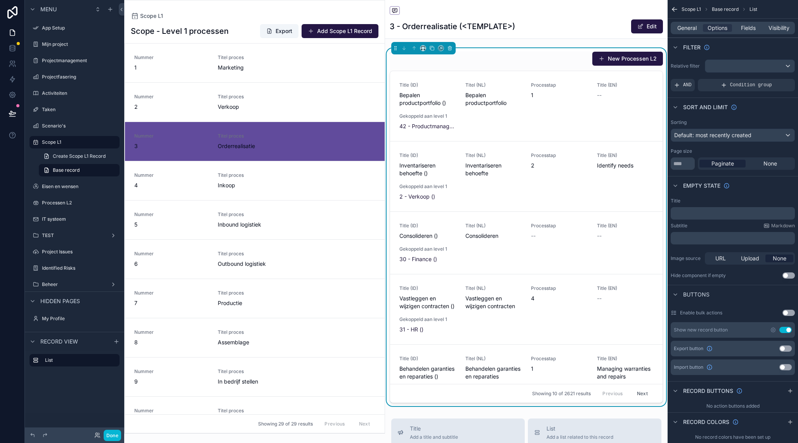
click at [498, 57] on div "New Processen L2" at bounding box center [526, 58] width 273 height 15
click at [522, 55] on div "New Processen L2" at bounding box center [526, 58] width 273 height 15
click at [759, 28] on div "Fields" at bounding box center [748, 28] width 29 height 8
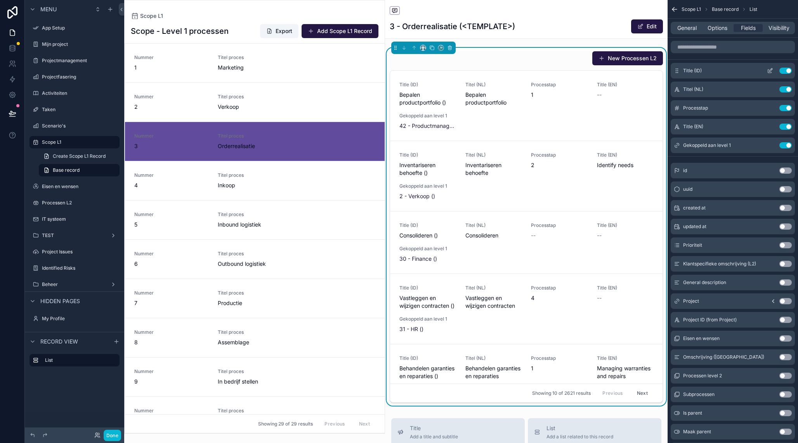
click at [788, 69] on button "Use setting" at bounding box center [785, 71] width 12 height 6
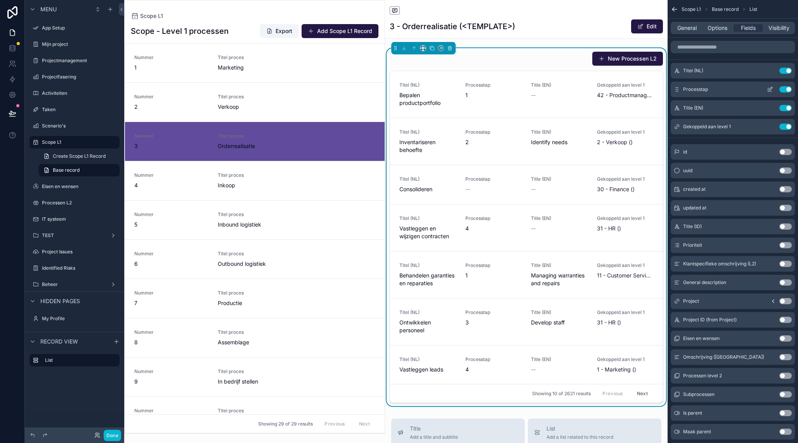
scroll to position [78, 0]
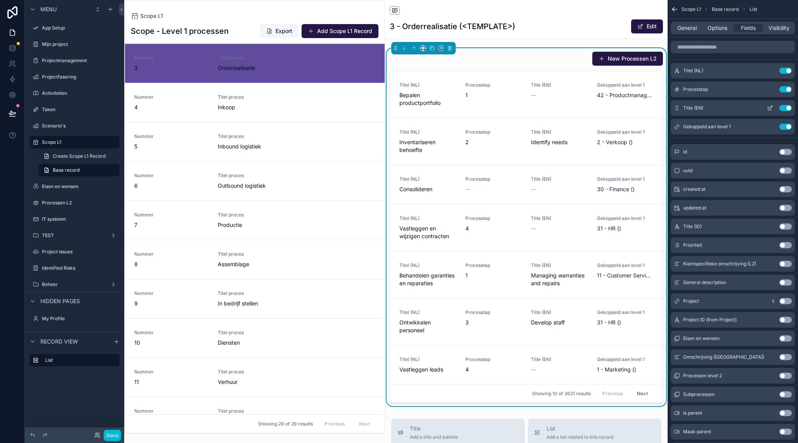
click at [783, 108] on button "Use setting" at bounding box center [785, 108] width 12 height 6
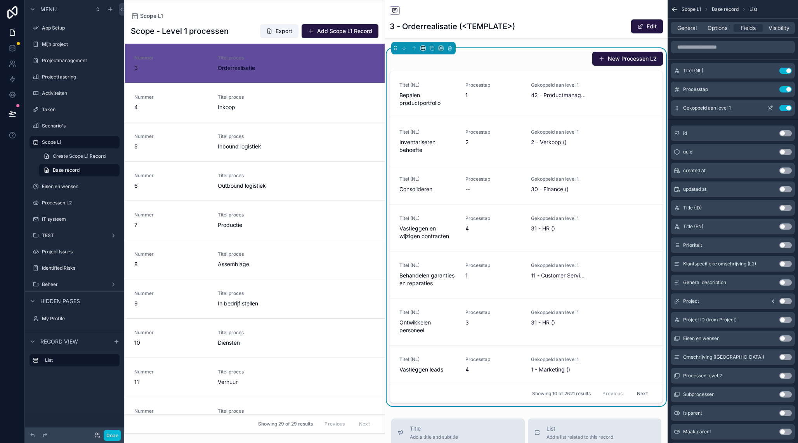
click at [786, 104] on div "Gekoppeld aan level 1 Use setting" at bounding box center [733, 108] width 124 height 16
click at [786, 108] on button "Use setting" at bounding box center [785, 108] width 12 height 6
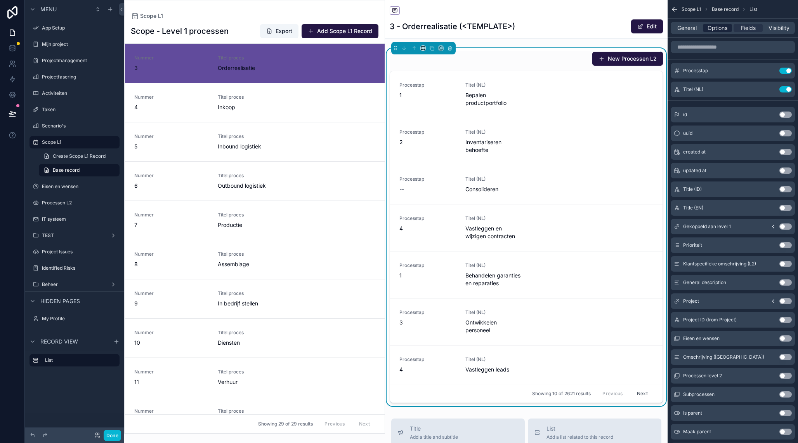
click at [713, 31] on span "Options" at bounding box center [718, 28] width 20 height 8
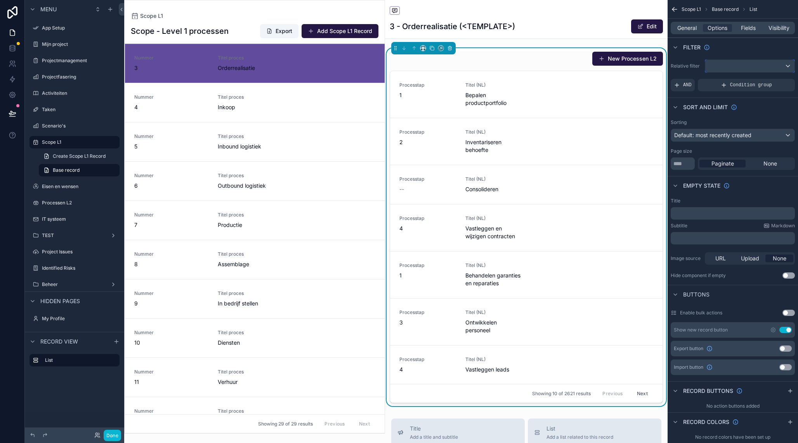
click at [735, 65] on div "scrollable content" at bounding box center [749, 66] width 89 height 12
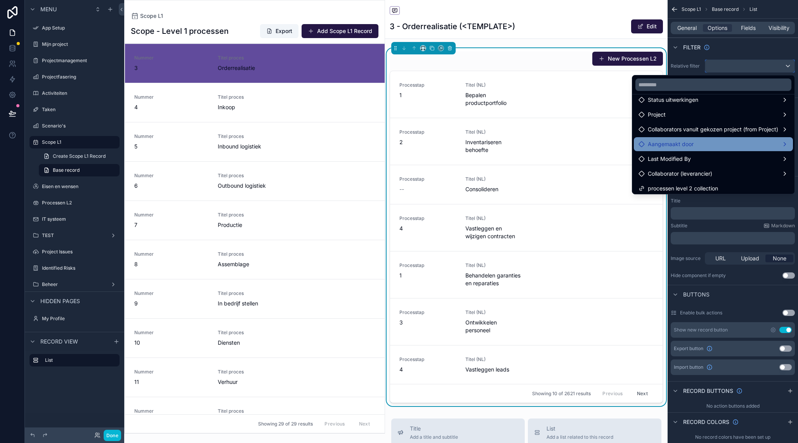
scroll to position [37, 0]
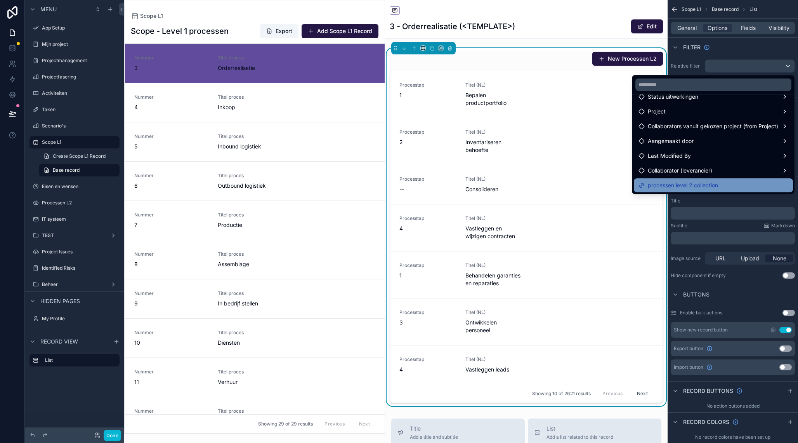
click at [686, 186] on span "processen level 2 collection" at bounding box center [683, 185] width 70 height 9
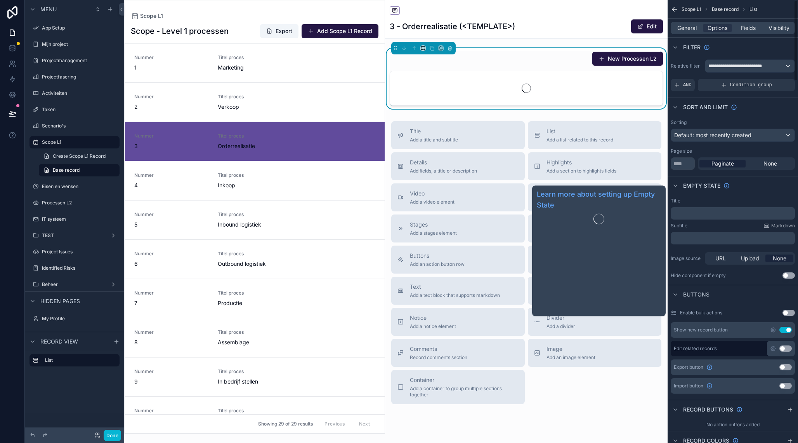
scroll to position [78, 0]
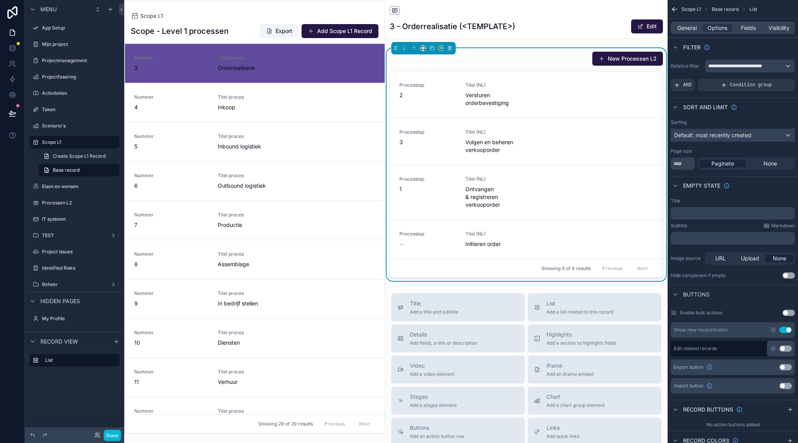
click at [724, 135] on span "Default: most recently created" at bounding box center [712, 135] width 77 height 7
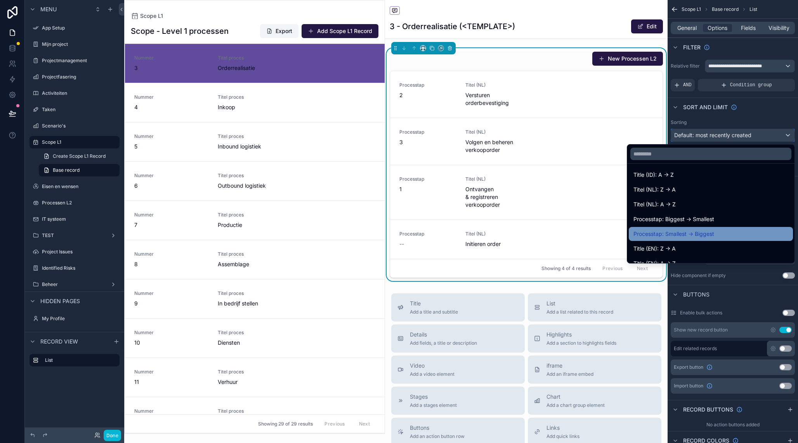
scroll to position [92, 0]
click at [704, 233] on span "Processtap: Smallest -> Biggest" at bounding box center [673, 231] width 81 height 9
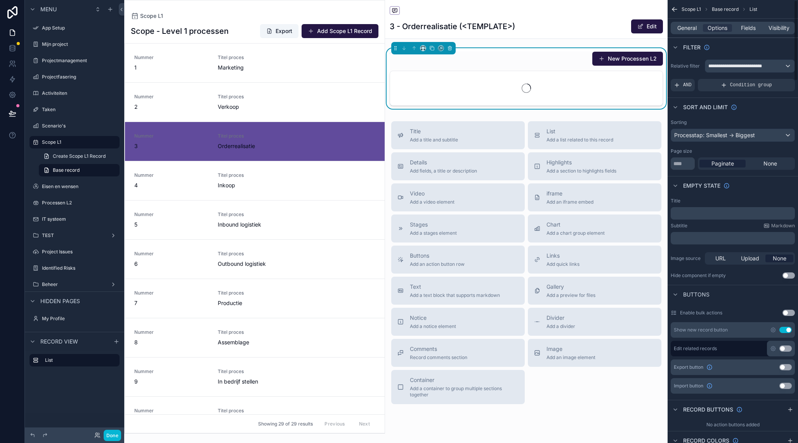
scroll to position [78, 0]
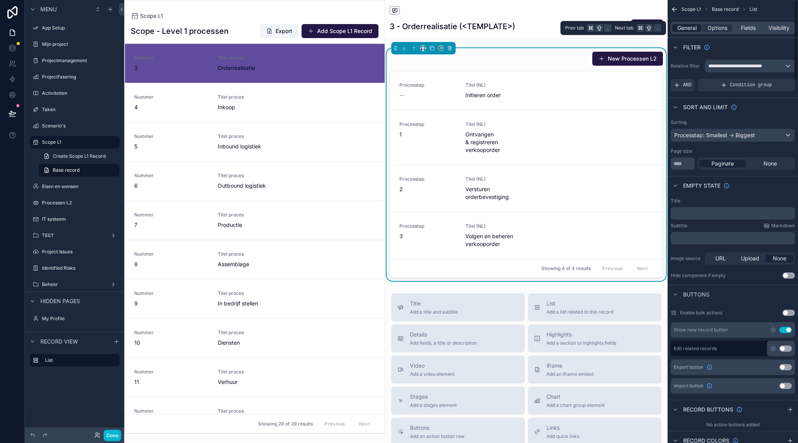
click at [694, 27] on span "General" at bounding box center [686, 28] width 19 height 8
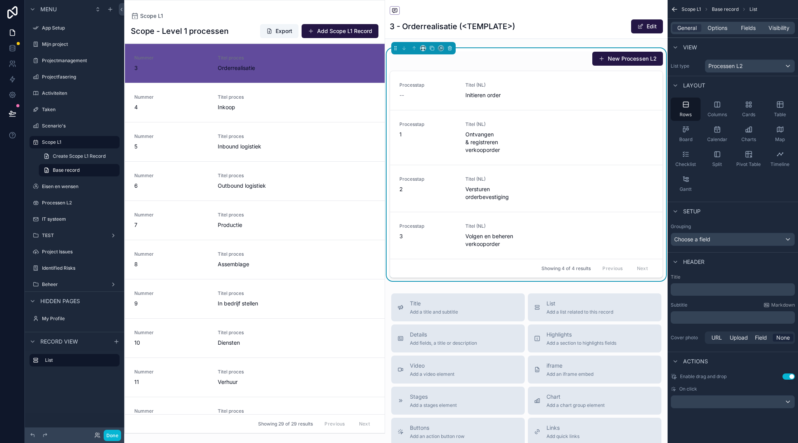
click at [540, 25] on div "3 - Orderrealisatie (<TEMPLATE>) Edit" at bounding box center [526, 26] width 273 height 15
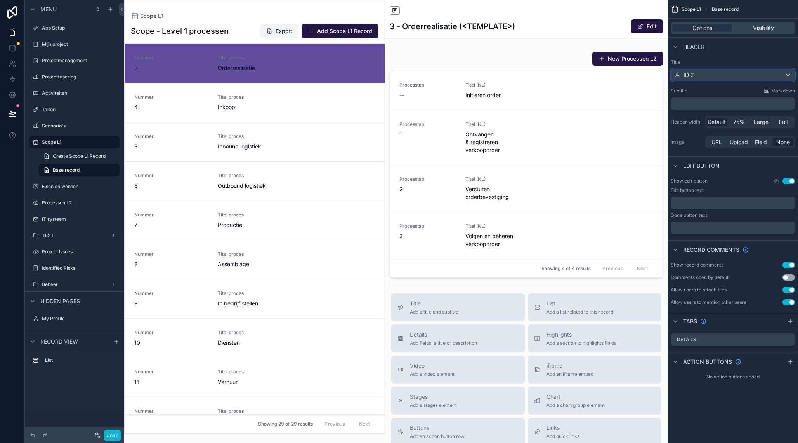
click at [727, 78] on div "ID 2" at bounding box center [732, 75] width 123 height 12
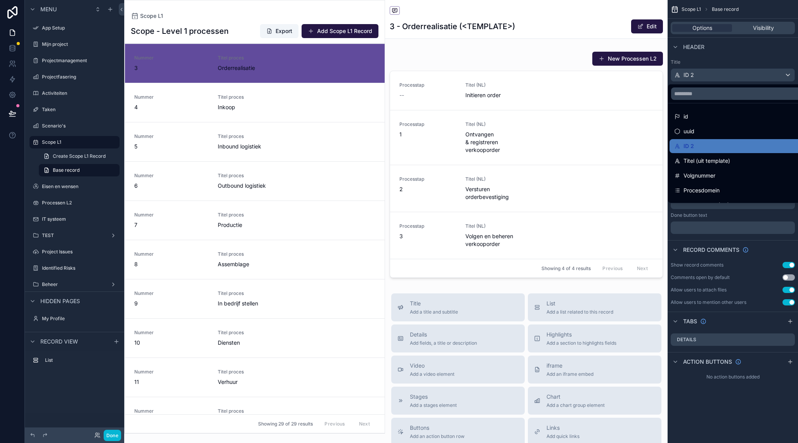
click at [724, 167] on div "Titel (uit template)" at bounding box center [749, 161] width 159 height 14
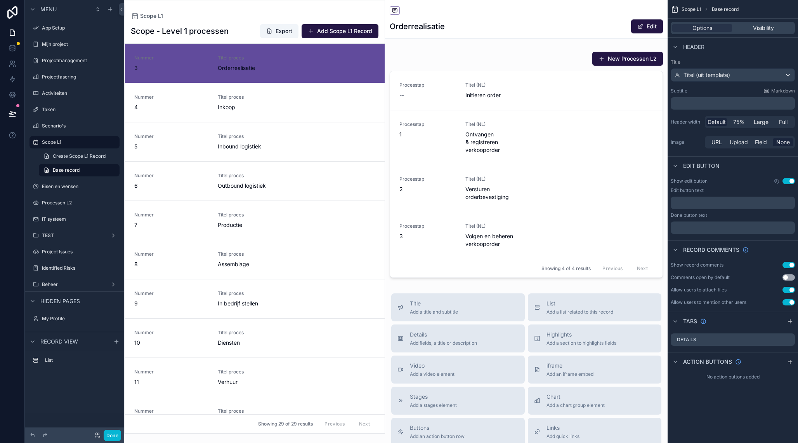
click at [721, 106] on p "﻿" at bounding box center [734, 103] width 120 height 8
click at [500, 287] on div "Scope L1 Orderrealisatie Edit New Processen L2 Processtap -- Titel (NL) Initier…" at bounding box center [526, 319] width 283 height 638
